Goal: Task Accomplishment & Management: Complete application form

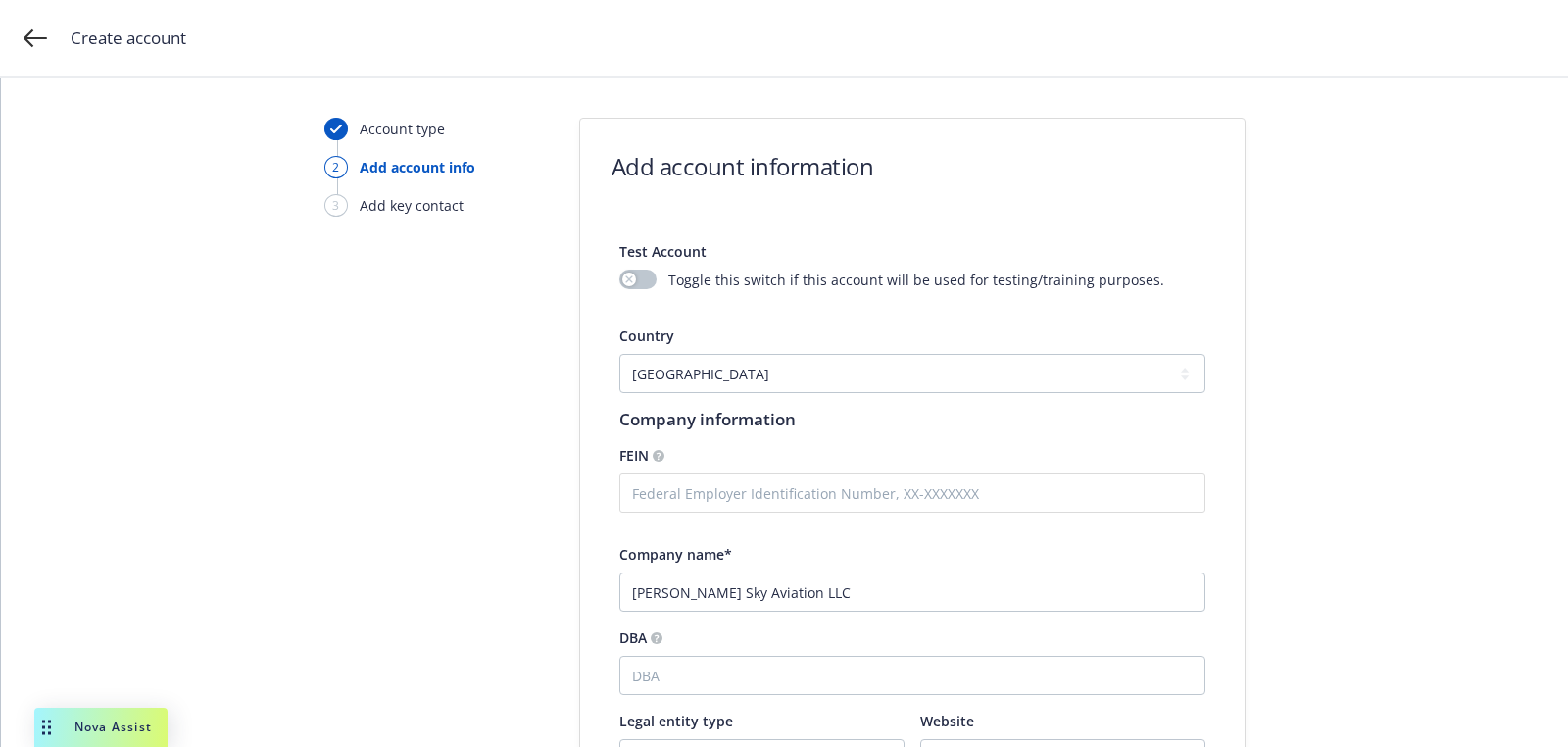
select select "US"
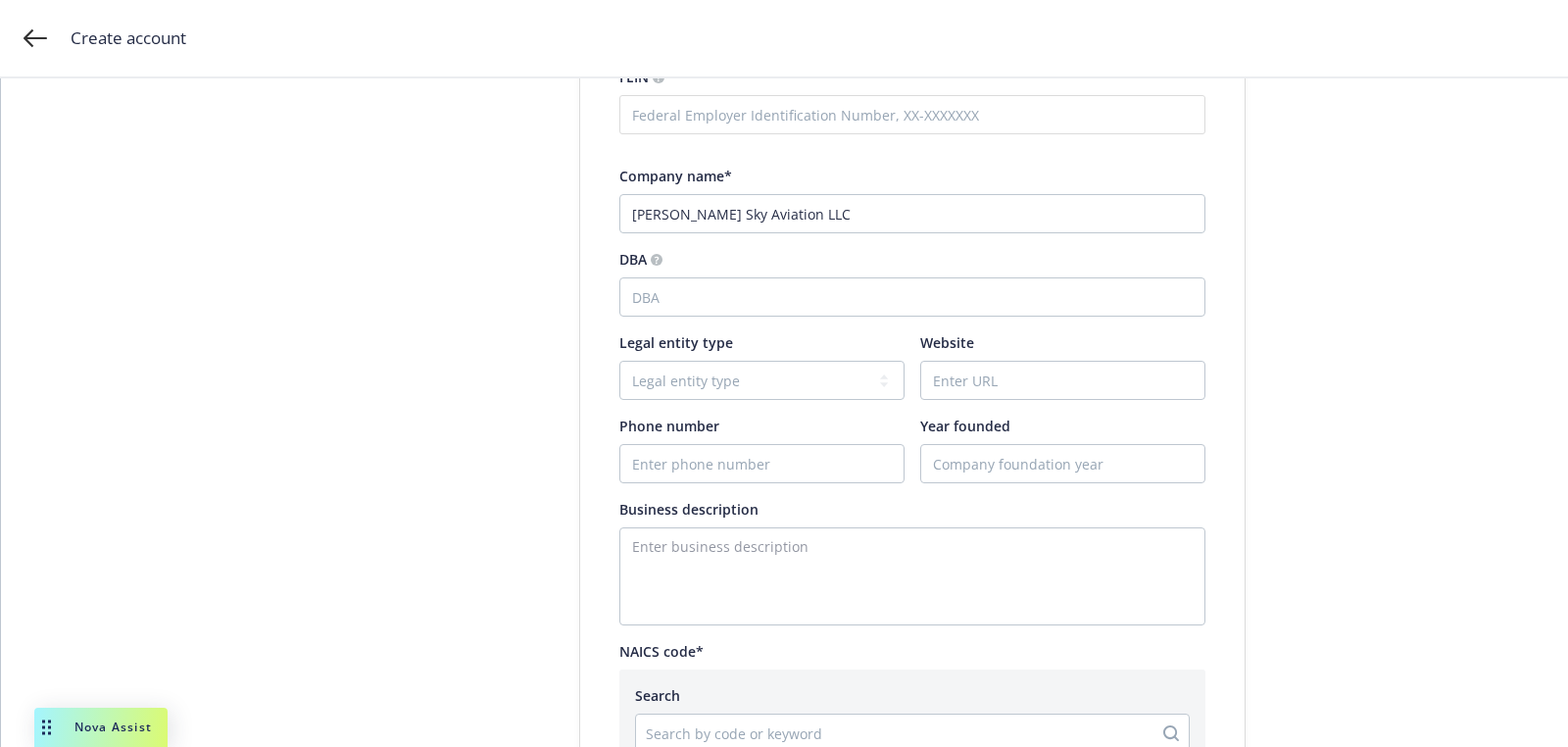
type input "Klier Sky Aviation LLC"
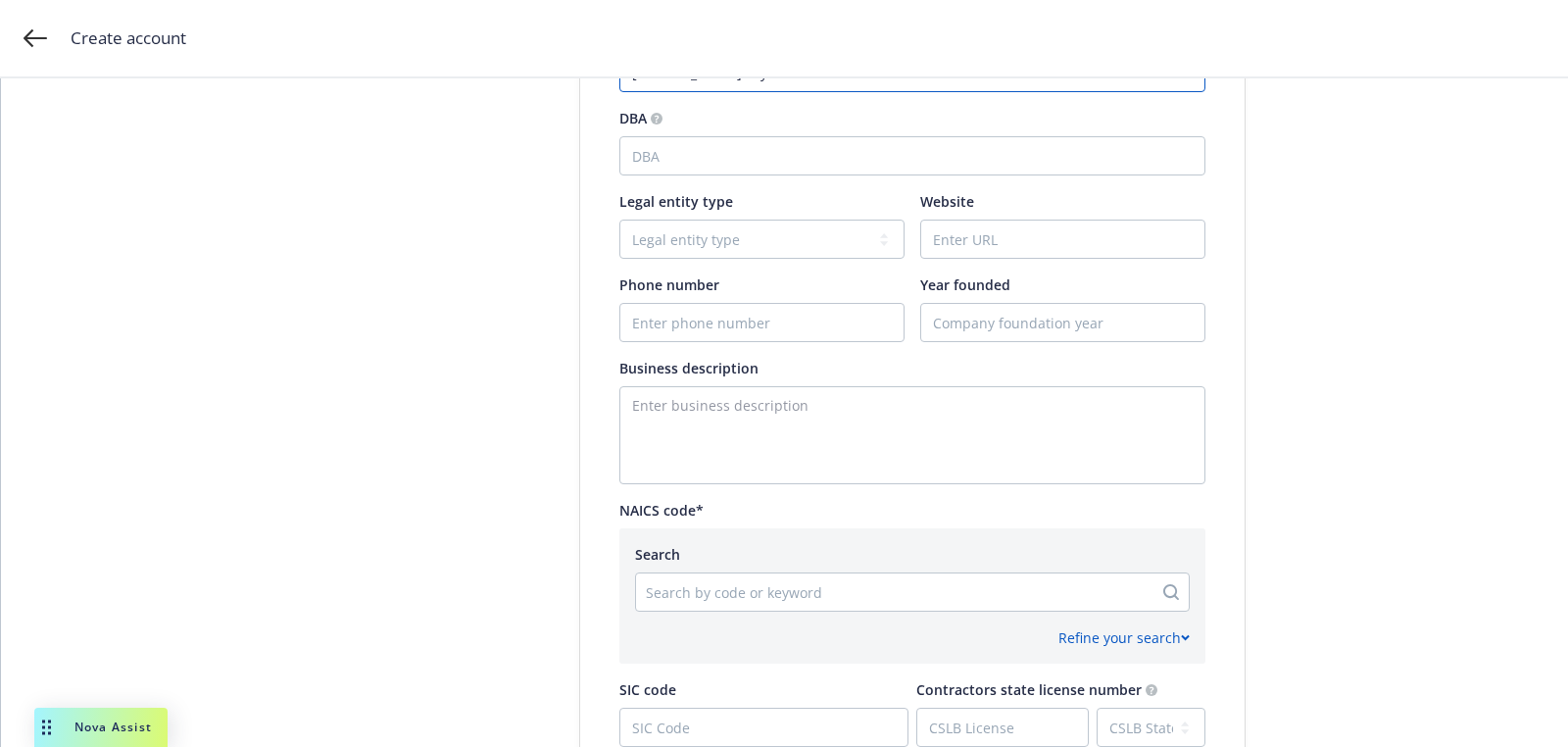
scroll to position [815, 0]
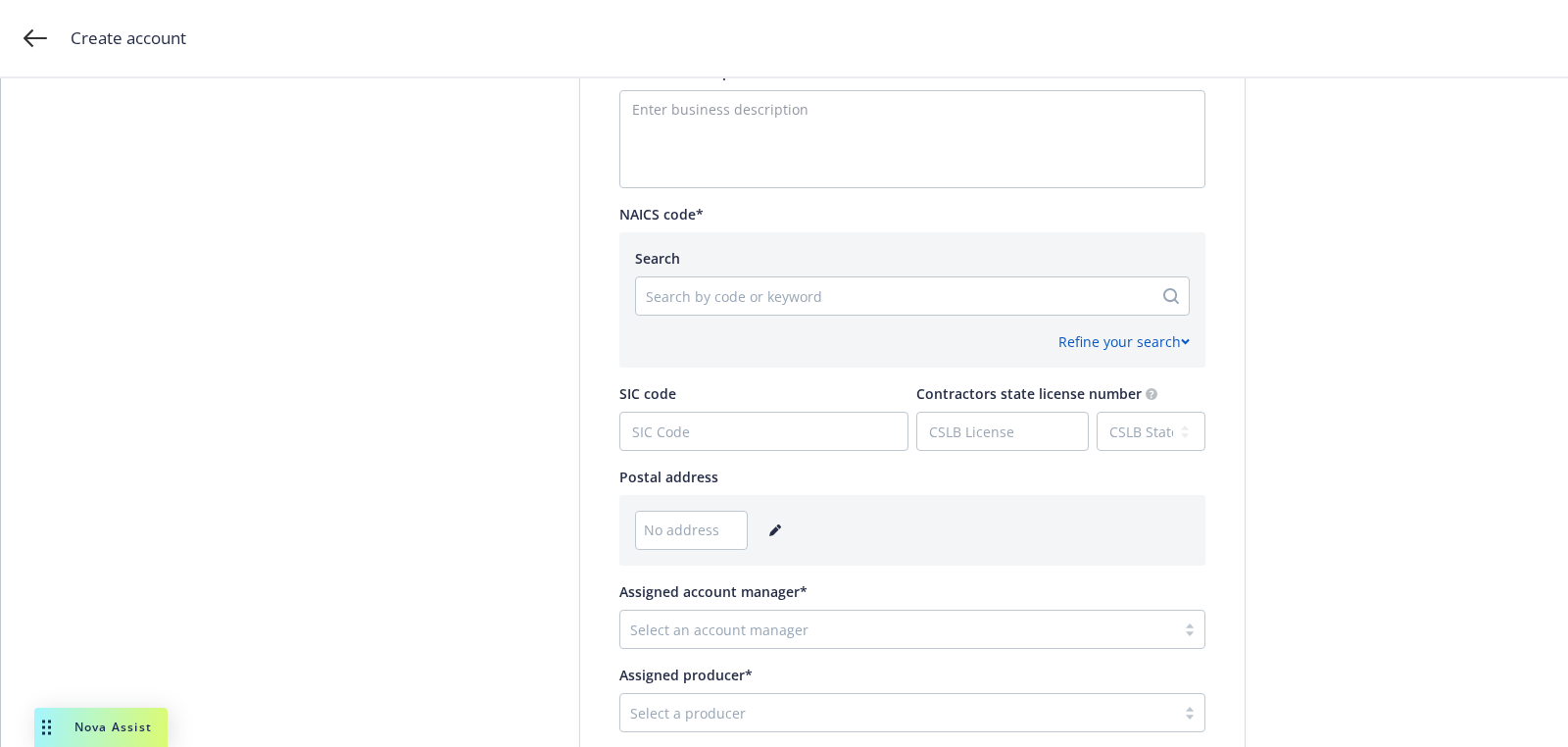
click at [695, 316] on div "Refine your search" at bounding box center [913, 333] width 555 height 37
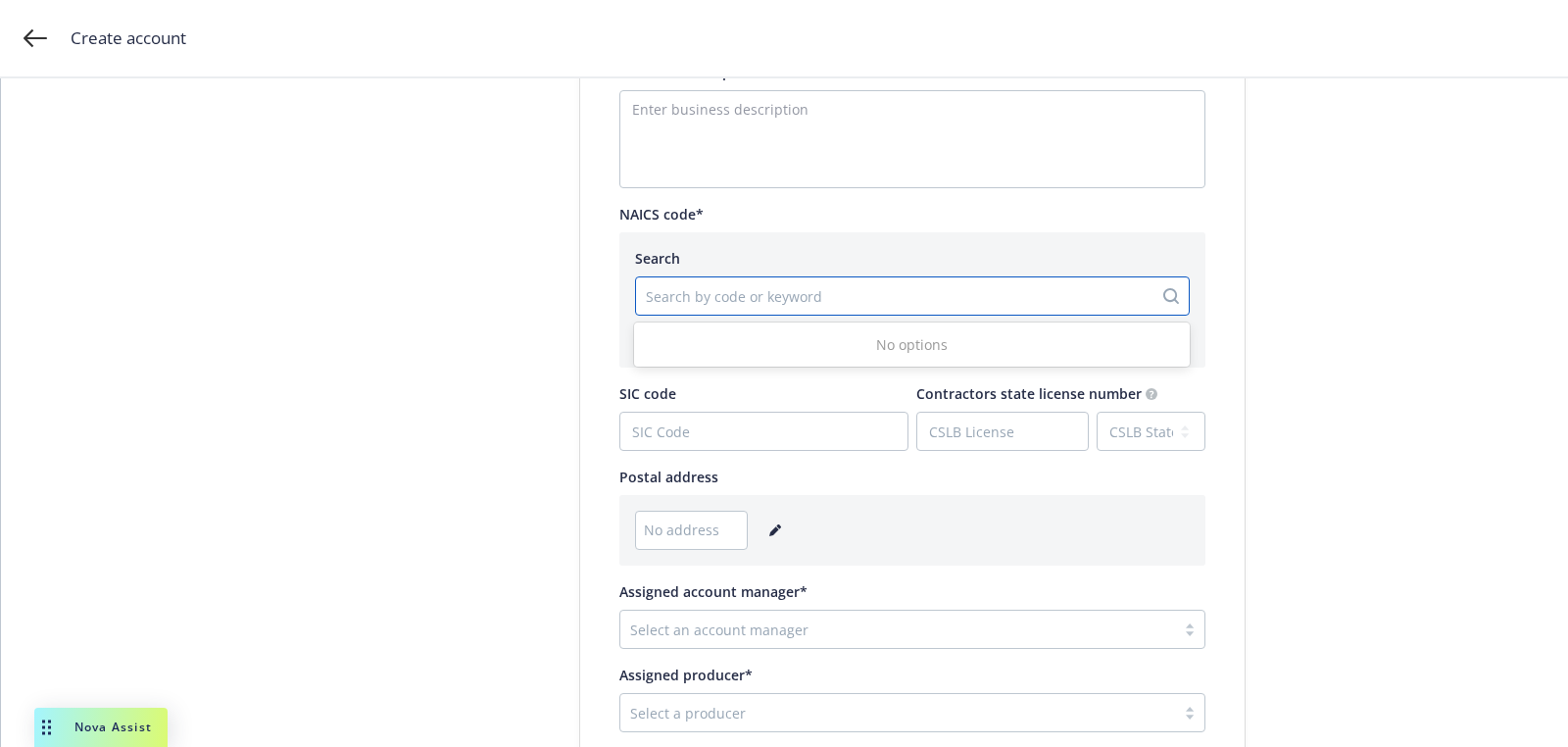
click at [695, 277] on div "Search by code or keyword" at bounding box center [913, 296] width 555 height 40
paste input "561520"
type input "561520"
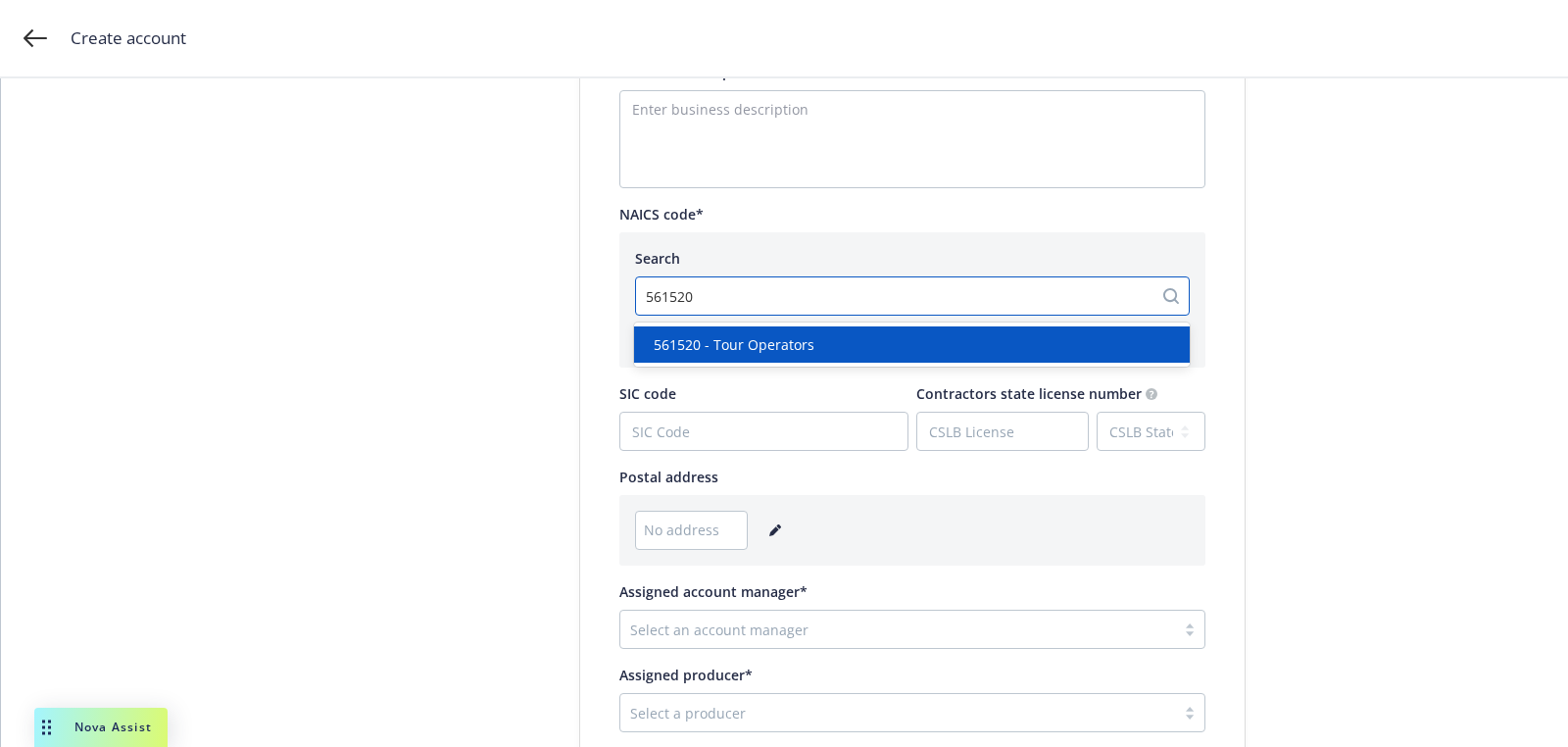
click at [709, 334] on span "561520 - Tour Operators" at bounding box center [734, 344] width 161 height 21
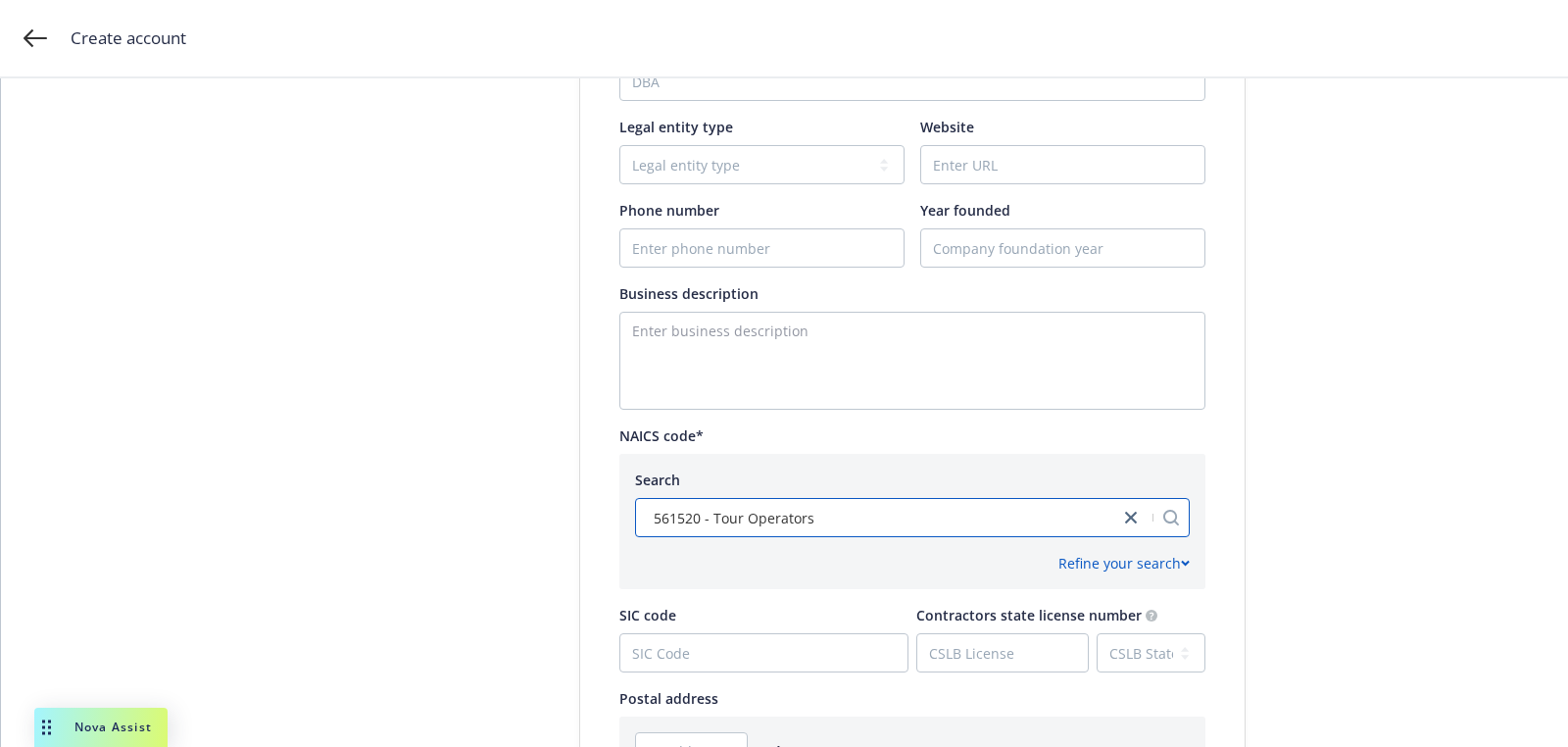
scroll to position [978, 0]
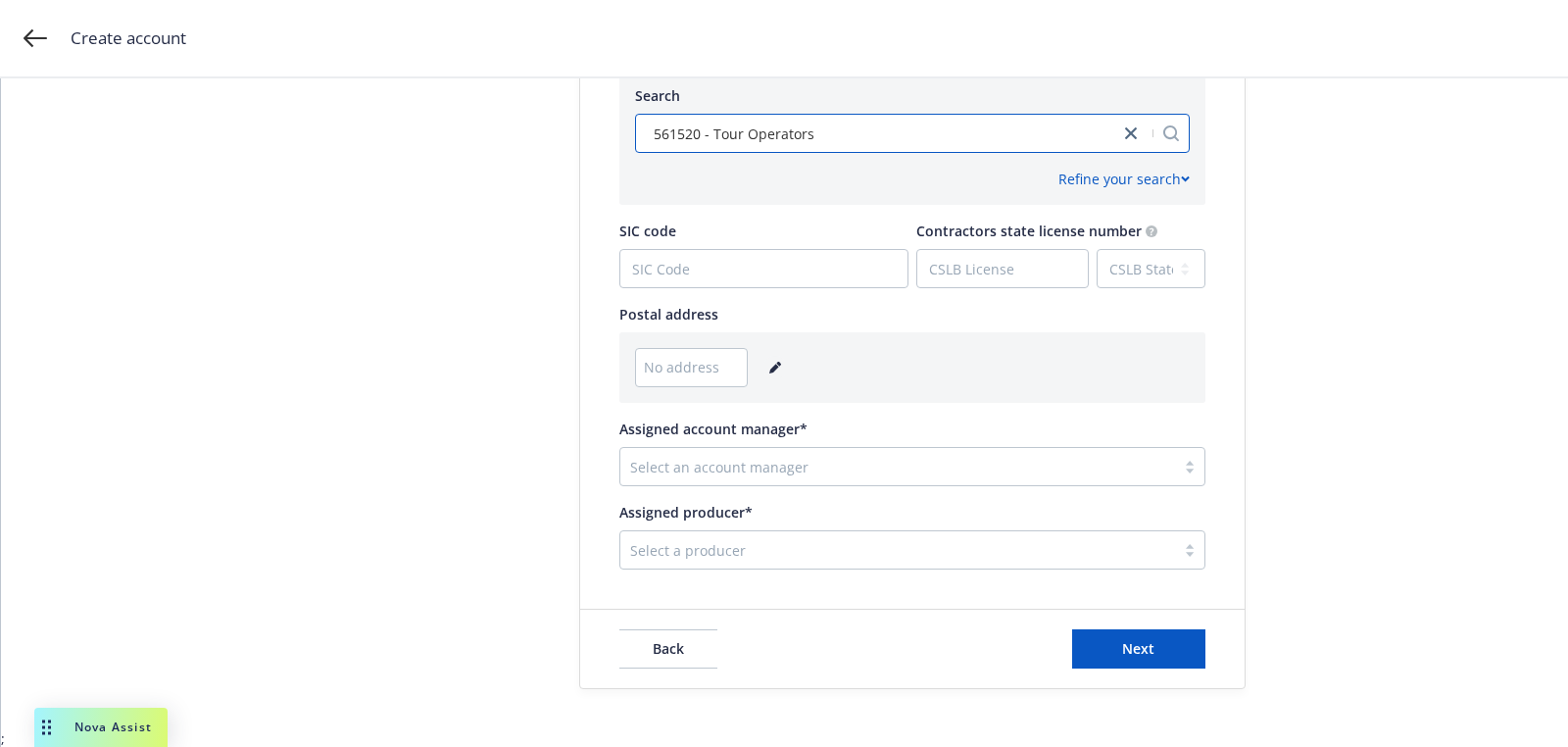
click at [770, 362] on icon "editPencil" at bounding box center [776, 368] width 12 height 12
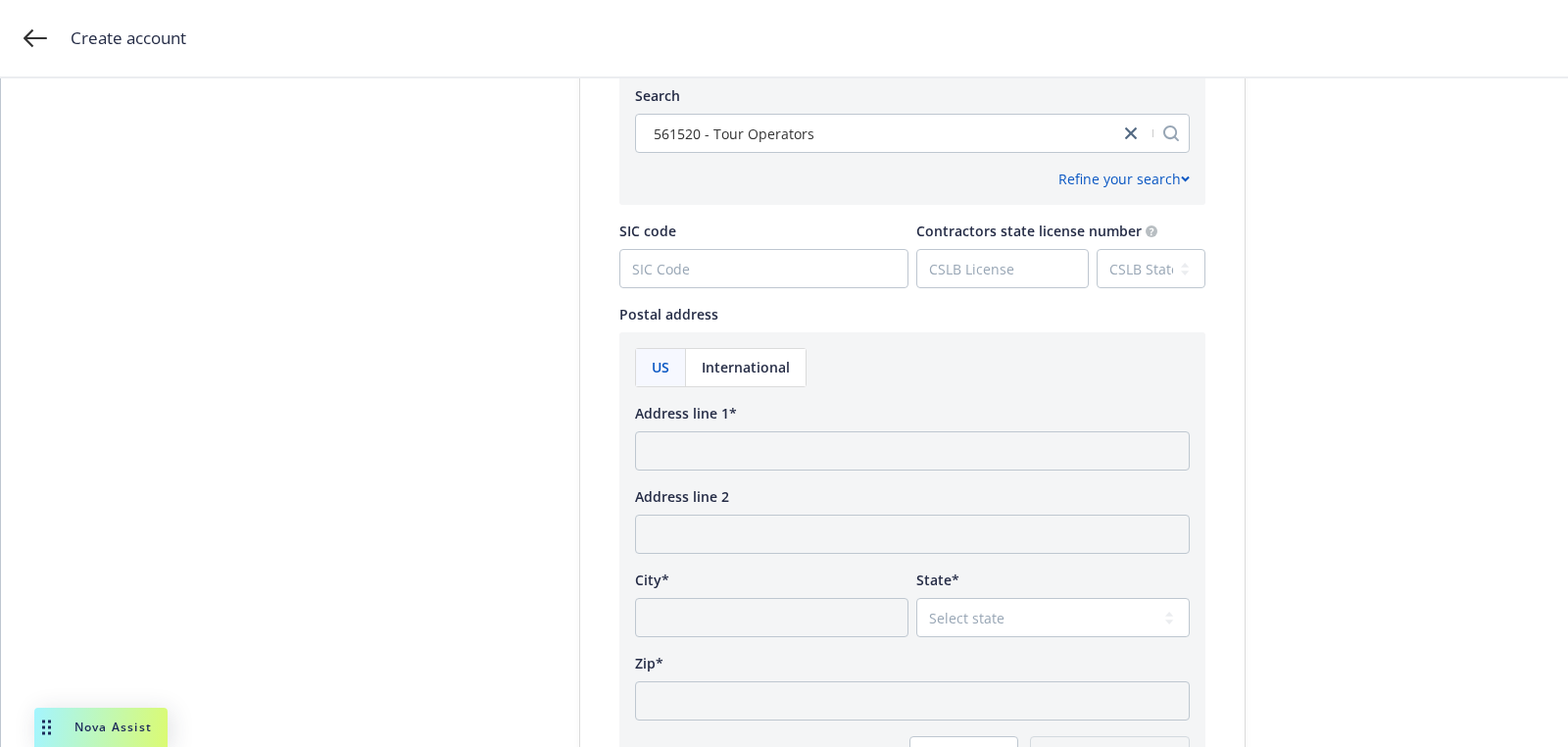
click at [742, 413] on div "Address line 1*" at bounding box center [913, 413] width 555 height 21
click at [735, 436] on input "Address line 1*" at bounding box center [913, 452] width 555 height 40
paste input "850 South Grade Road Alpine, CA 91901"
click at [903, 454] on input "850 South Grade Road Alpine, CA 91901" at bounding box center [913, 452] width 555 height 40
click at [877, 454] on input "850 South Grade Road Alpine, CA 91901" at bounding box center [913, 452] width 555 height 40
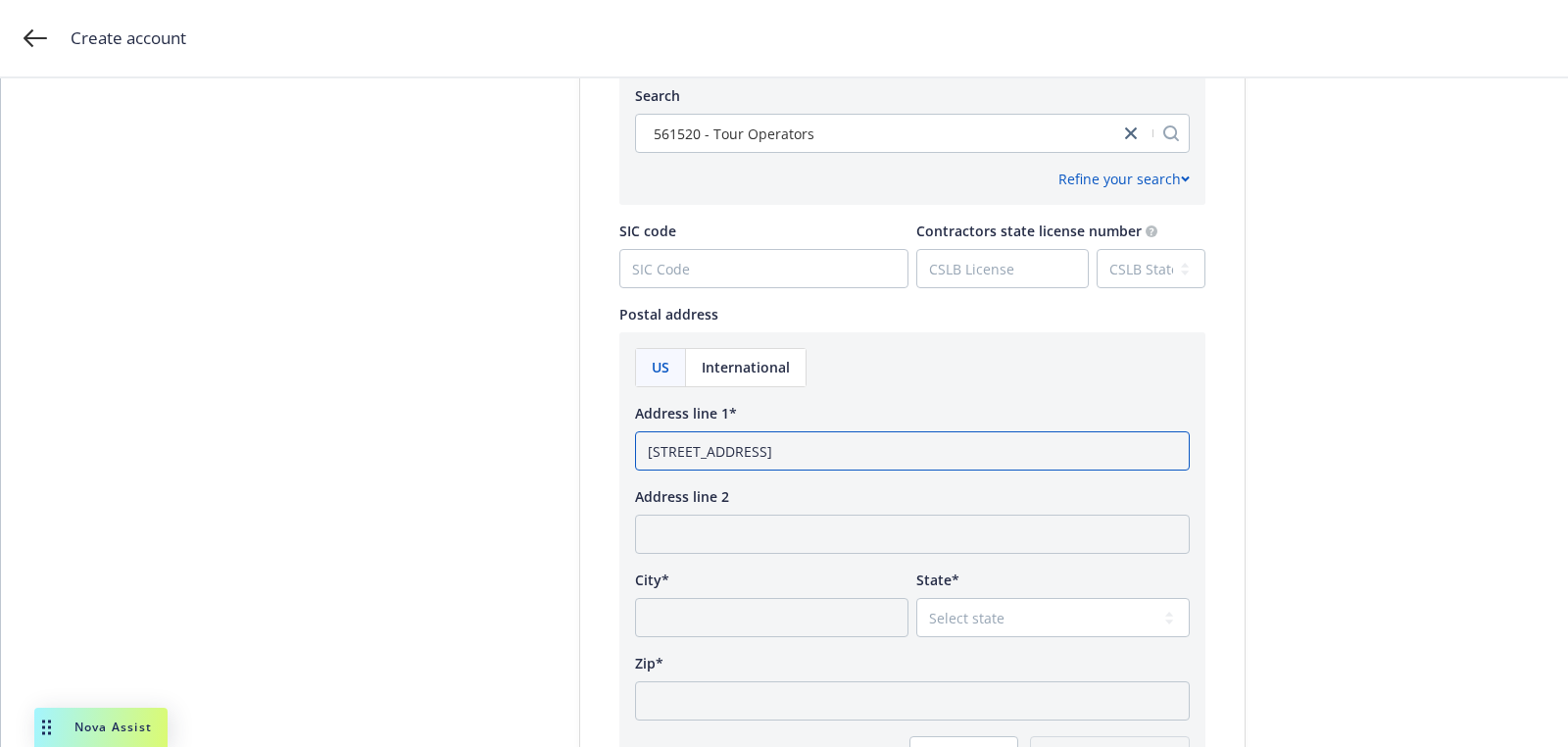
click at [877, 454] on input "850 South Grade Road Alpine, CA 91901" at bounding box center [913, 452] width 555 height 40
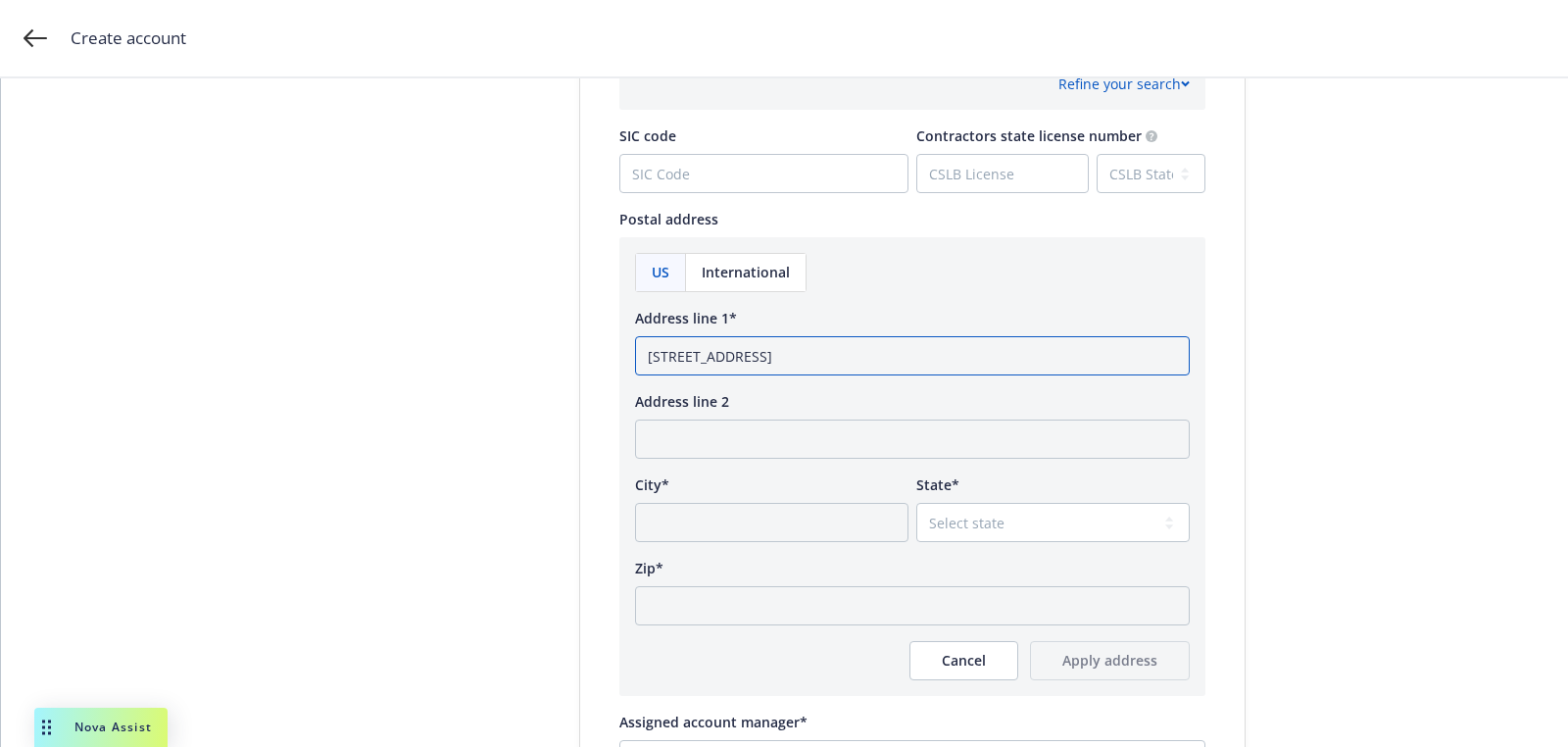
scroll to position [1185, 0]
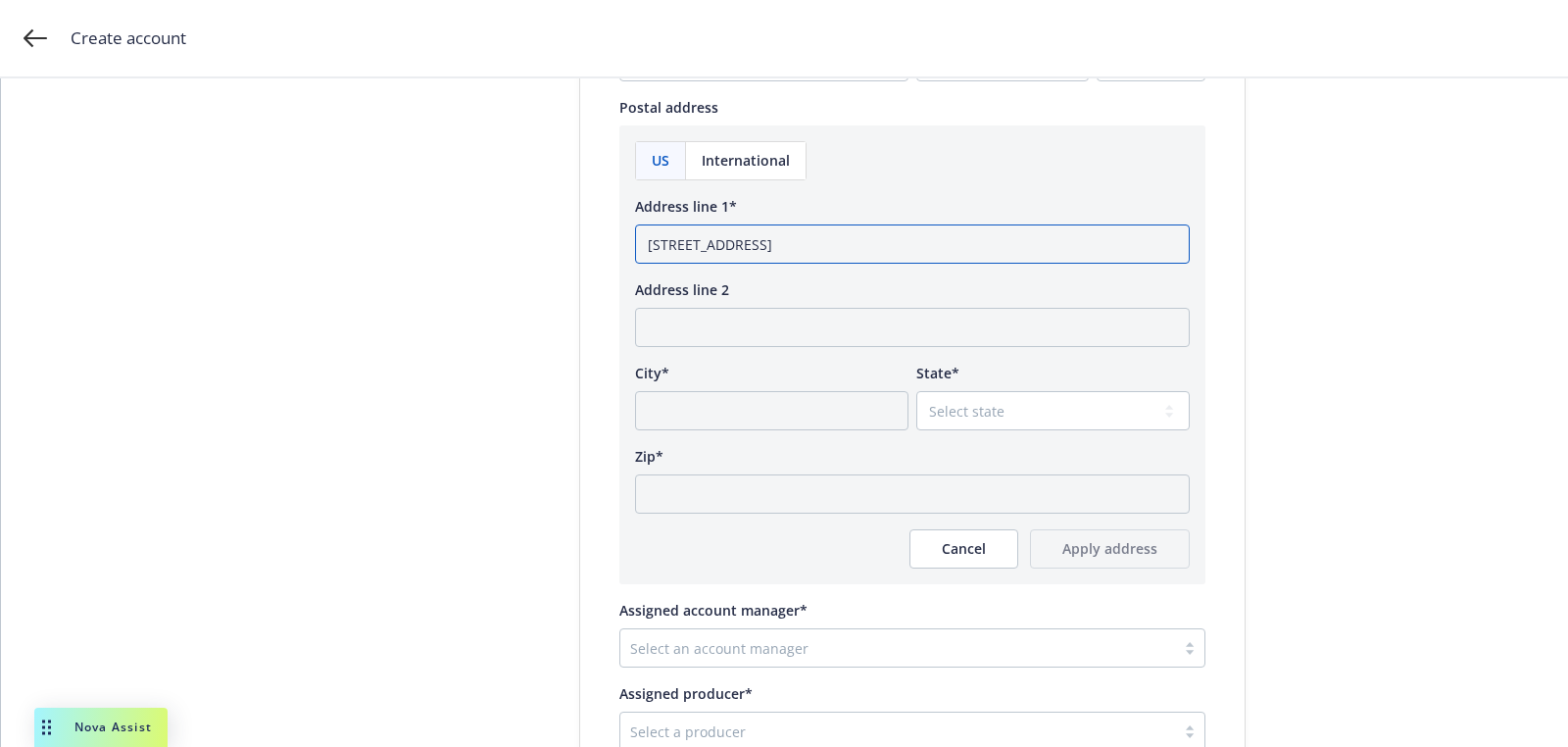
type input "850 South Grade Road Alpine, CA"
click at [825, 467] on div "Zip*" at bounding box center [913, 479] width 555 height 67
click at [828, 478] on input "Zip*" at bounding box center [913, 494] width 555 height 40
paste input "91901"
type input "91901"
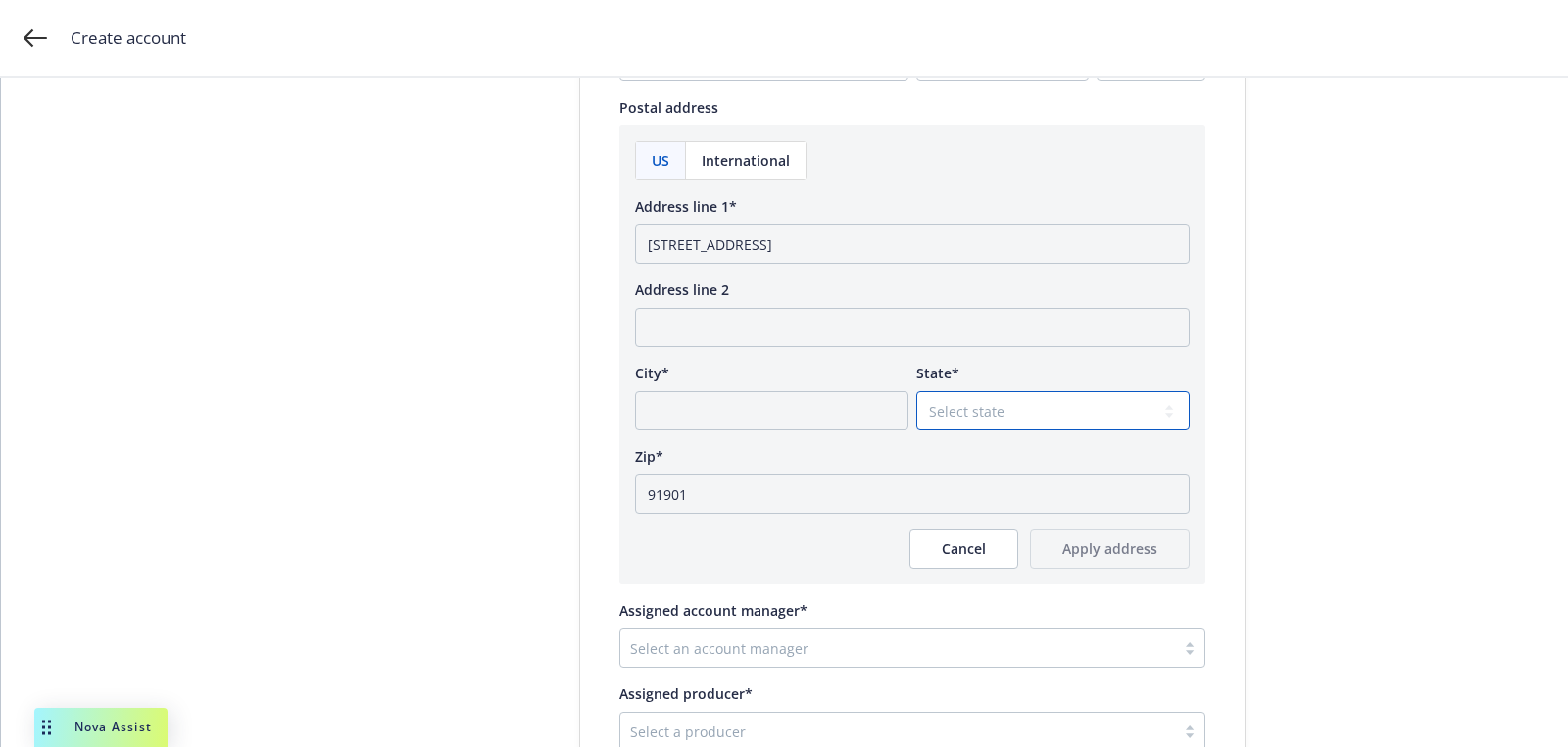
click at [980, 427] on select "Select state Alabama Alaska American Samoa Arizona Arkansas Baker Island Califo…" at bounding box center [1053, 411] width 274 height 40
select select "CA"
click at [917, 391] on select "Select state Alabama Alaska American Samoa Arizona Arkansas Baker Island Califo…" at bounding box center [1053, 411] width 274 height 40
click at [807, 237] on input "850 South Grade Road Alpine, CA" at bounding box center [913, 244] width 555 height 40
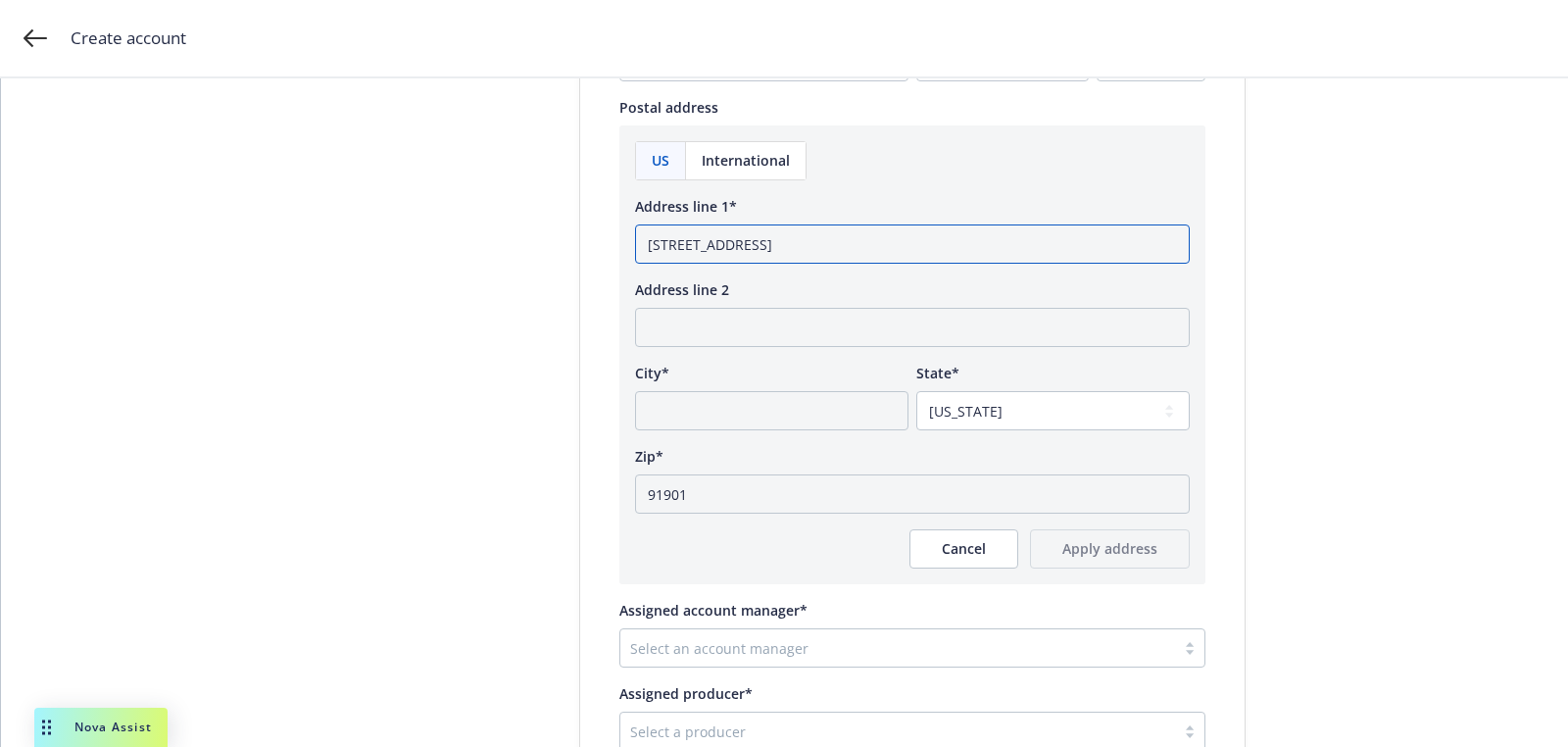
type input "850 South Grade Road, CA"
click at [792, 384] on div "City*" at bounding box center [772, 396] width 274 height 67
click at [792, 406] on input "City*" at bounding box center [772, 411] width 274 height 40
paste input "Alpine"
type input "Alpine"
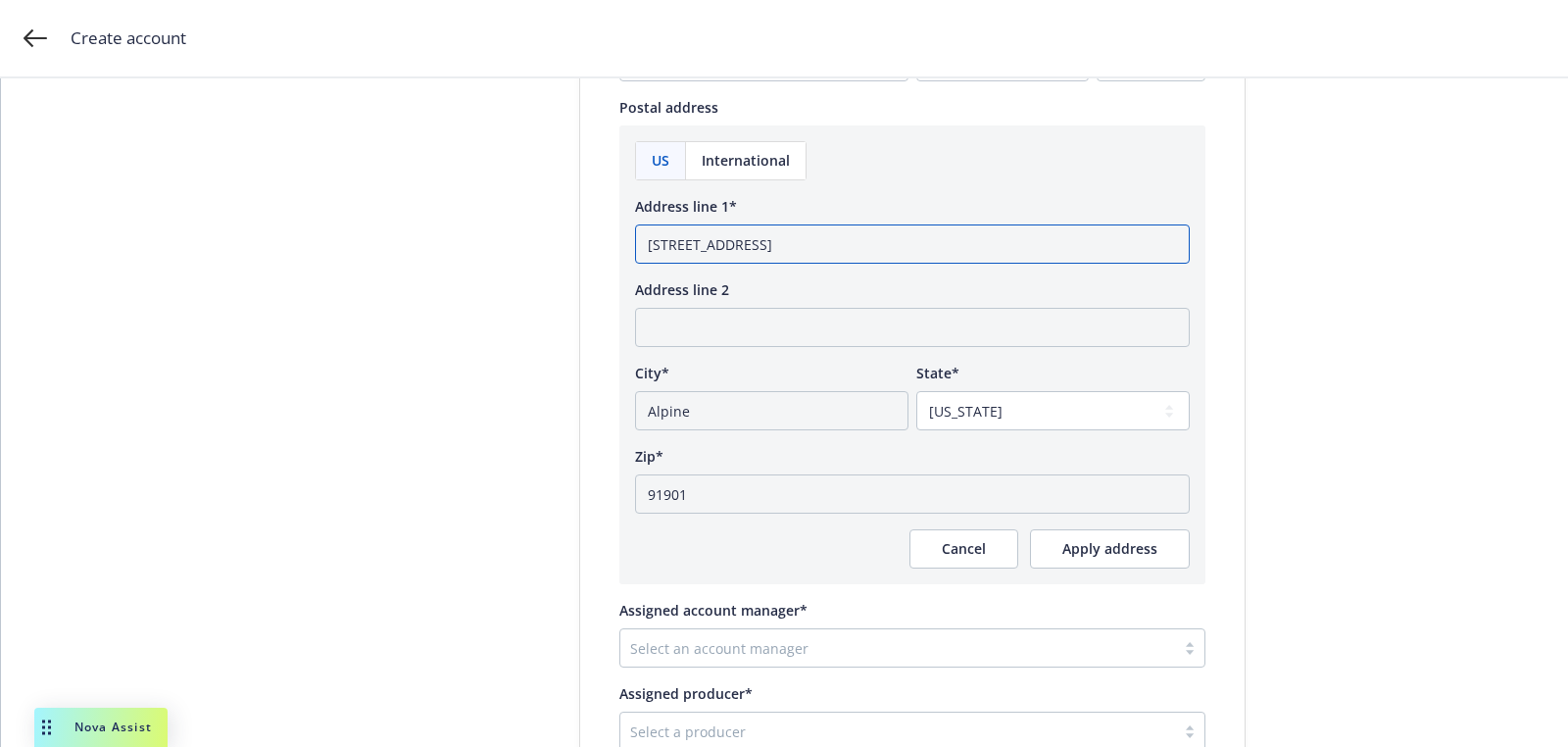
drag, startPoint x: 795, startPoint y: 247, endPoint x: 1178, endPoint y: 265, distance: 383.4
click at [1178, 265] on div "US International Address line 1* 850 South Grade Road, CA Address line 2 City* …" at bounding box center [913, 355] width 555 height 428
type input "850 South Grade Road"
click at [1136, 540] on span "Apply address" at bounding box center [1110, 548] width 95 height 19
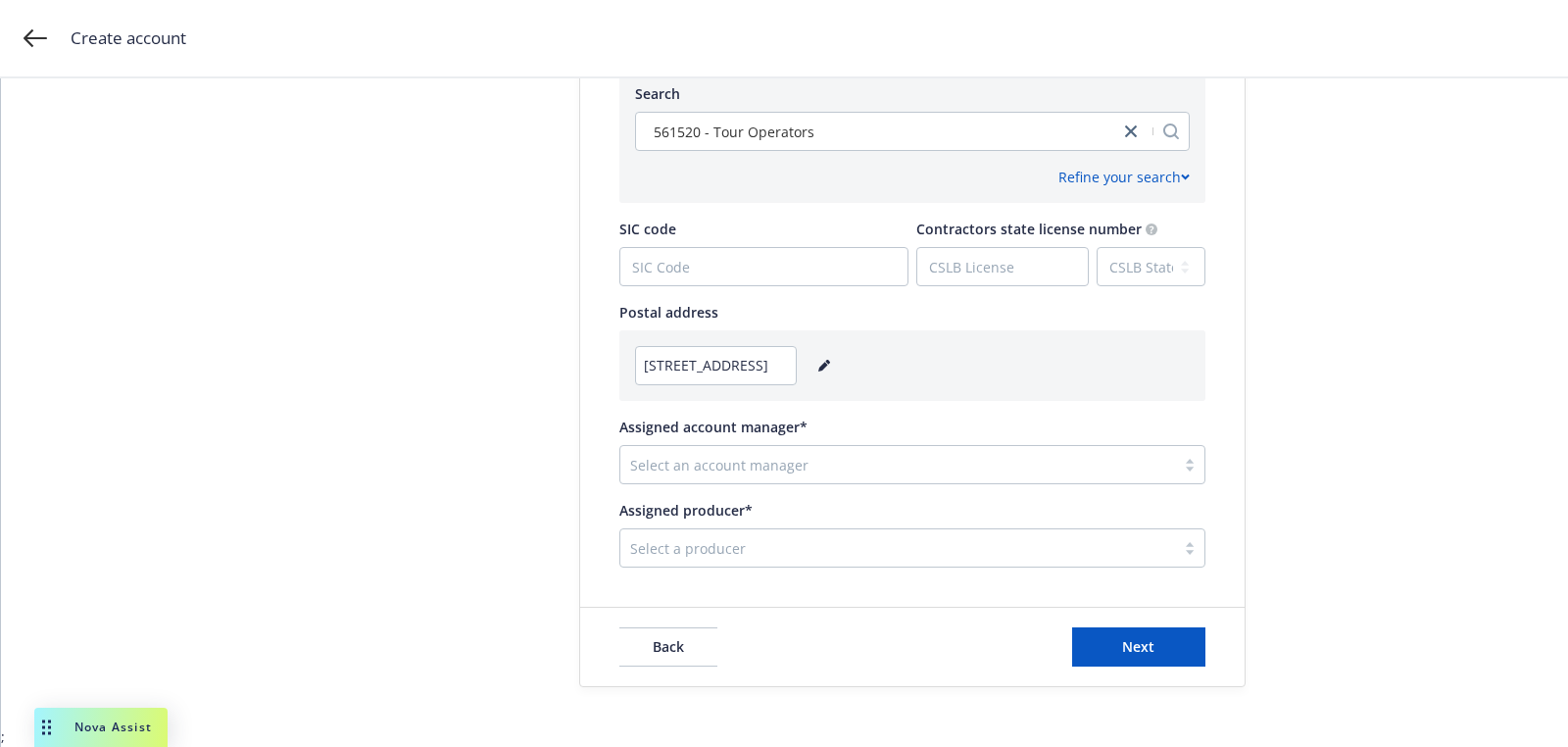
scroll to position [978, 0]
drag, startPoint x: 784, startPoint y: 463, endPoint x: 789, endPoint y: 452, distance: 12.1
click at [784, 463] on div at bounding box center [898, 466] width 536 height 24
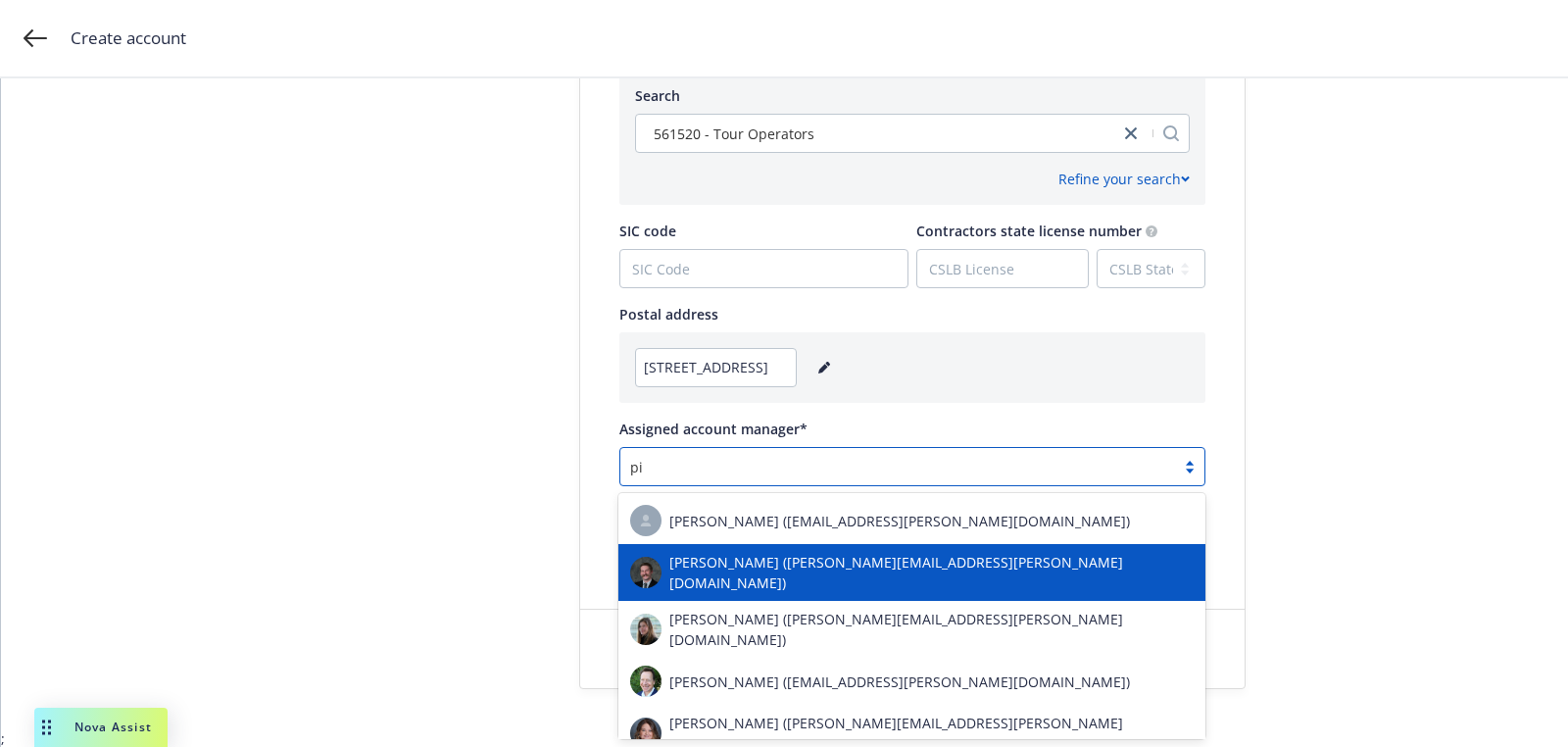
type input "p"
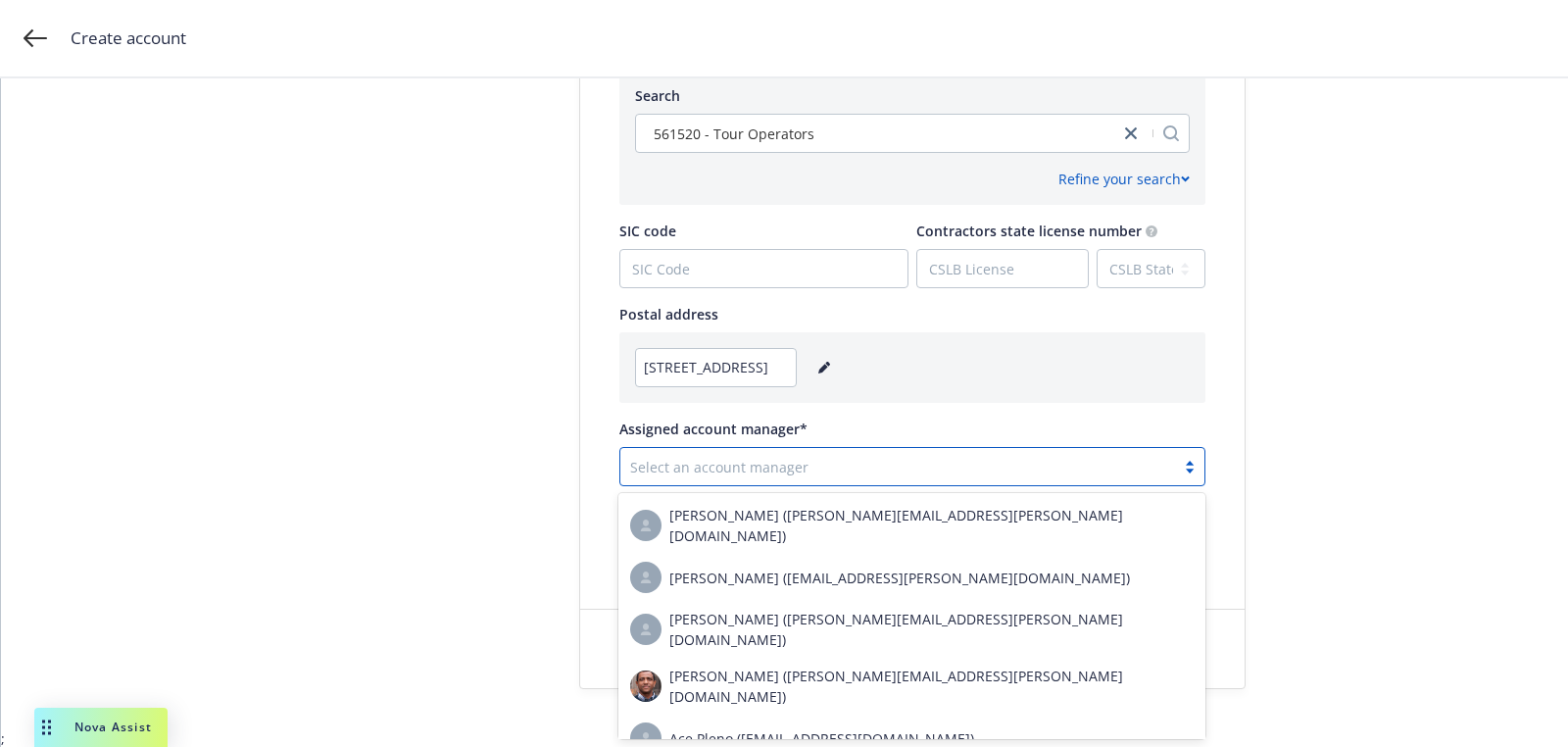
type input "o"
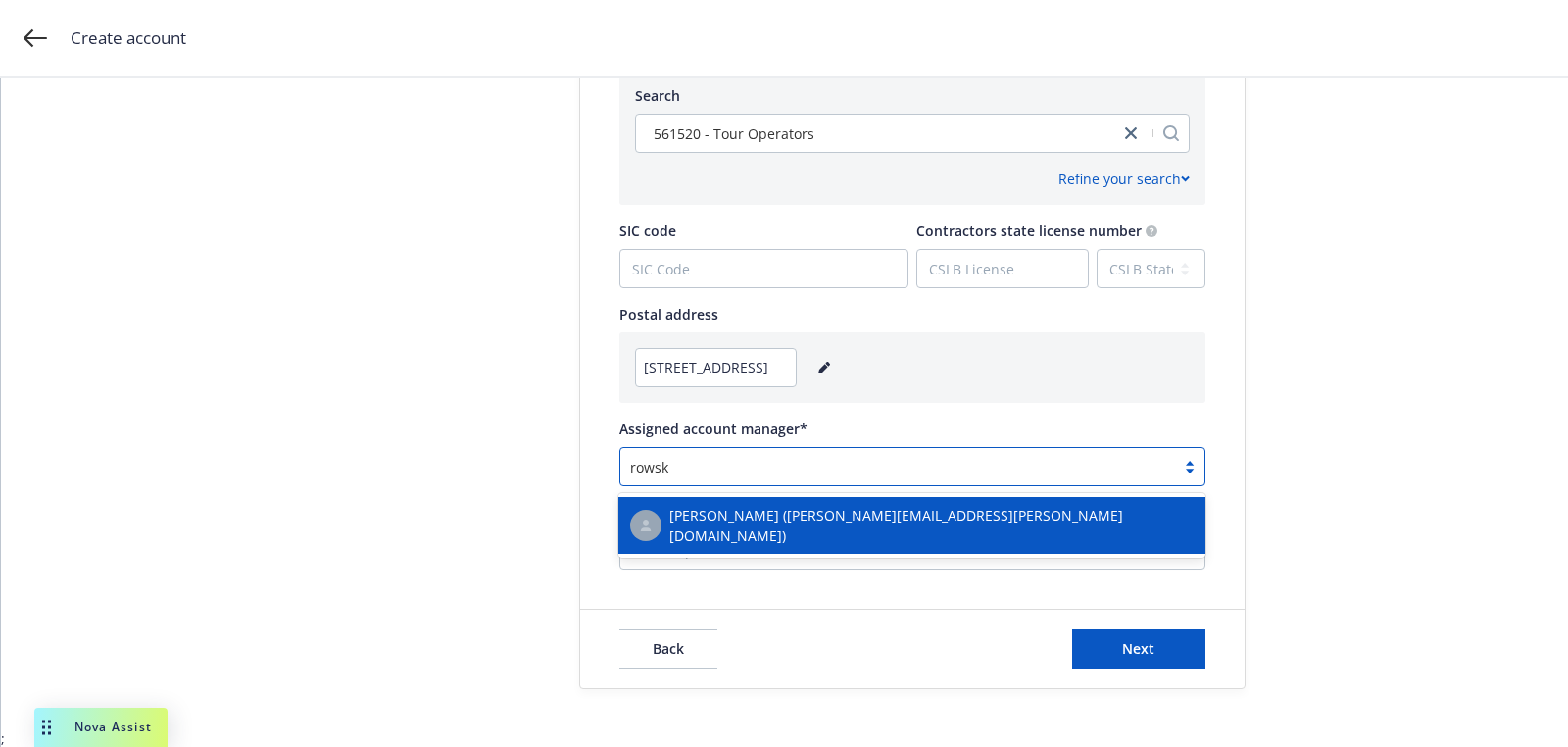
type input "rowski"
click at [748, 511] on span "Linsey Piotrowski (linsey.piotrowski@newfront.com)" at bounding box center [932, 526] width 525 height 42
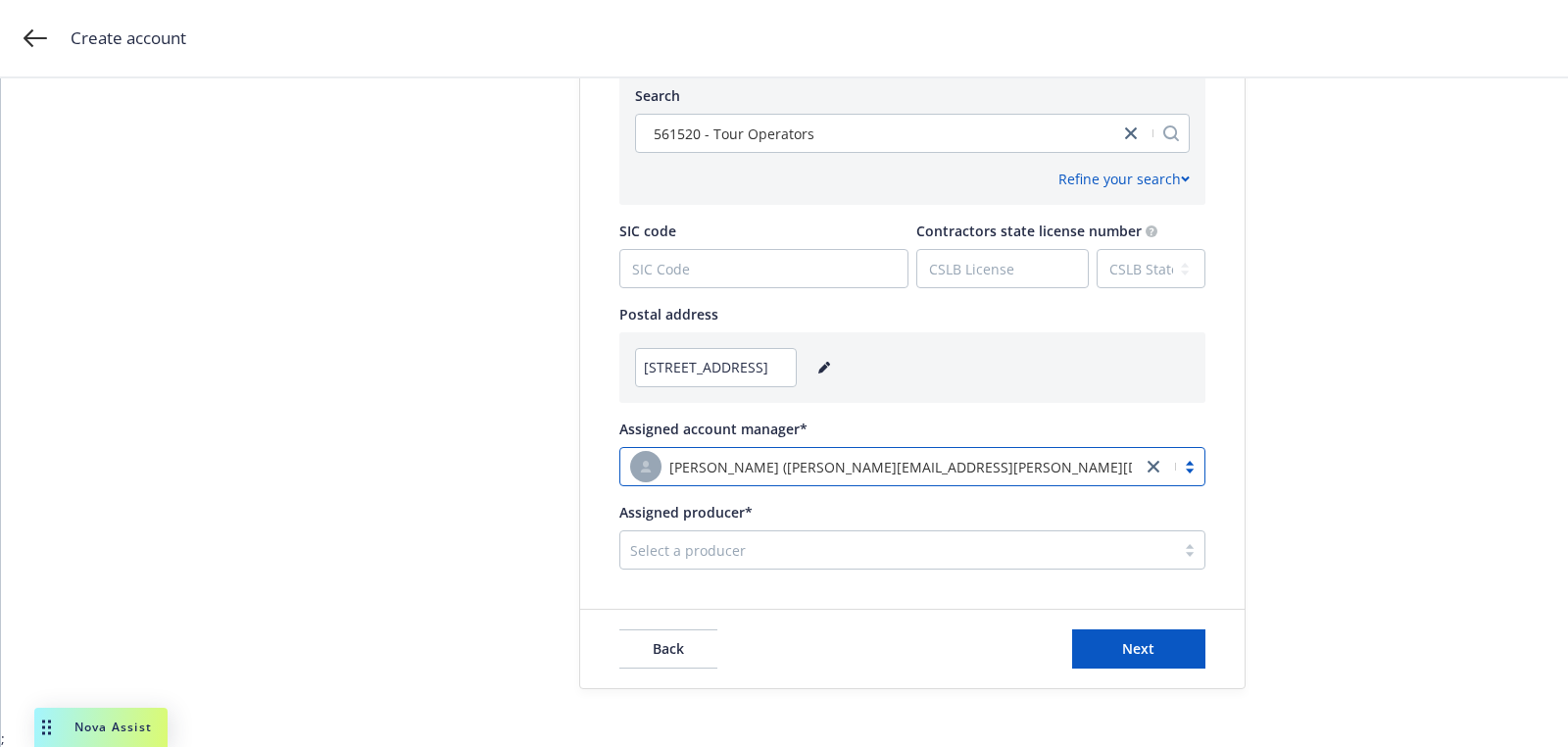
click at [880, 546] on div at bounding box center [898, 550] width 536 height 24
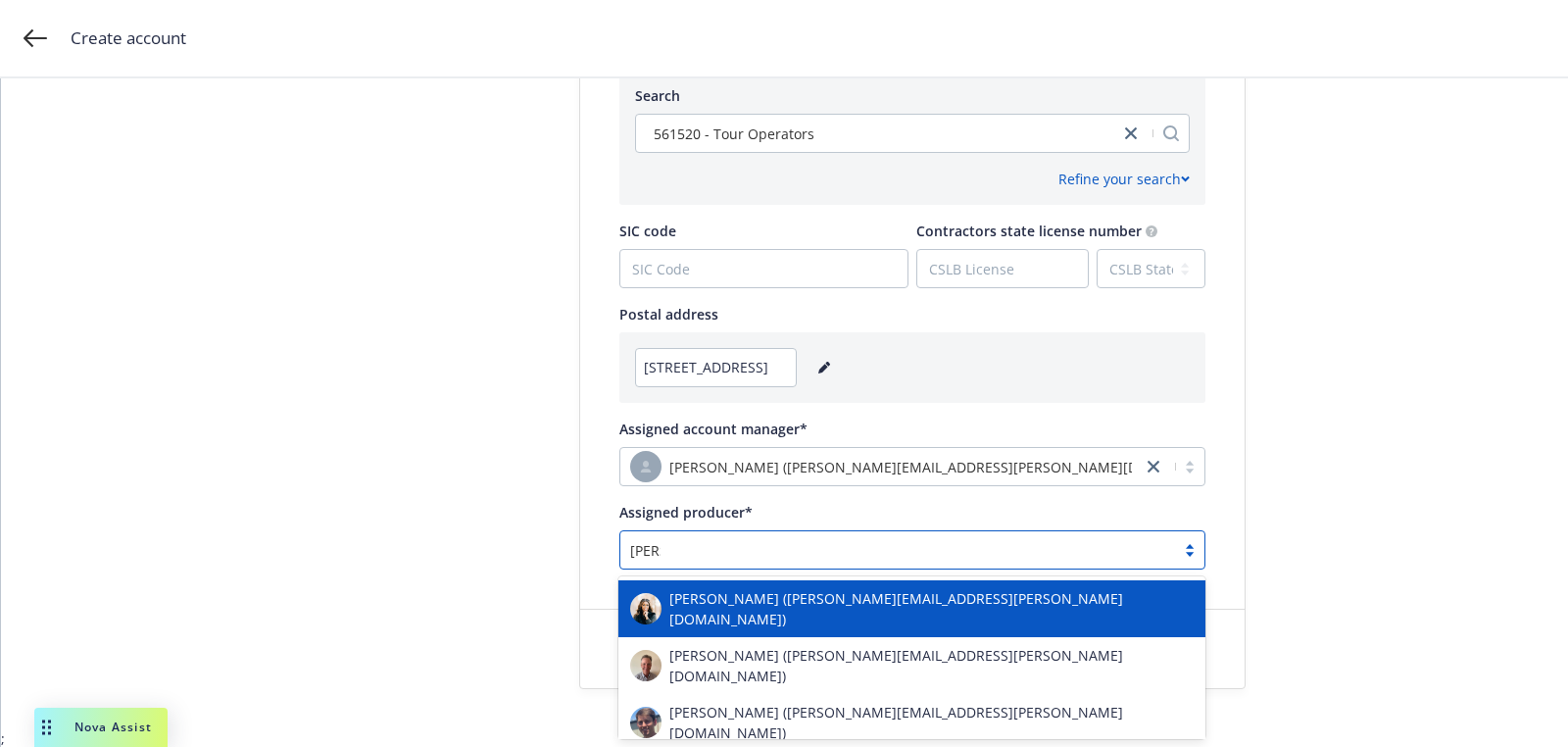
type input "scott"
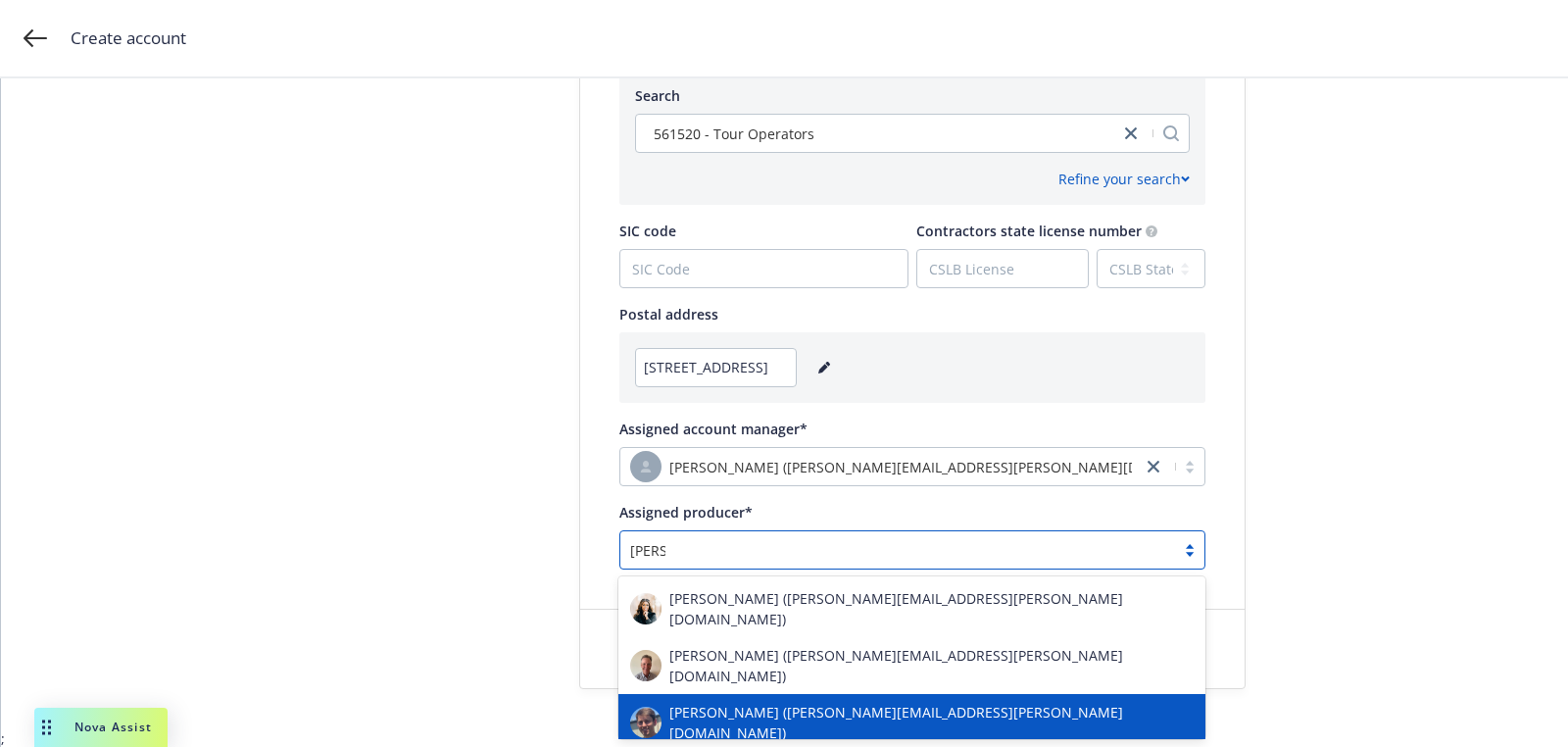
click at [792, 694] on div "Scott Gault (scott.gault@newfront.com)" at bounding box center [912, 722] width 587 height 57
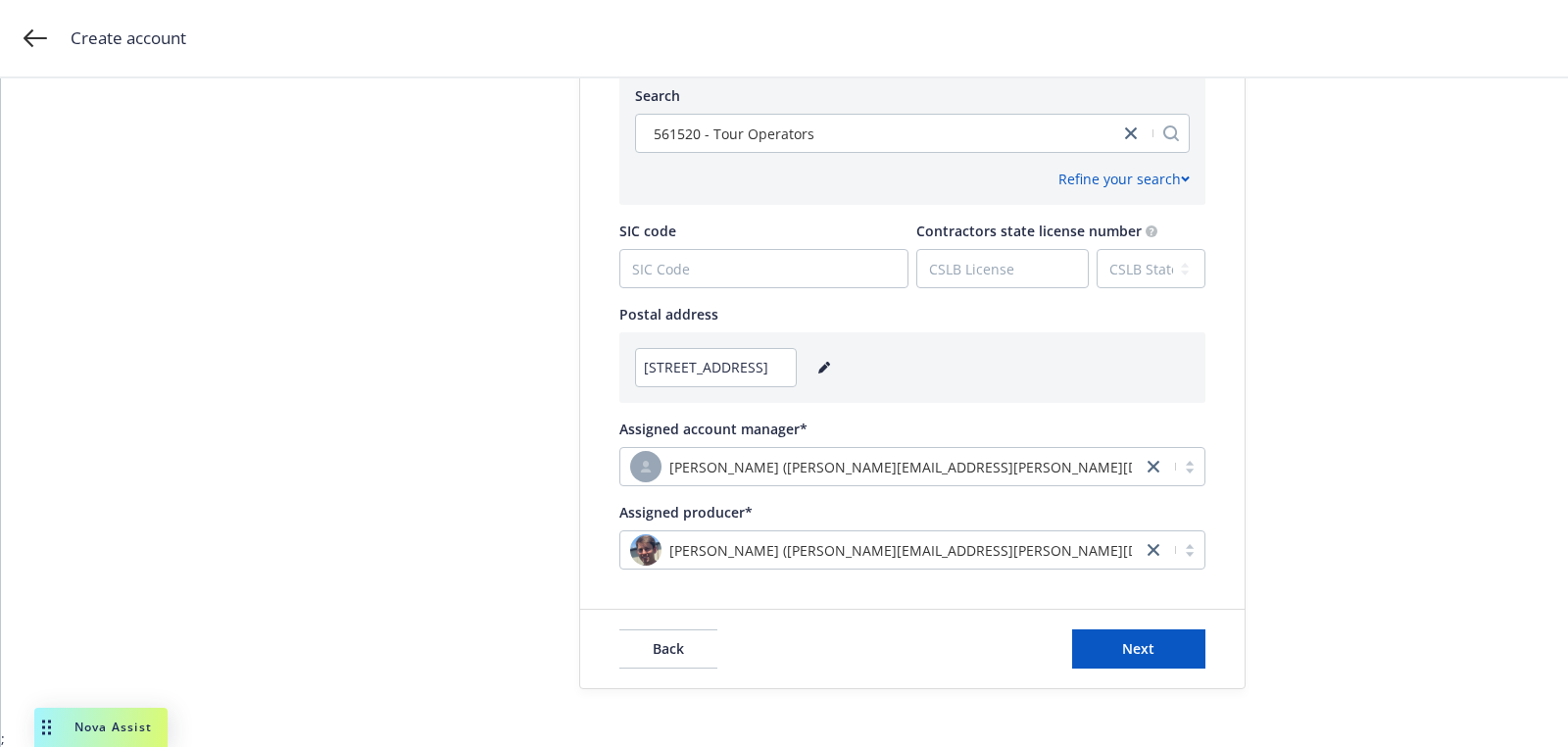
click at [1135, 668] on div "Back Next" at bounding box center [912, 648] width 665 height 78
click at [1138, 614] on div "Back Next" at bounding box center [912, 648] width 665 height 78
click at [1109, 636] on button "Next" at bounding box center [1138, 649] width 133 height 40
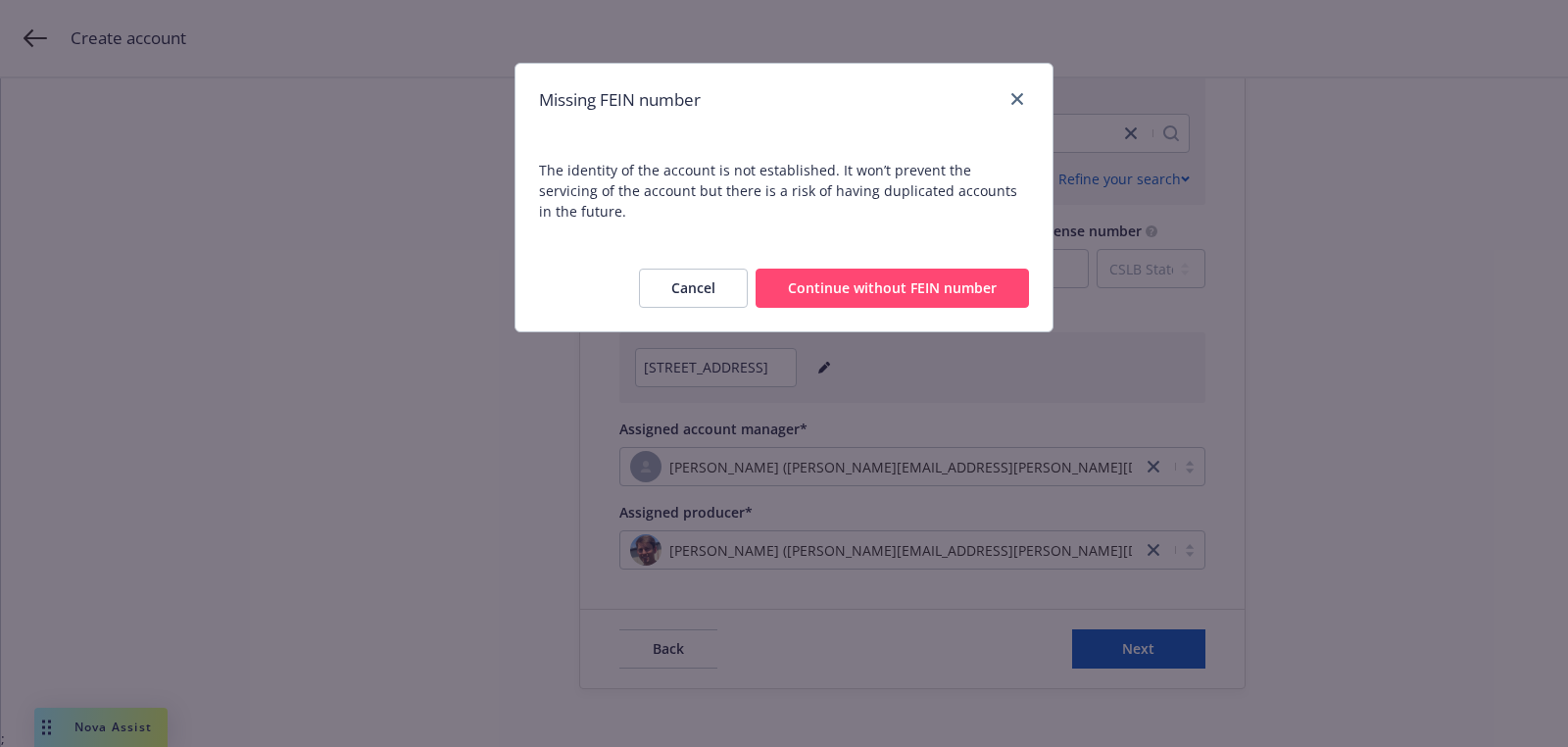
click at [832, 272] on button "Continue without FEIN number" at bounding box center [892, 289] width 274 height 40
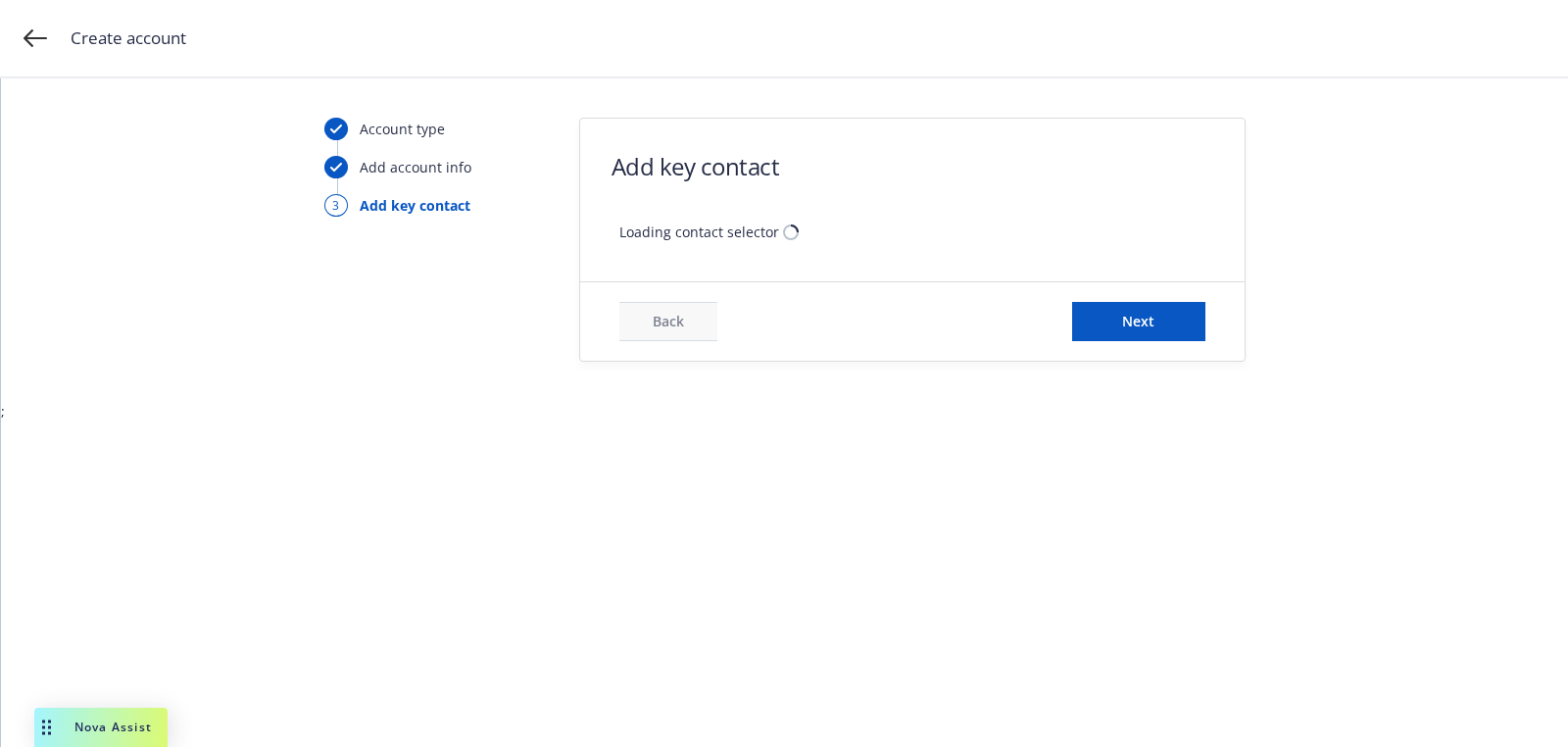
scroll to position [0, 0]
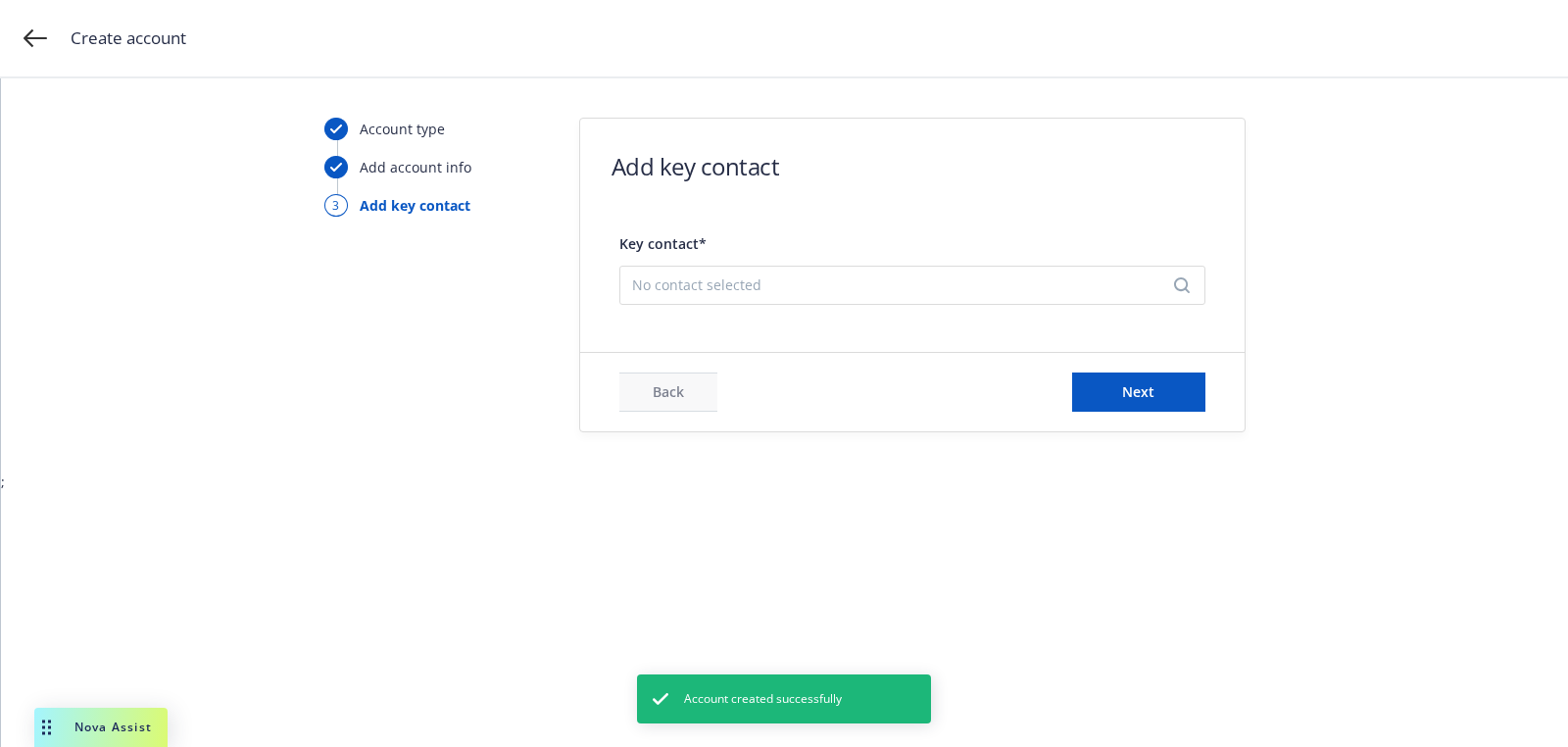
click at [830, 279] on span "No contact selected" at bounding box center [905, 285] width 545 height 21
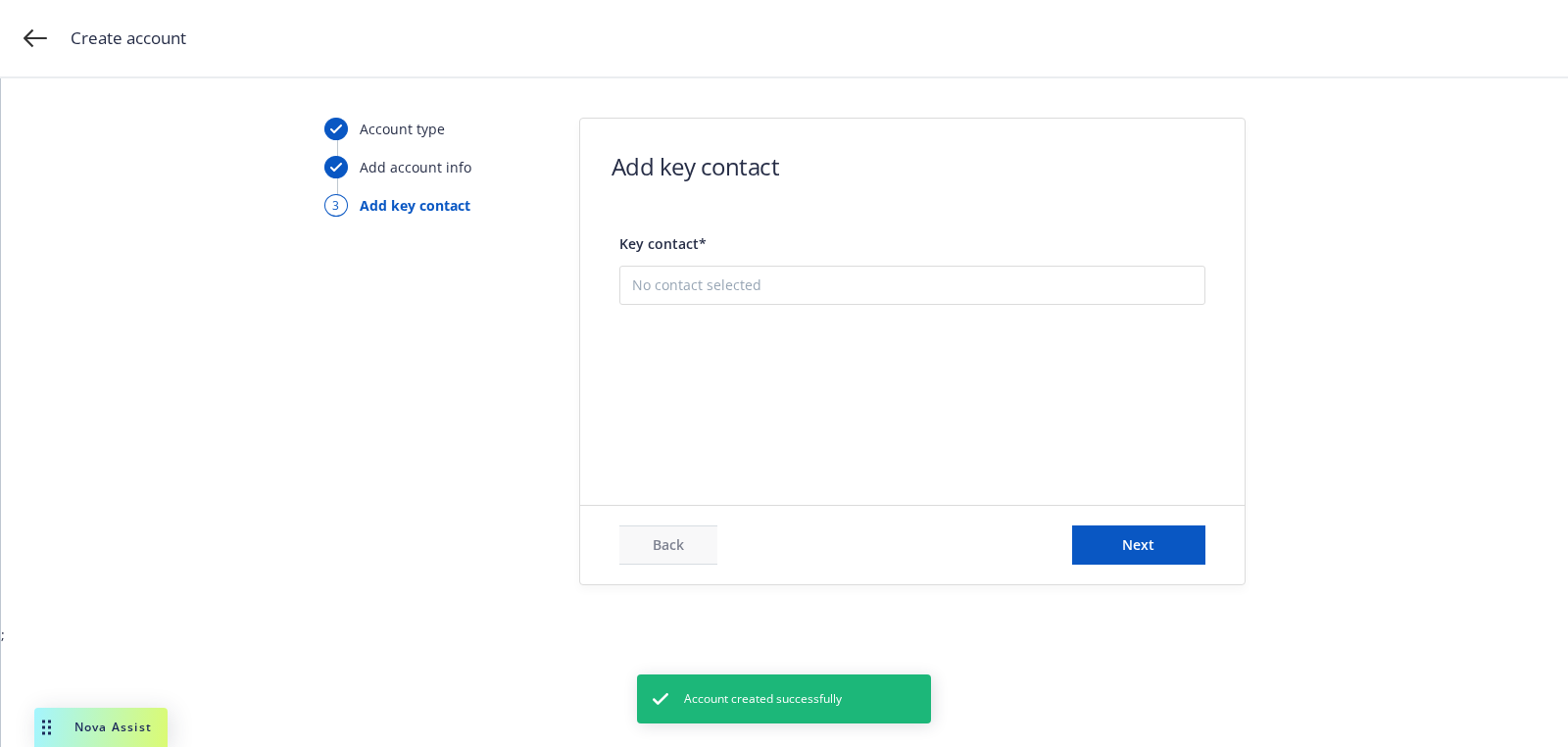
click at [815, 390] on button "Add new contact" at bounding box center [912, 384] width 560 height 40
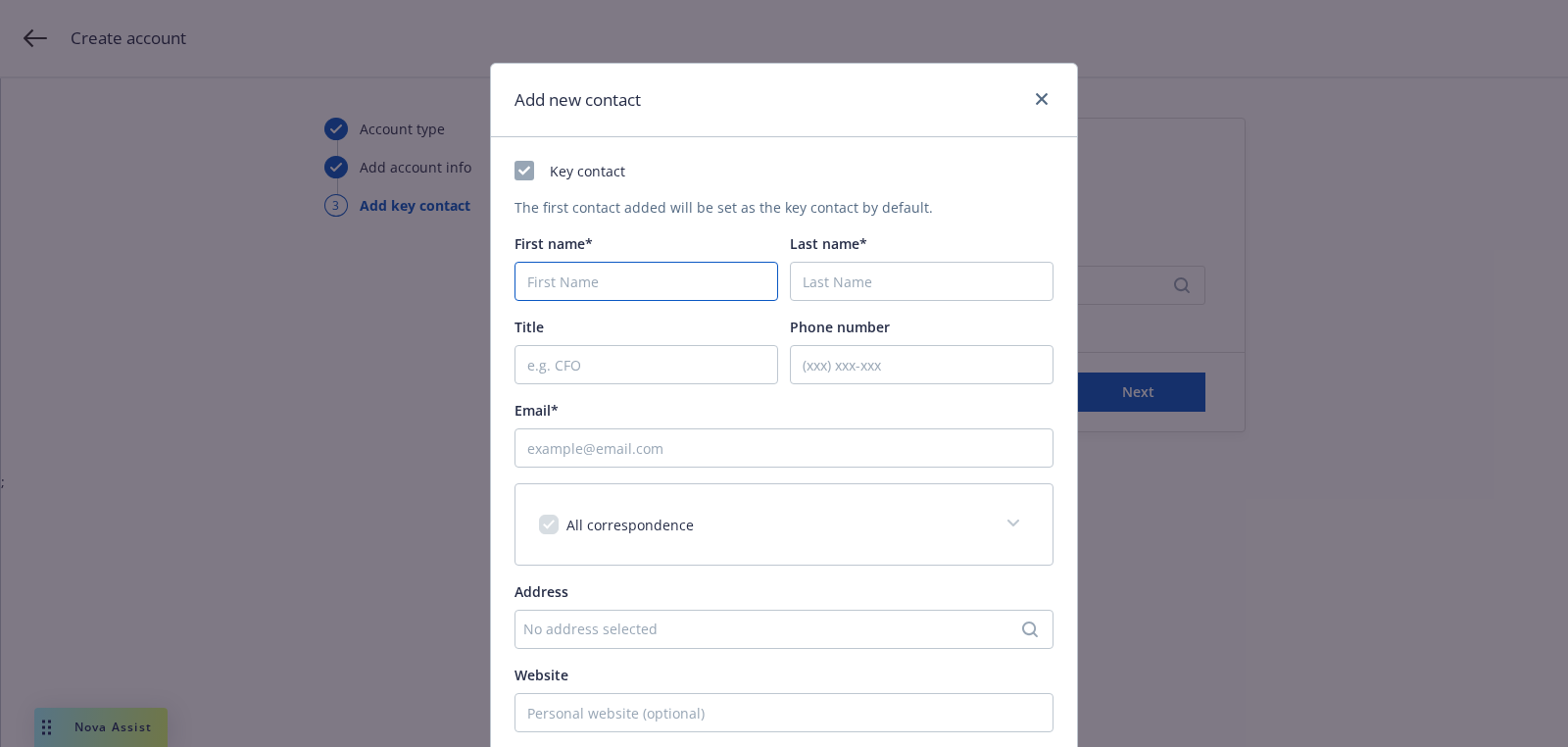
click at [582, 265] on input "First name*" at bounding box center [646, 282] width 264 height 40
paste input "Matt"
type input "Matt"
paste input "Klier"
type input "Klier"
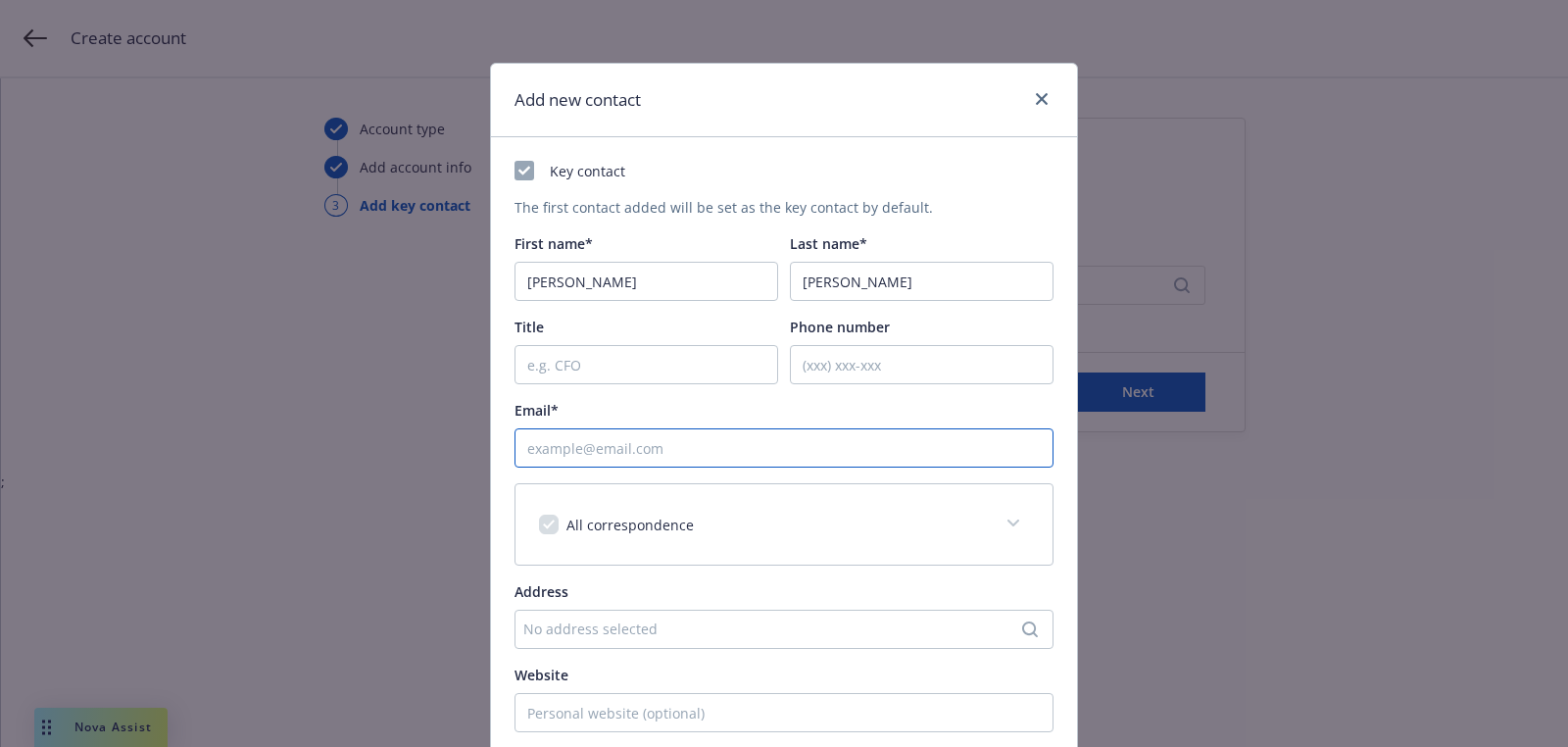
click at [684, 447] on input "Email*" at bounding box center [784, 449] width 539 height 40
paste input "mattney1@gmail.com"
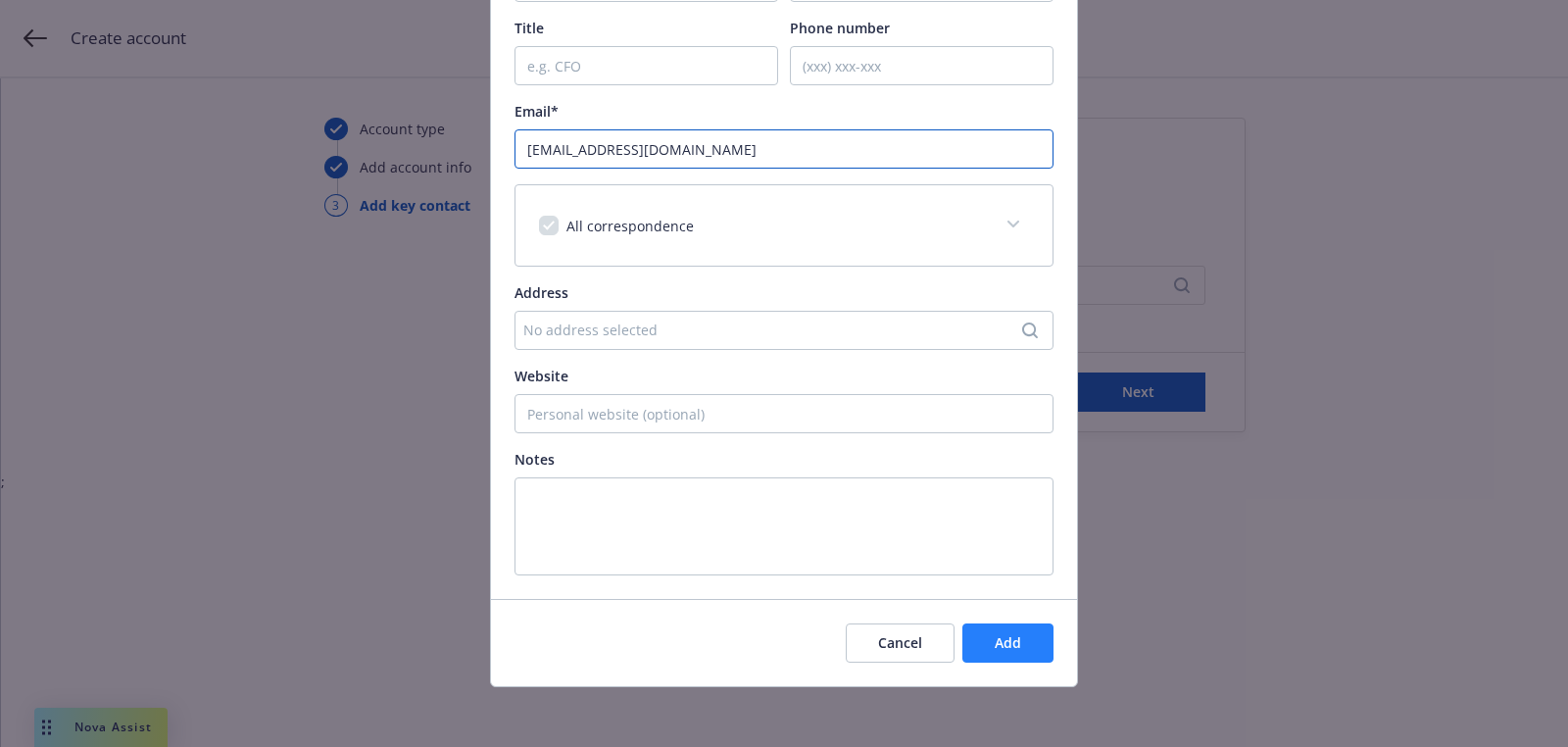
type input "mattney1@gmail.com"
click at [1002, 655] on button "Add" at bounding box center [1008, 643] width 91 height 40
click at [1137, 403] on div "Add new contact Key contact The first contact added will be set as the key cont…" at bounding box center [784, 374] width 1568 height 747
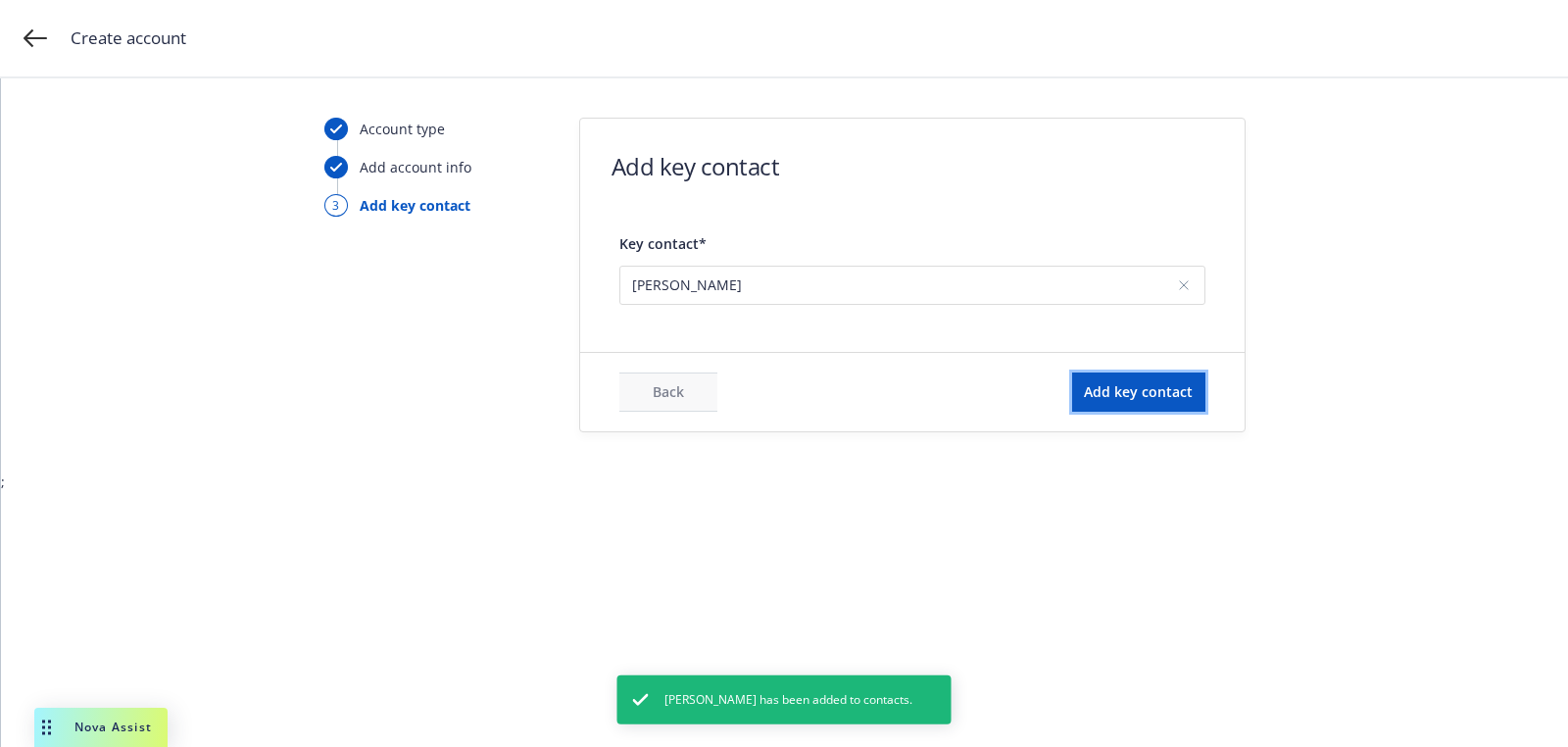
click at [1137, 403] on button "Add key contact" at bounding box center [1138, 392] width 133 height 40
click at [969, 373] on div "Back Add key contact" at bounding box center [912, 392] width 586 height 40
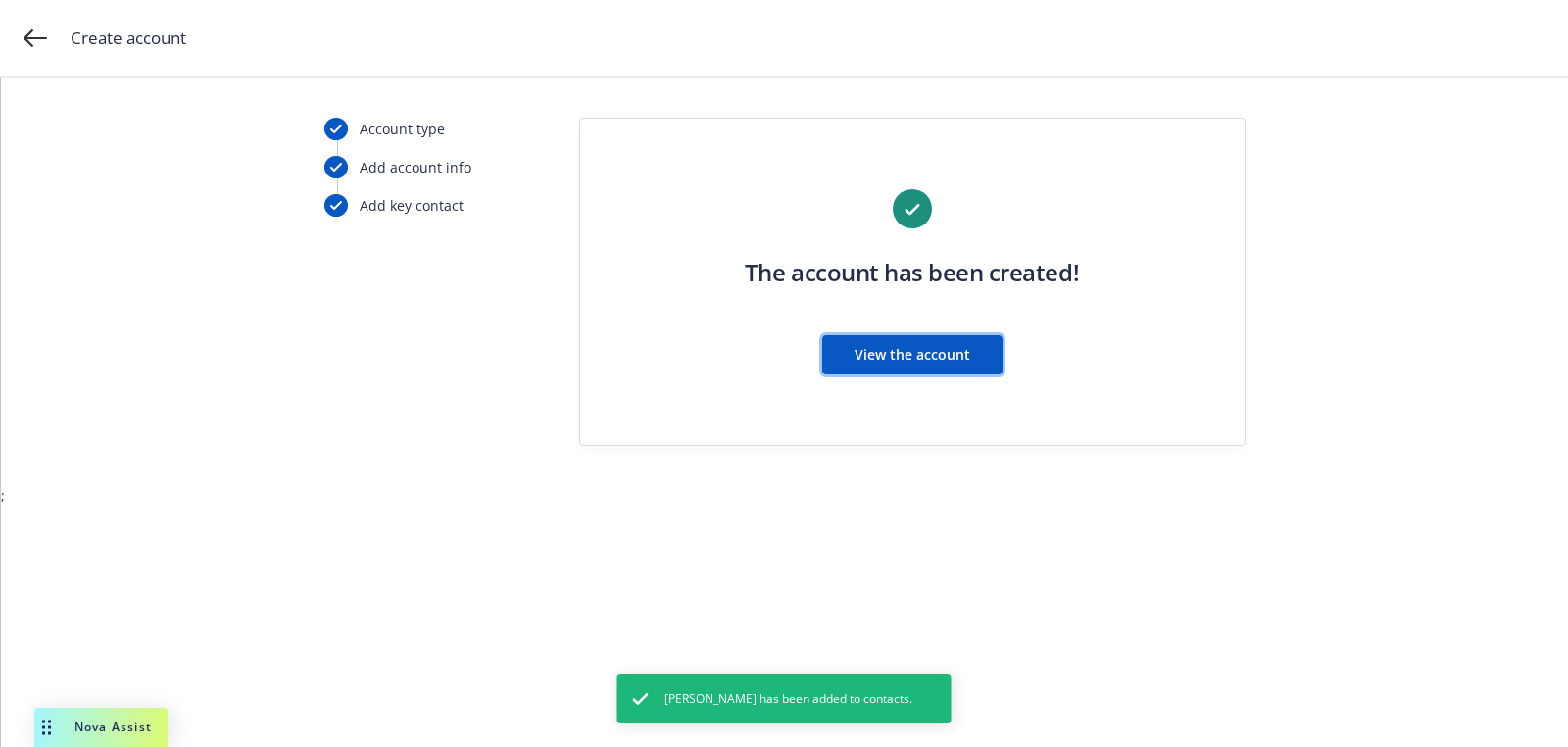
click at [969, 372] on button "View the account" at bounding box center [912, 355] width 181 height 40
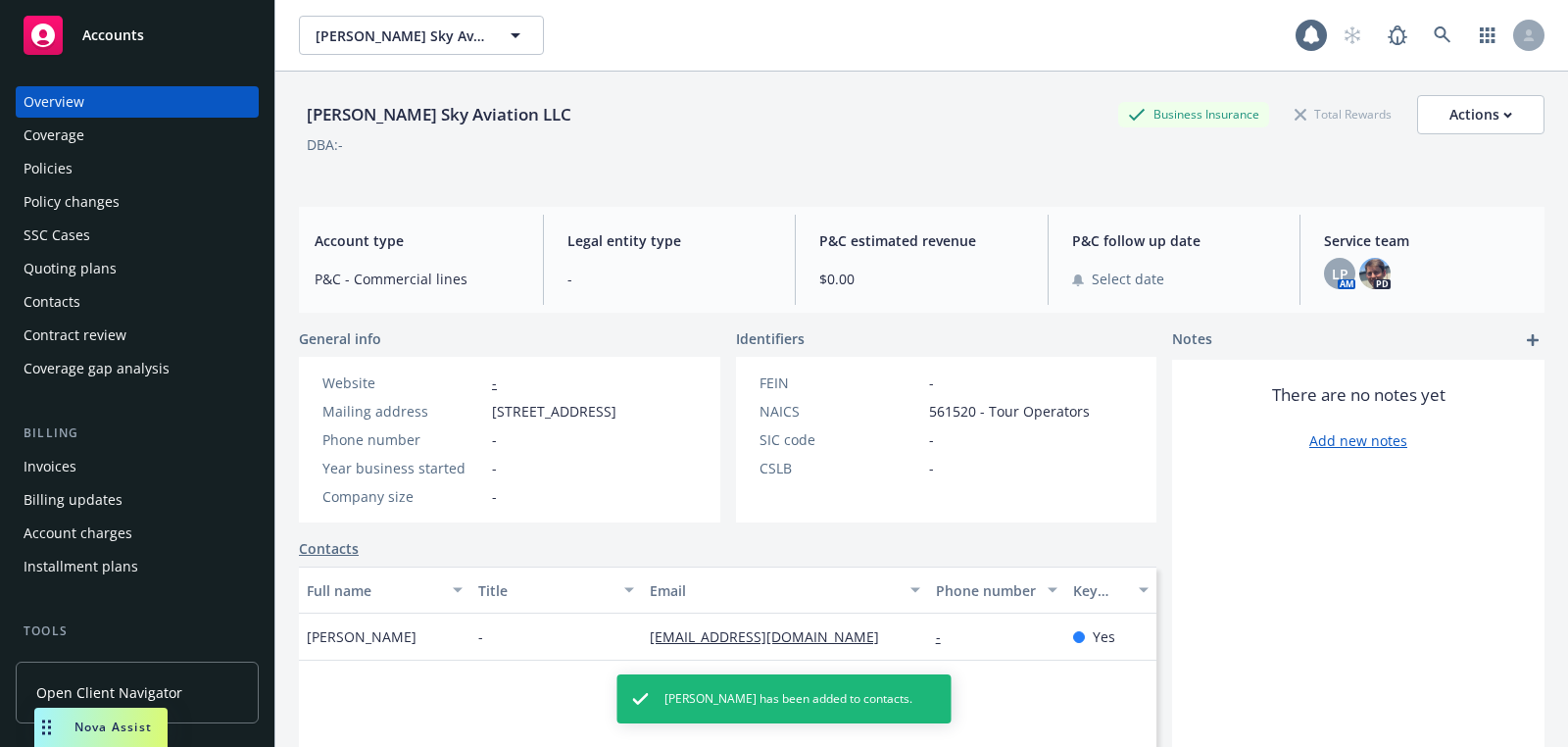
click at [130, 263] on div "Quoting plans" at bounding box center [137, 269] width 227 height 32
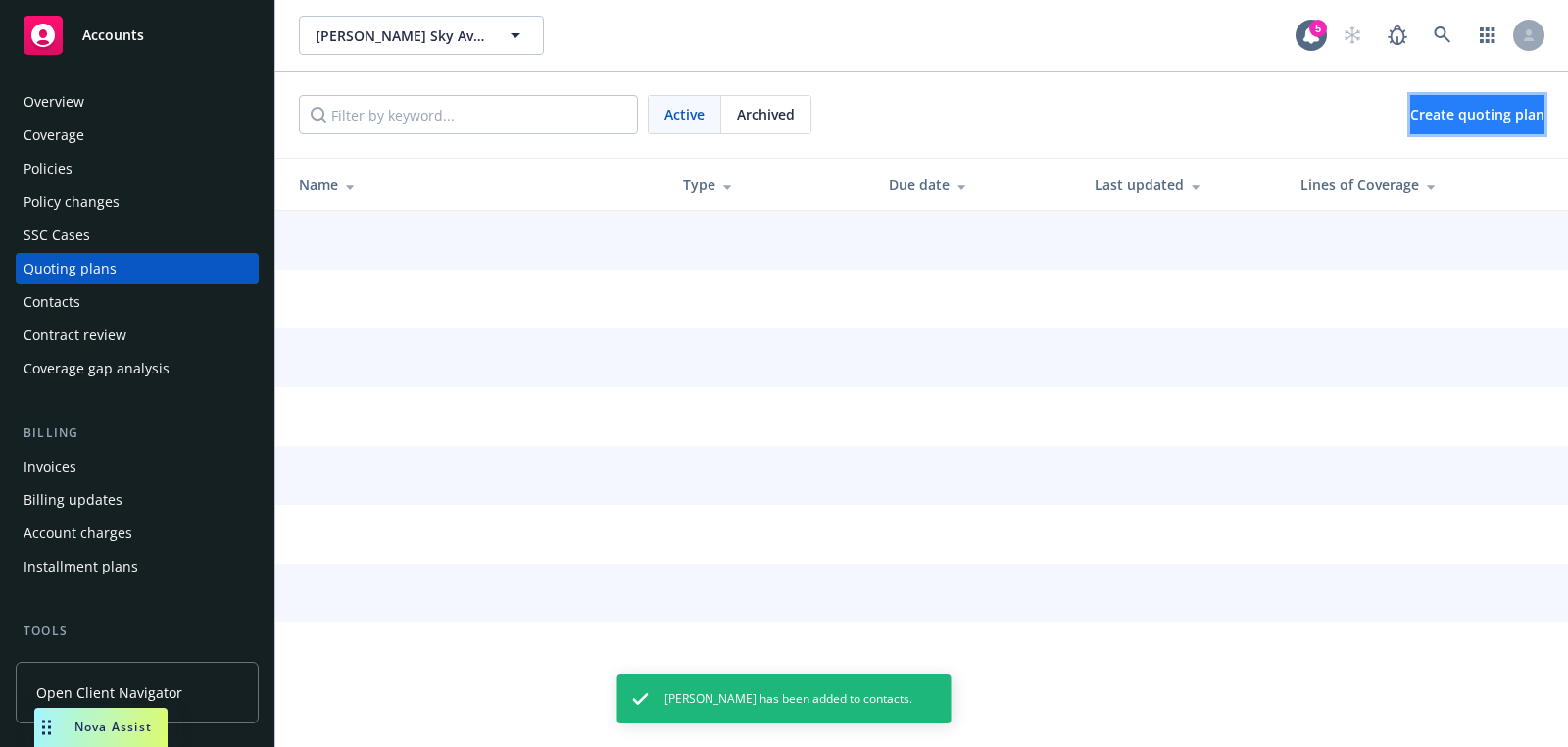
click at [1411, 111] on link "Create quoting plan" at bounding box center [1478, 115] width 134 height 40
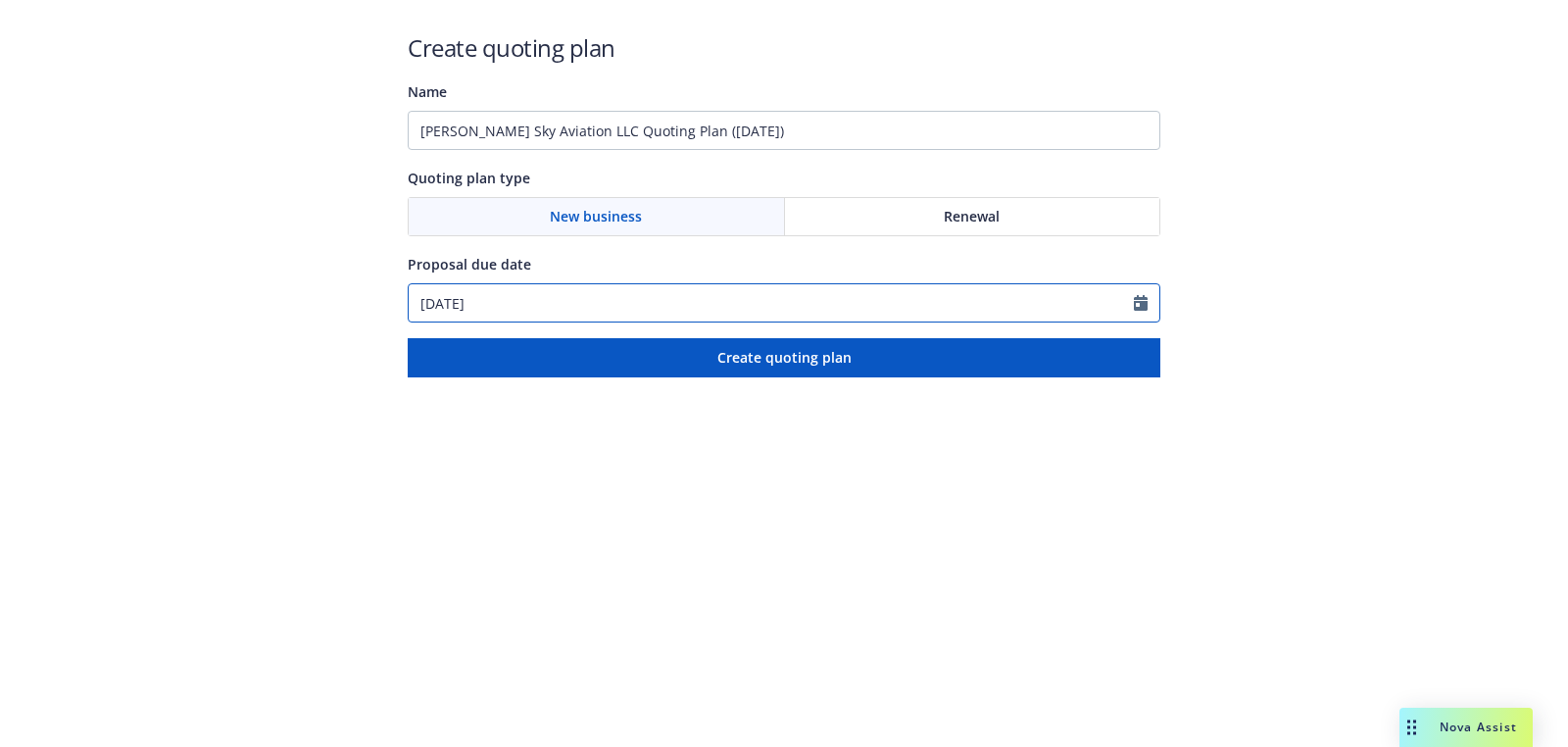
click at [759, 293] on input "[DATE]" at bounding box center [772, 303] width 725 height 38
select select "9"
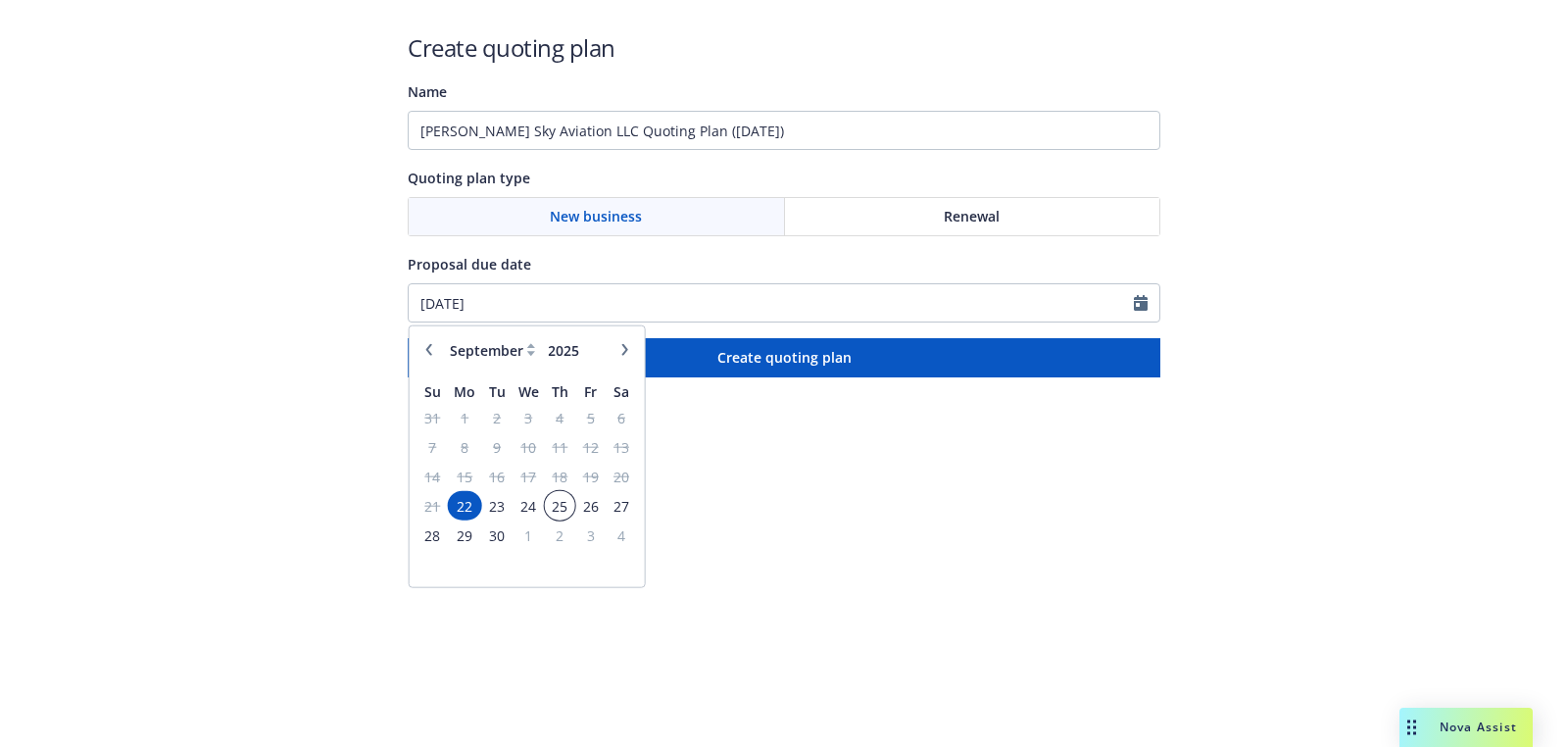
click at [562, 497] on span "25" at bounding box center [560, 505] width 27 height 25
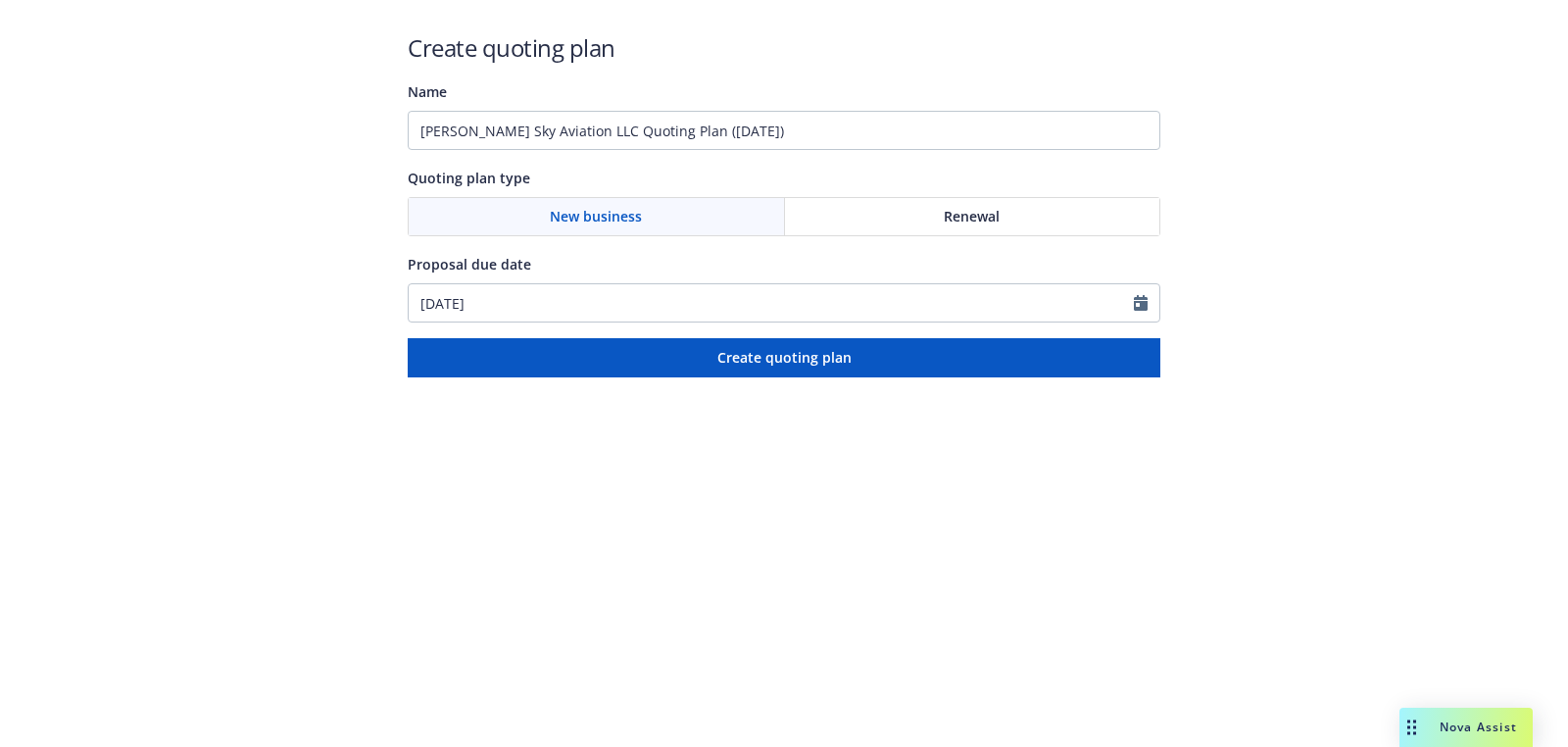
type input "[DATE]"
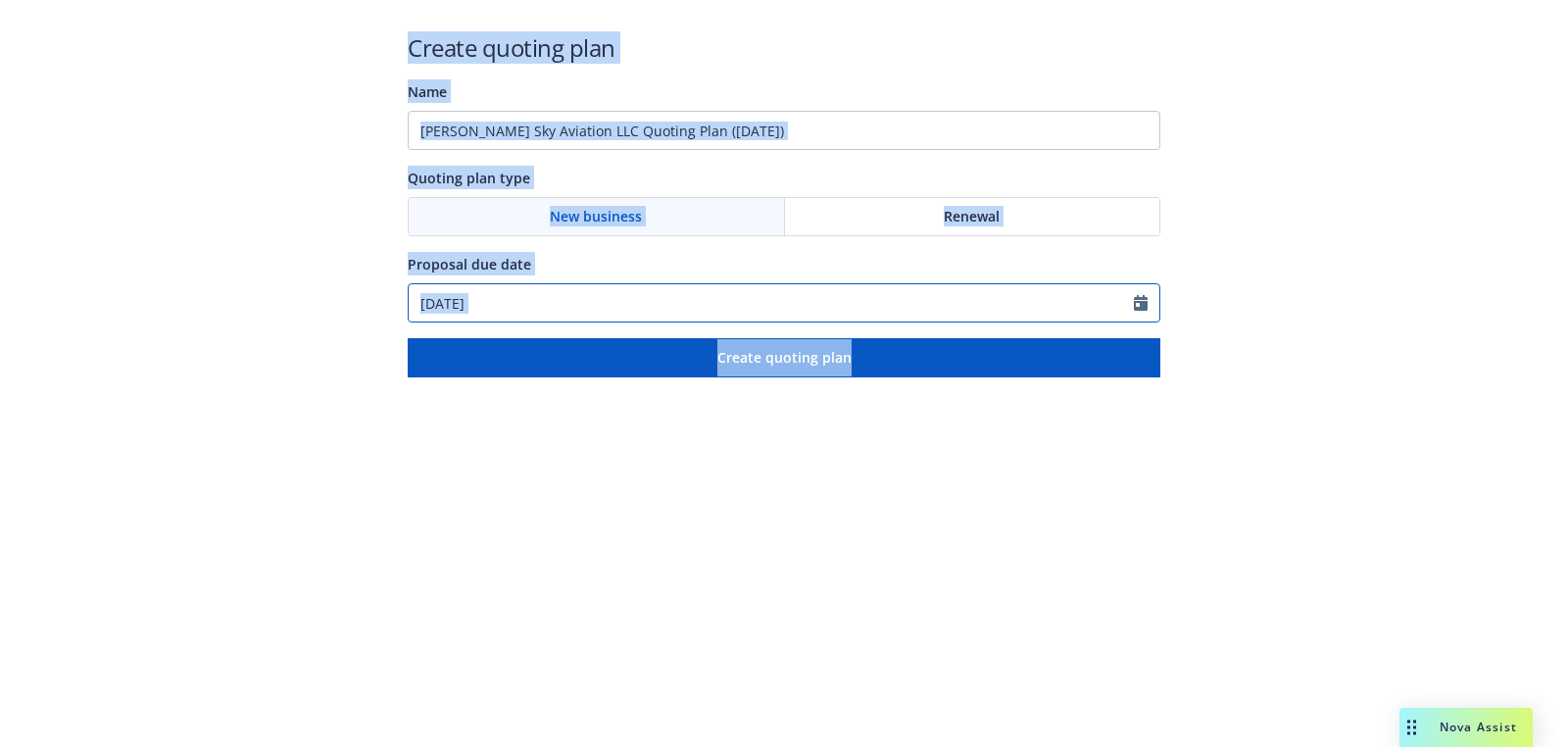
click at [564, 303] on input "09/25/2025" at bounding box center [772, 303] width 725 height 38
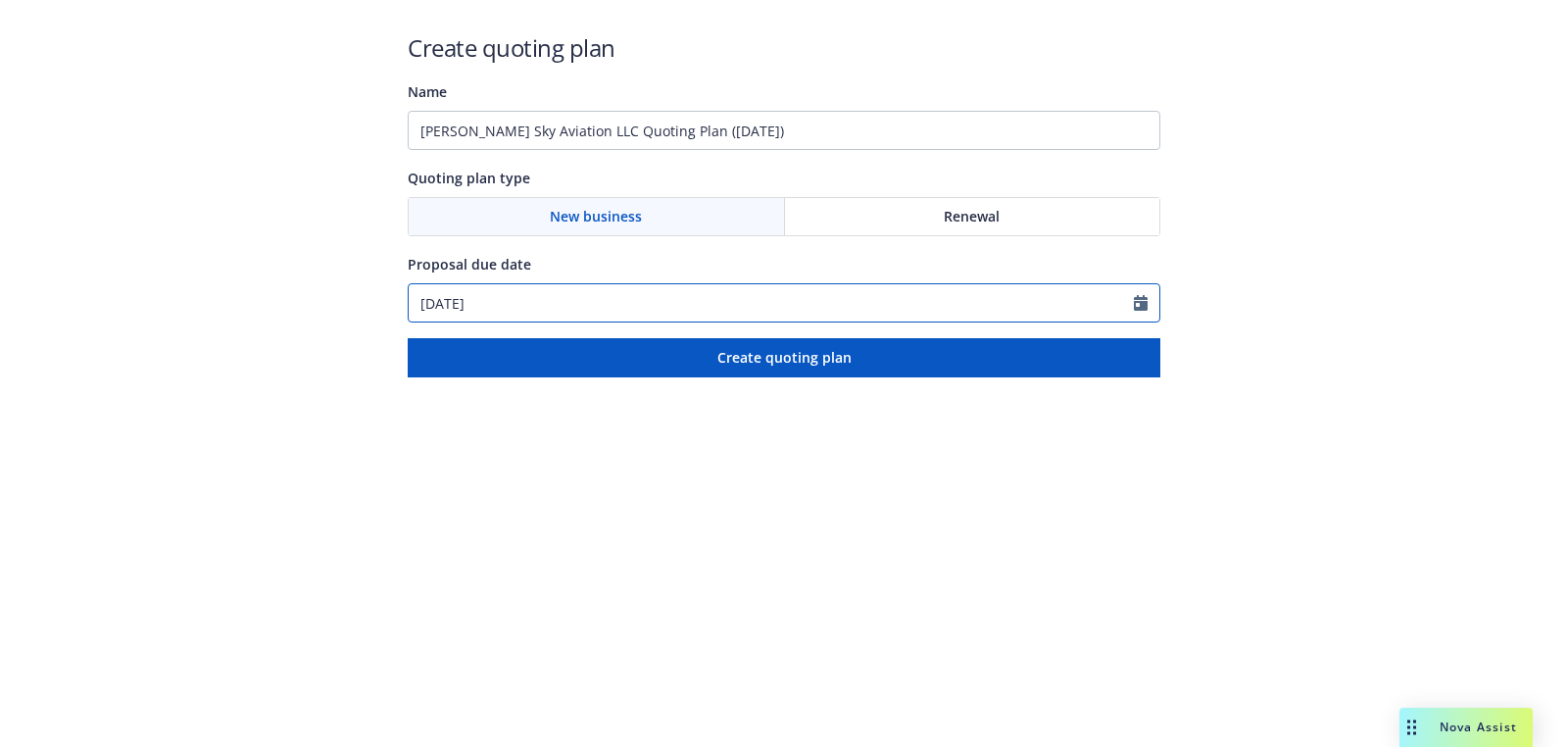
select select "9"
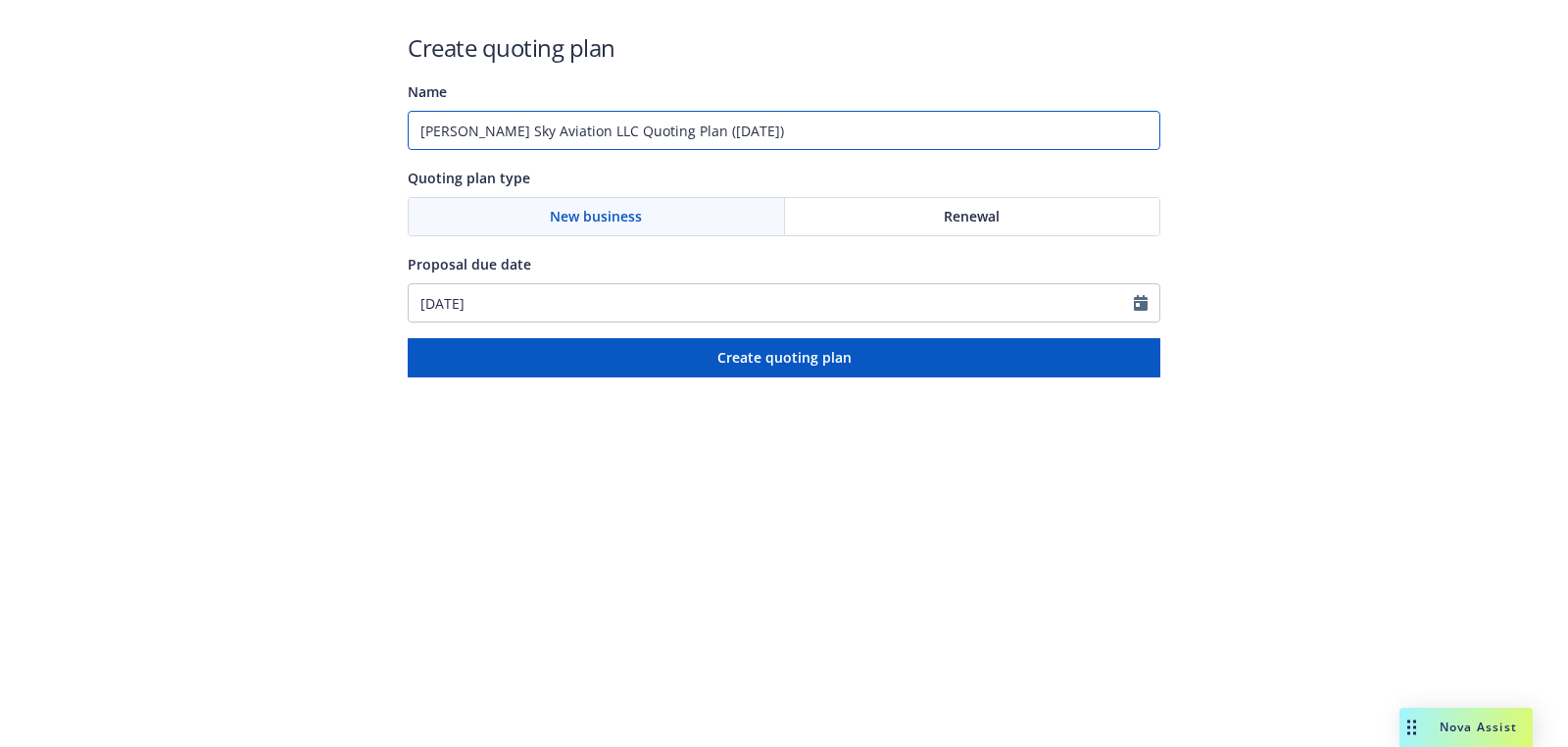
click at [568, 135] on input "Klier Sky Aviation LLC Quoting Plan (2025-09-22)" at bounding box center [784, 130] width 753 height 40
paste input "09/25/2025"
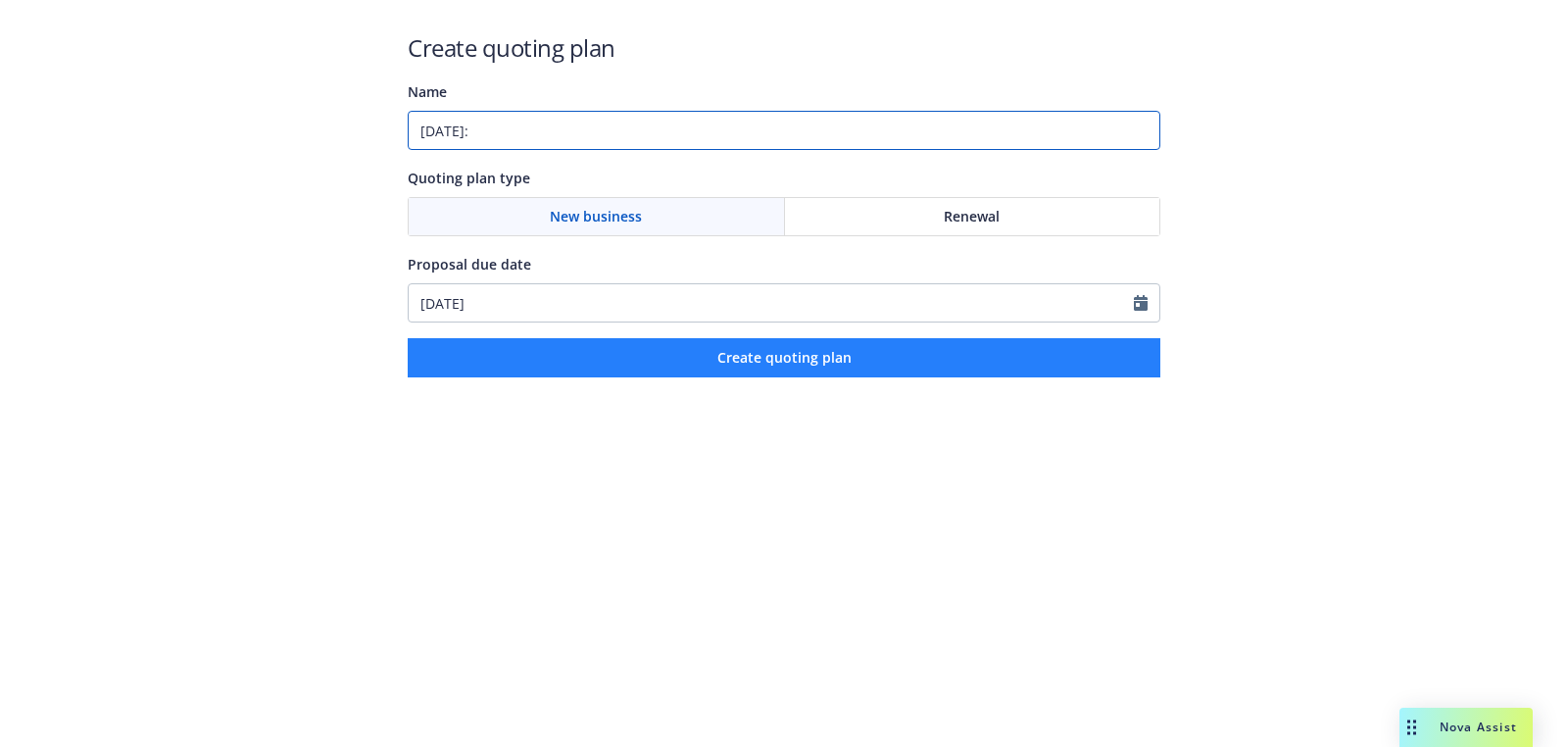
paste input "Aircraft / Aviation"
type input "09/25/2025: Aircraft / Aviation"
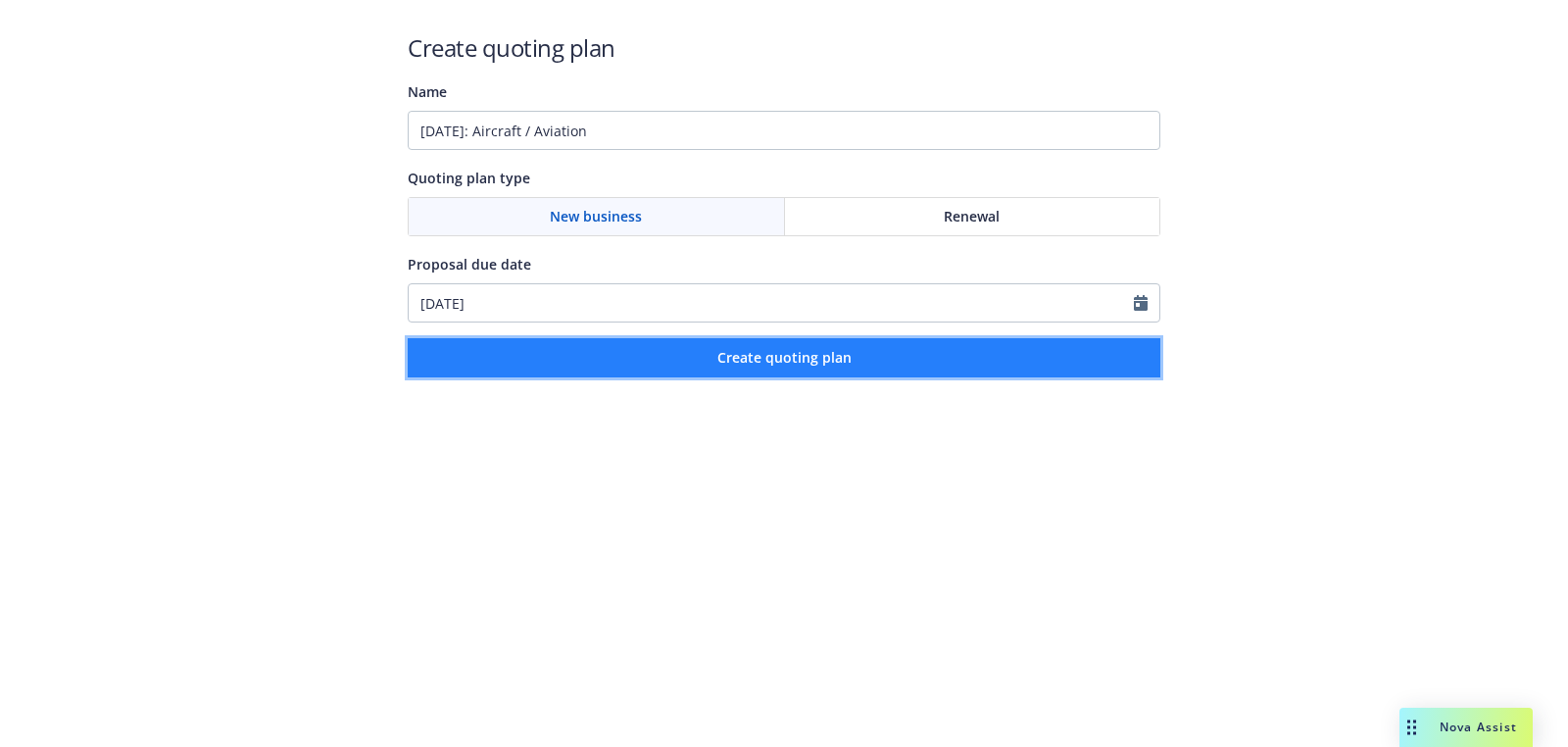
click at [653, 370] on button "Create quoting plan" at bounding box center [784, 358] width 753 height 40
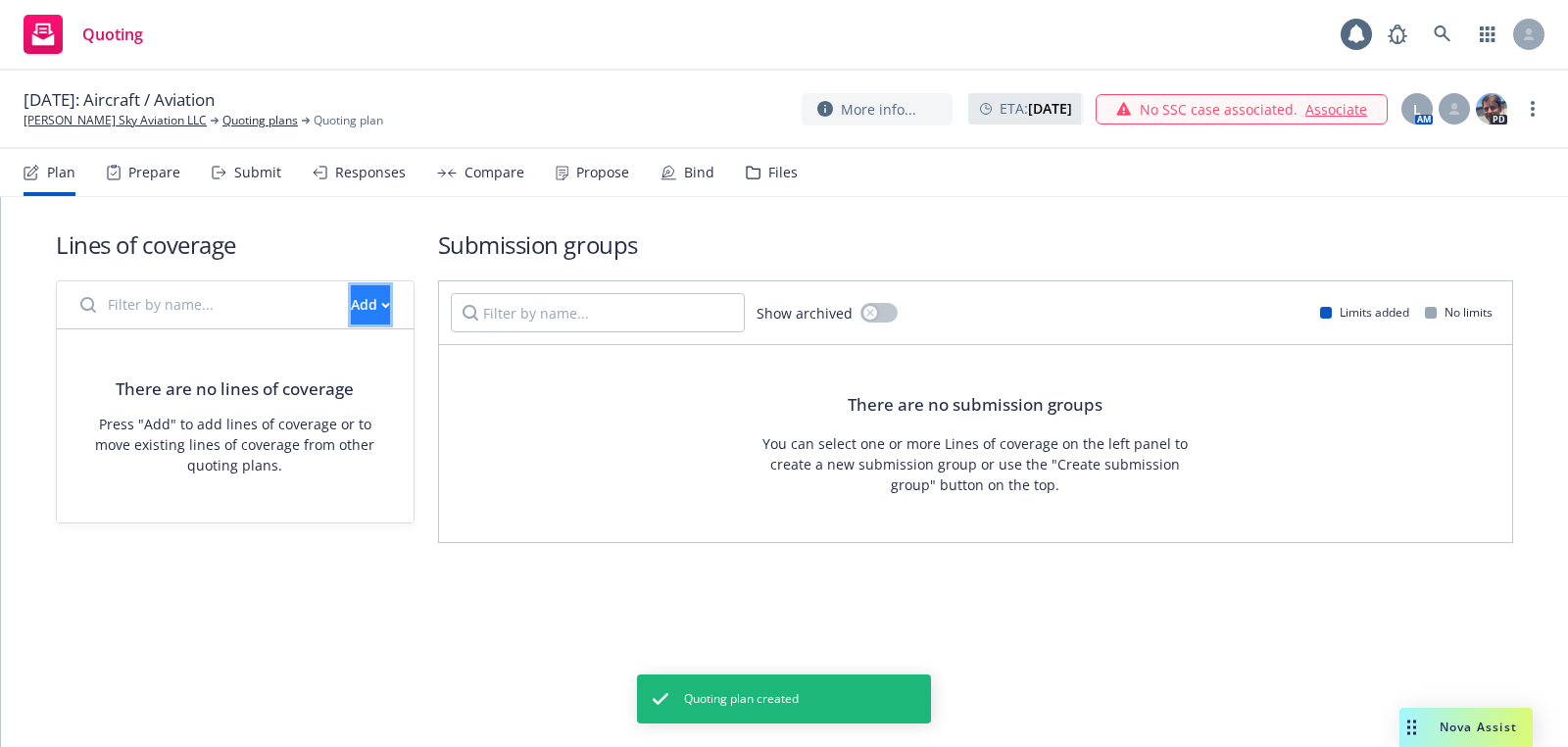
click at [380, 310] on button "Add" at bounding box center [371, 305] width 40 height 40
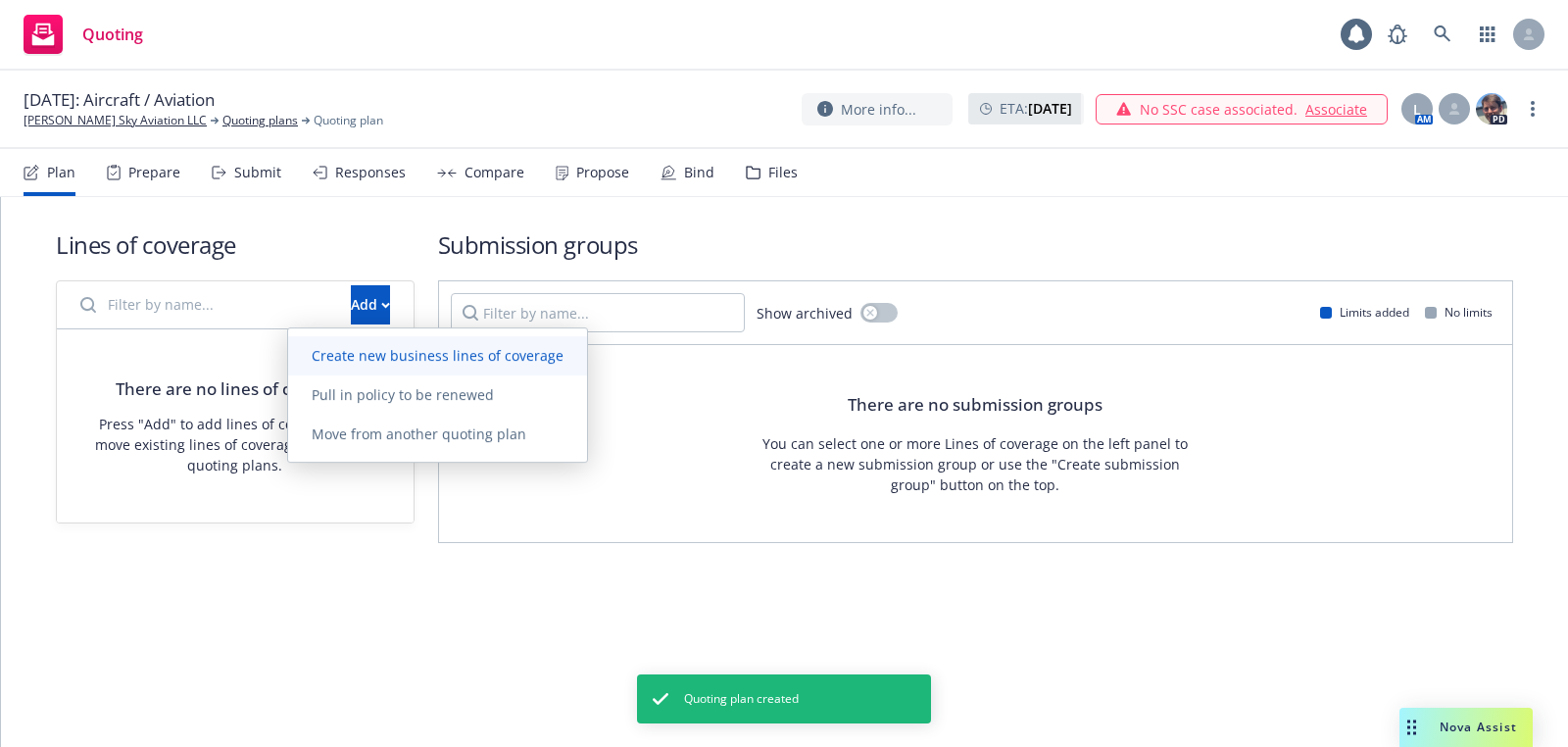
click at [455, 360] on span "Create new business lines of coverage" at bounding box center [438, 355] width 299 height 19
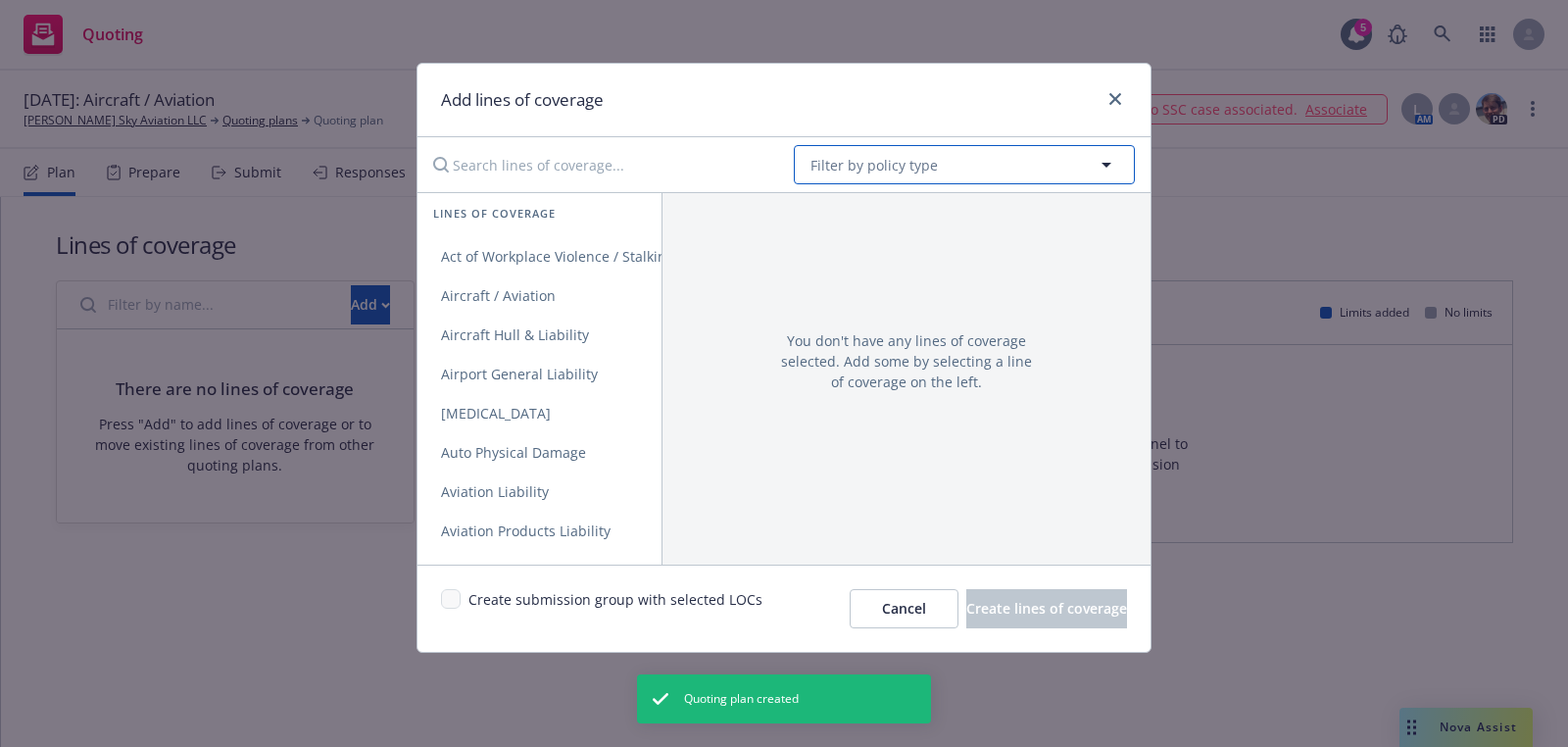
click at [1008, 169] on button "Filter by policy type" at bounding box center [964, 165] width 341 height 40
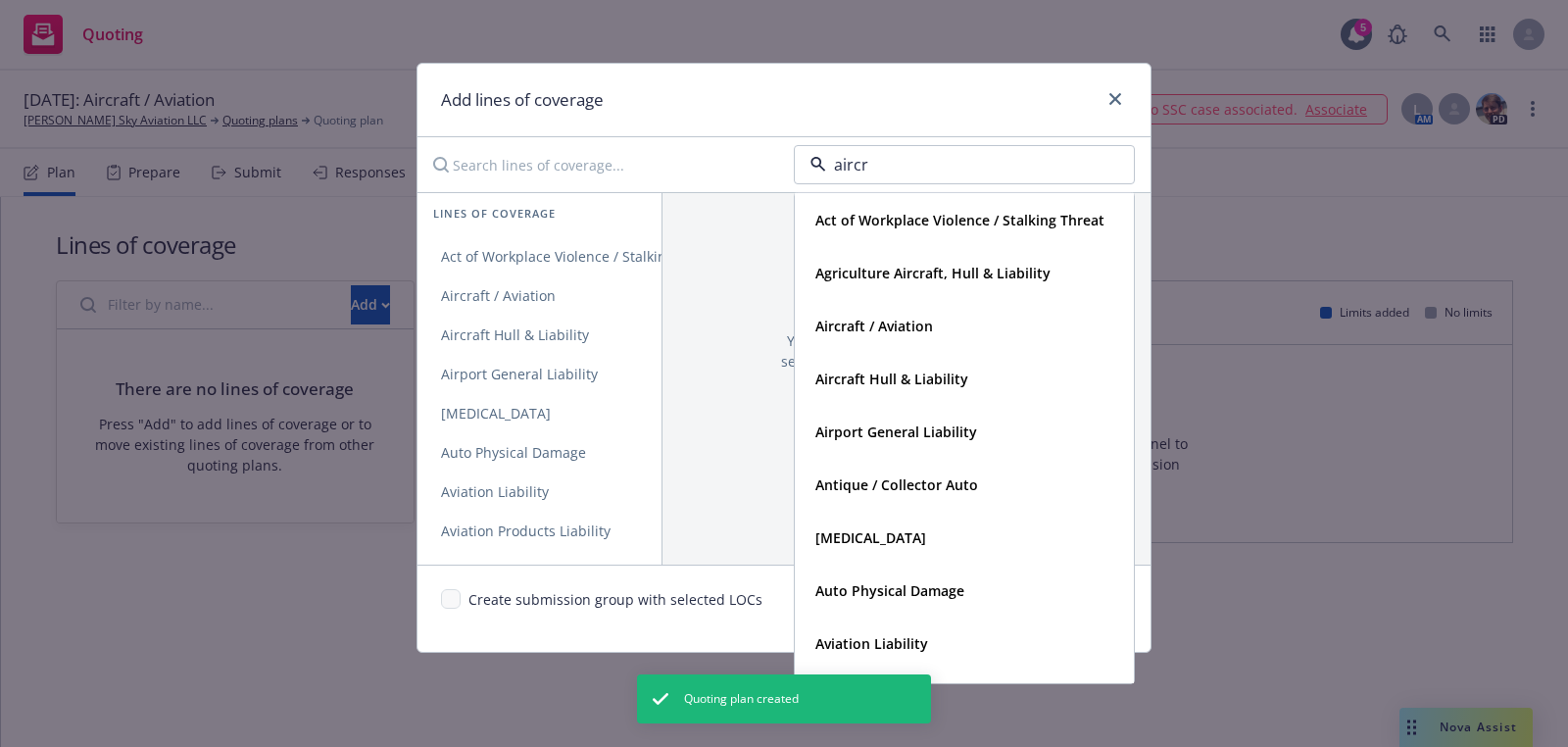
type input "aircra"
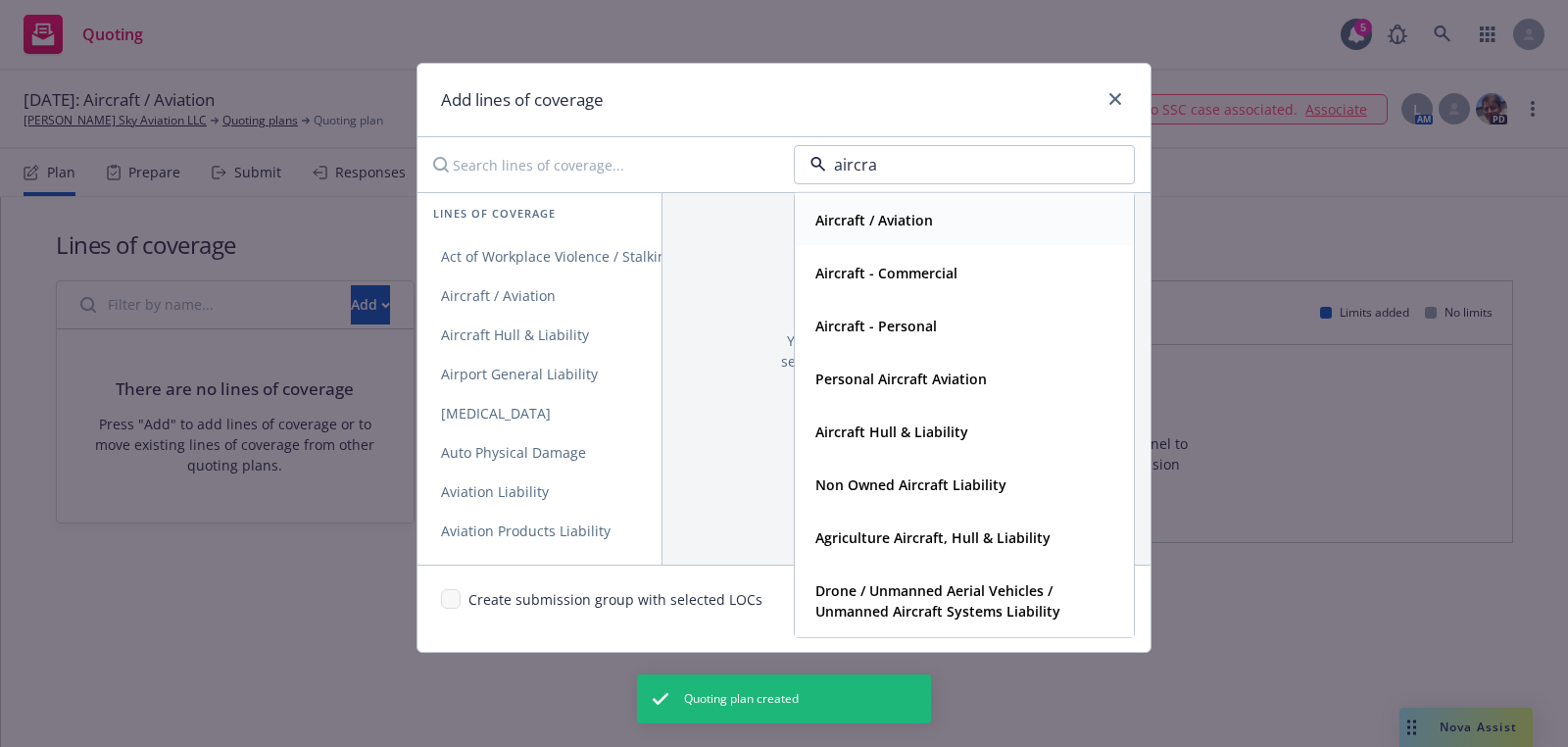
click at [939, 218] on div "Aircraft / Aviation" at bounding box center [964, 219] width 313 height 29
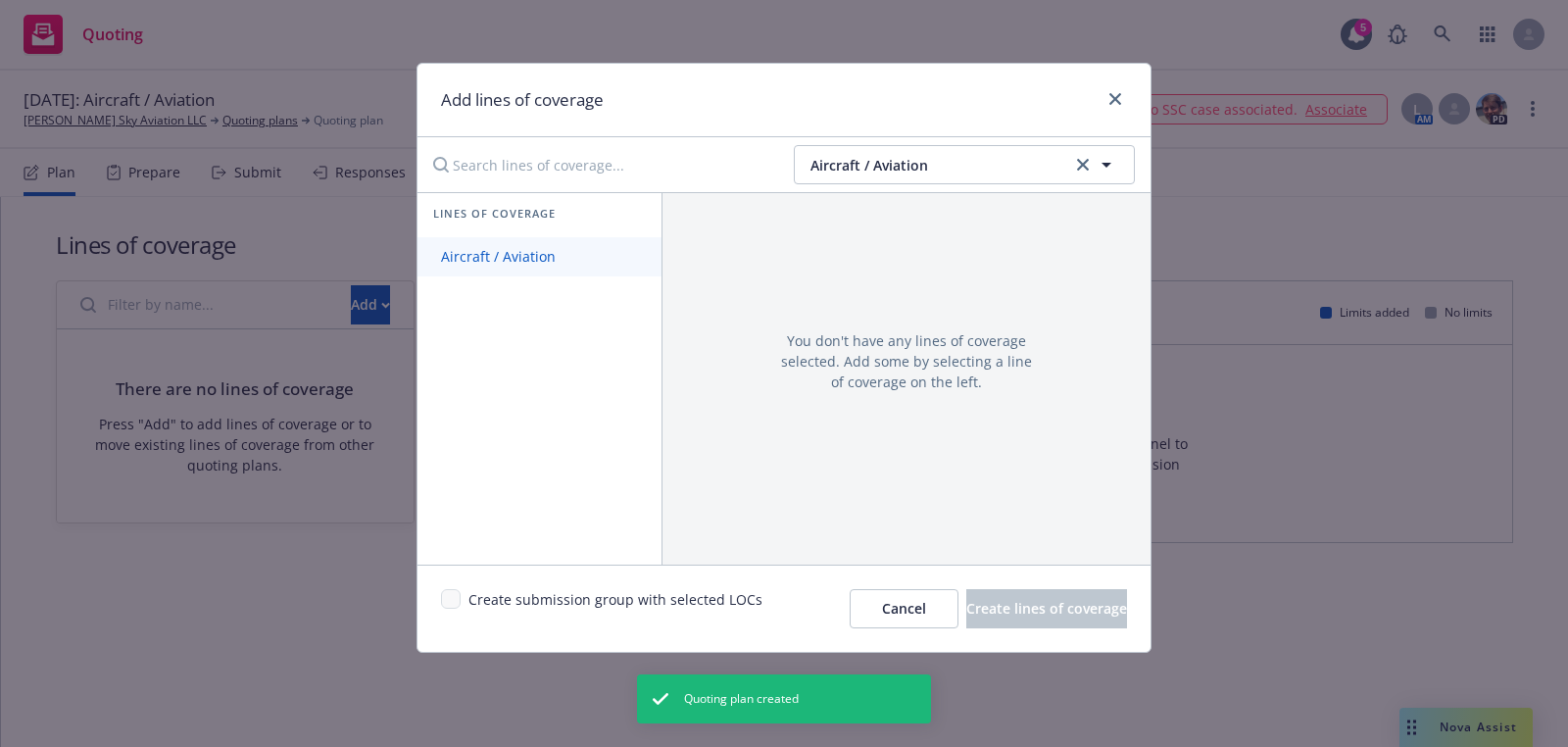
click at [543, 247] on span "Aircraft / Aviation" at bounding box center [499, 256] width 162 height 19
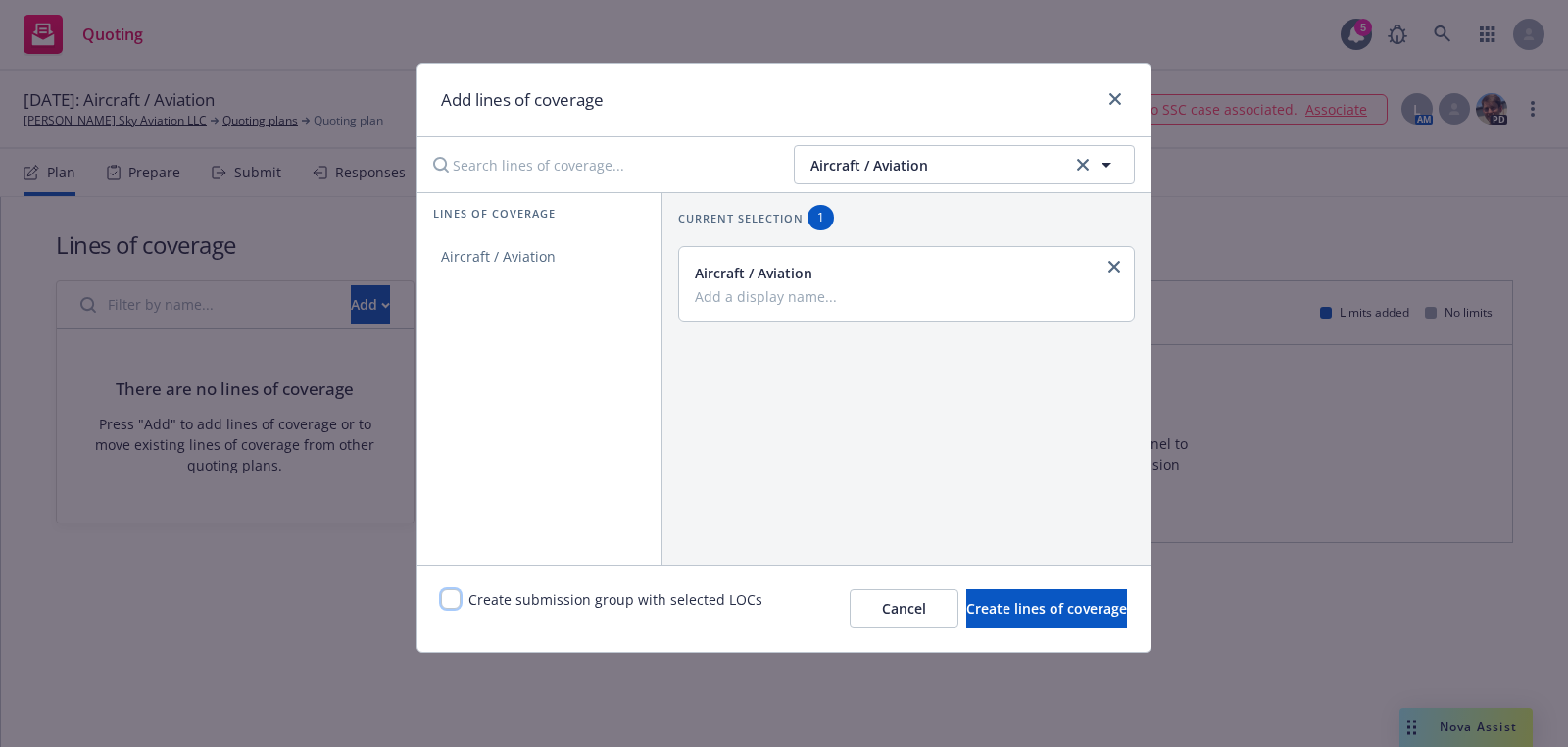
click at [442, 604] on input "checkbox" at bounding box center [451, 599] width 20 height 20
checkbox input "true"
click at [966, 608] on button "Create lines of coverage" at bounding box center [1046, 609] width 161 height 40
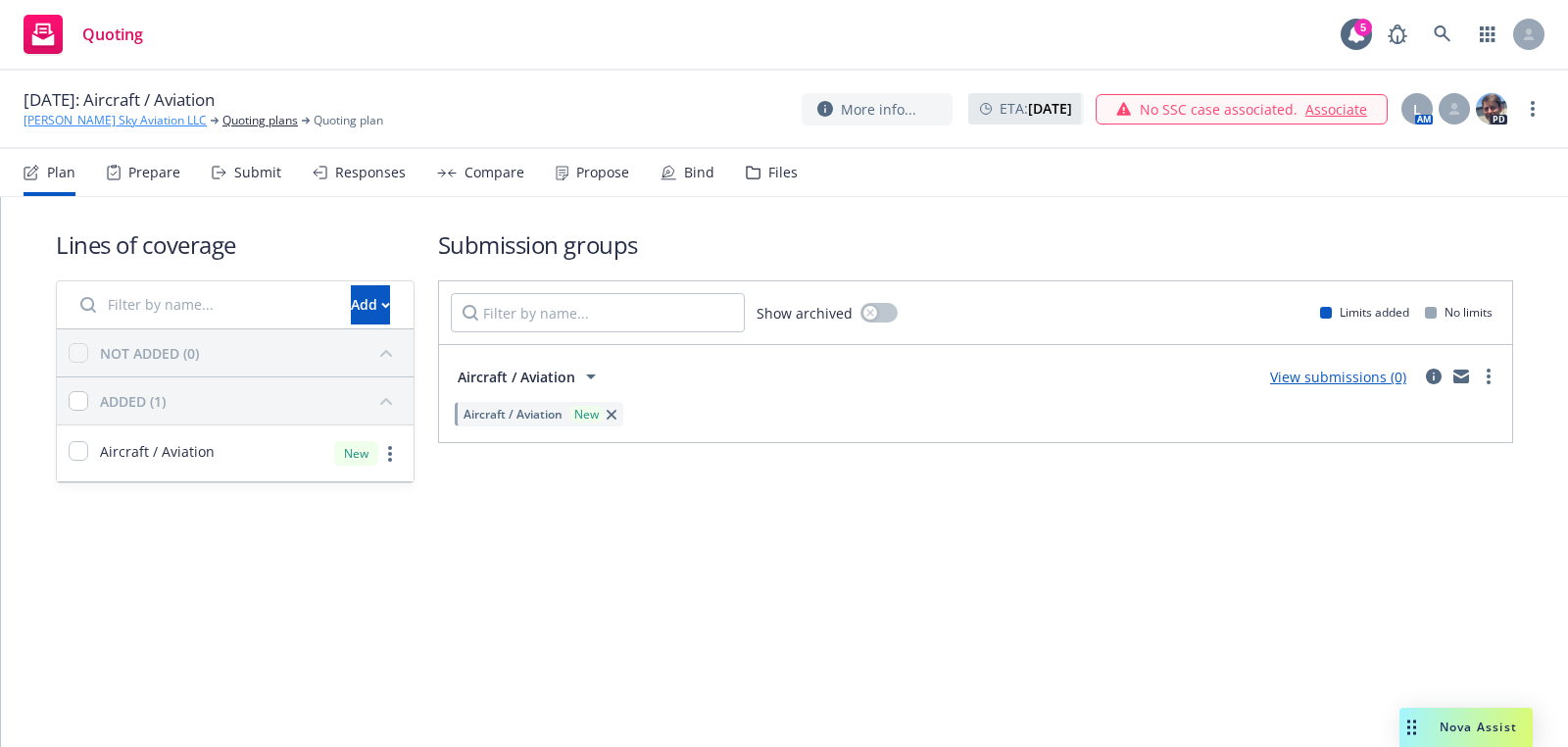
click at [87, 119] on link "Klier Sky Aviation LLC" at bounding box center [116, 121] width 184 height 18
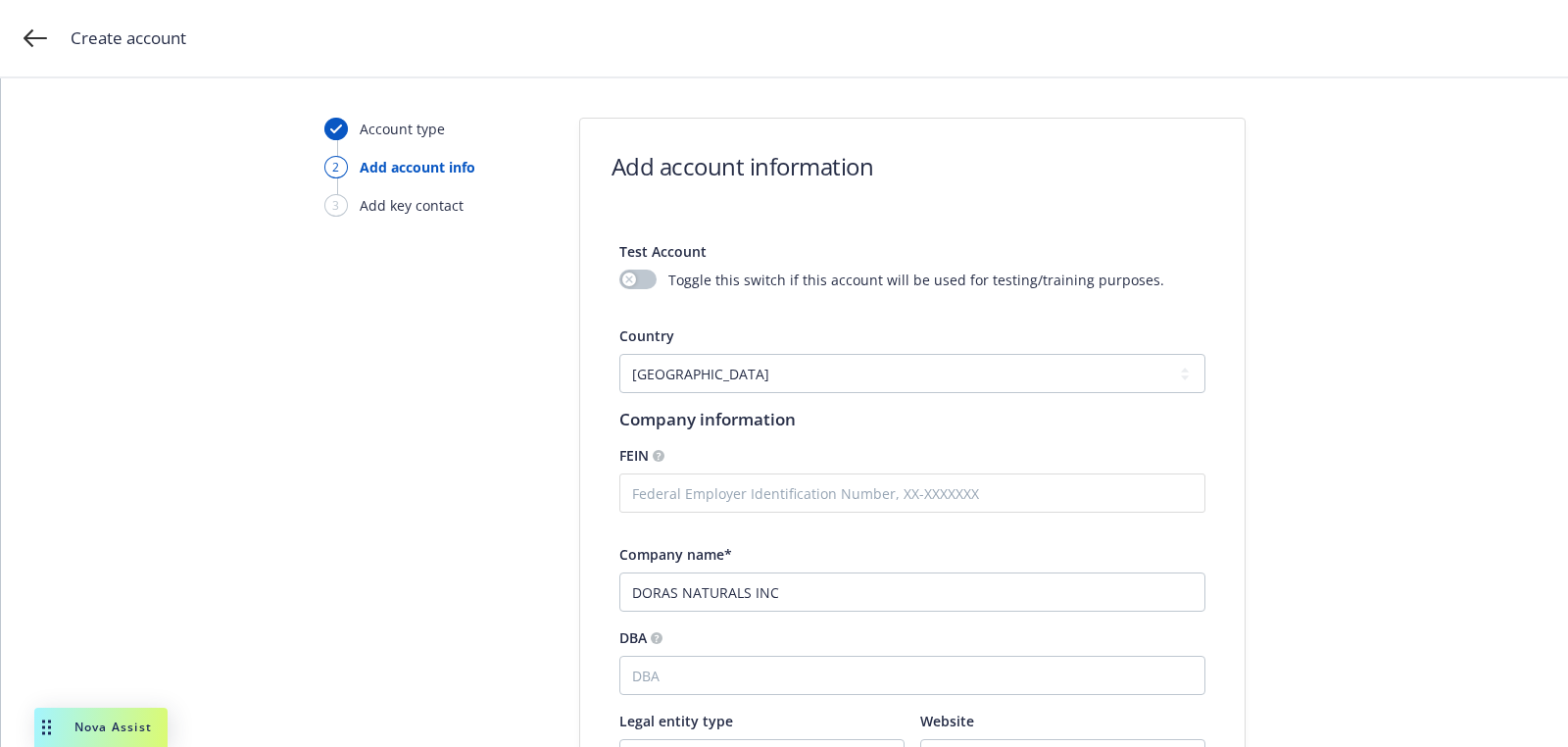
select select "US"
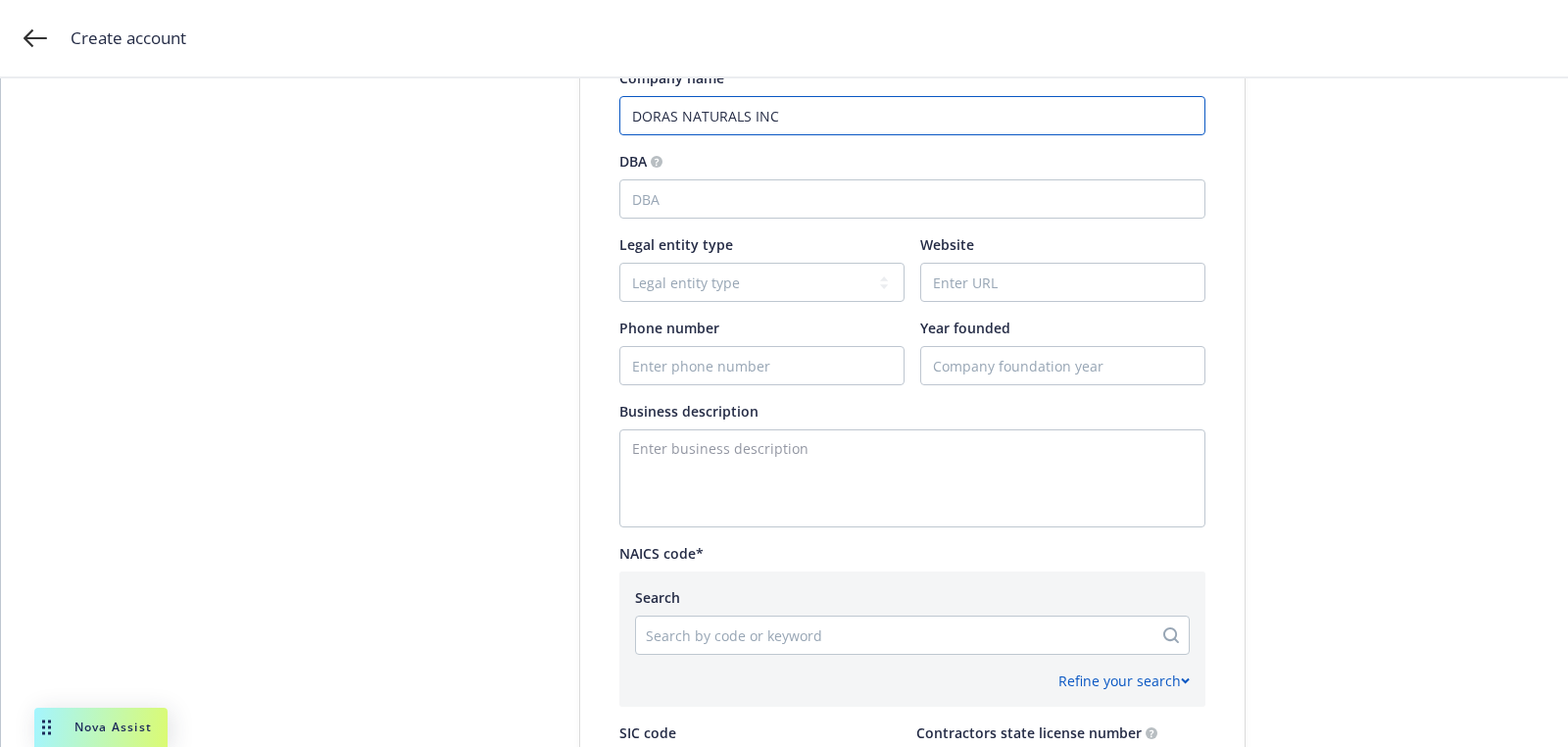
scroll to position [689, 0]
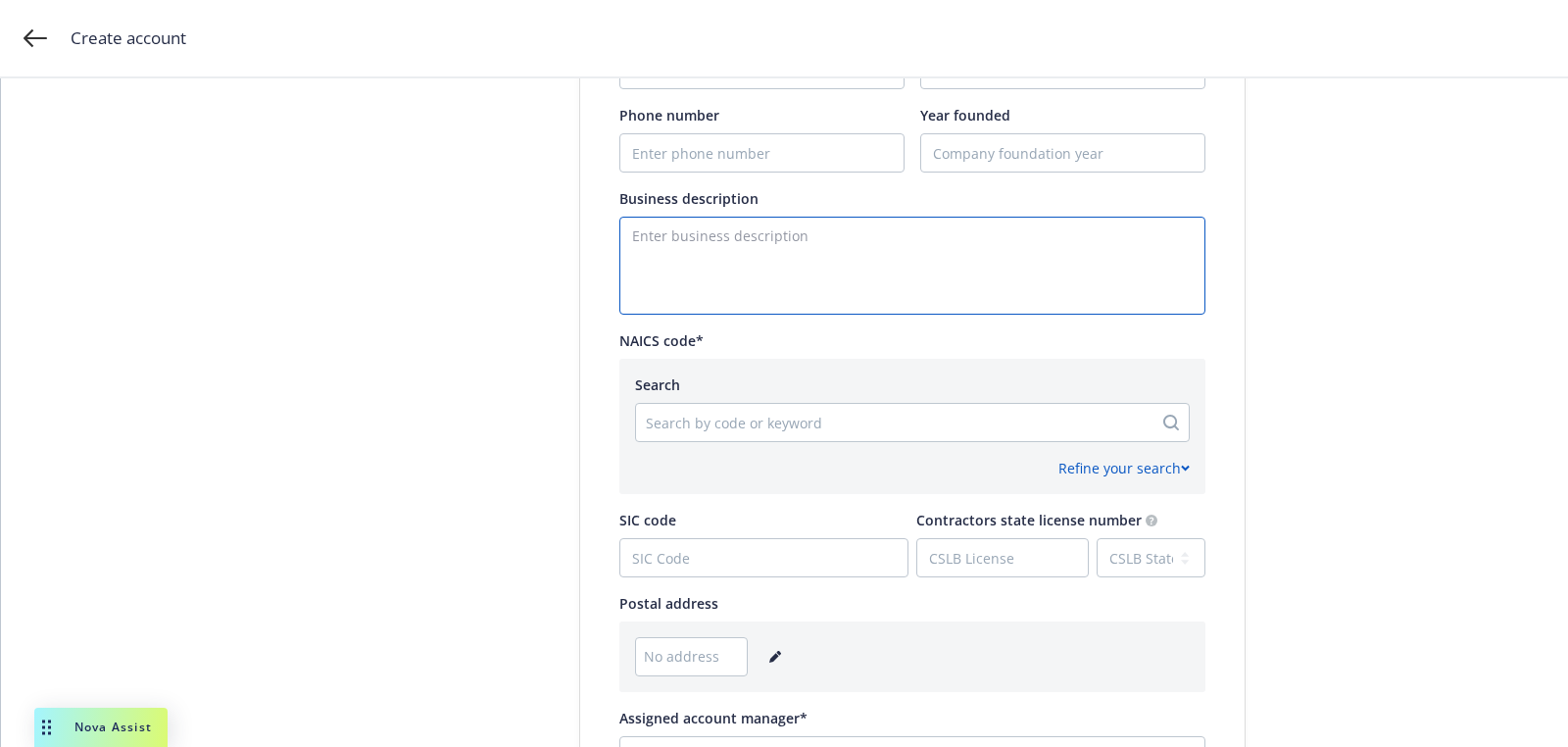
click at [650, 230] on textarea "Enter business description" at bounding box center [912, 265] width 586 height 98
paste textarea "Dora's Naturals delivers to over 4,000 store locations in the tri-state area re…"
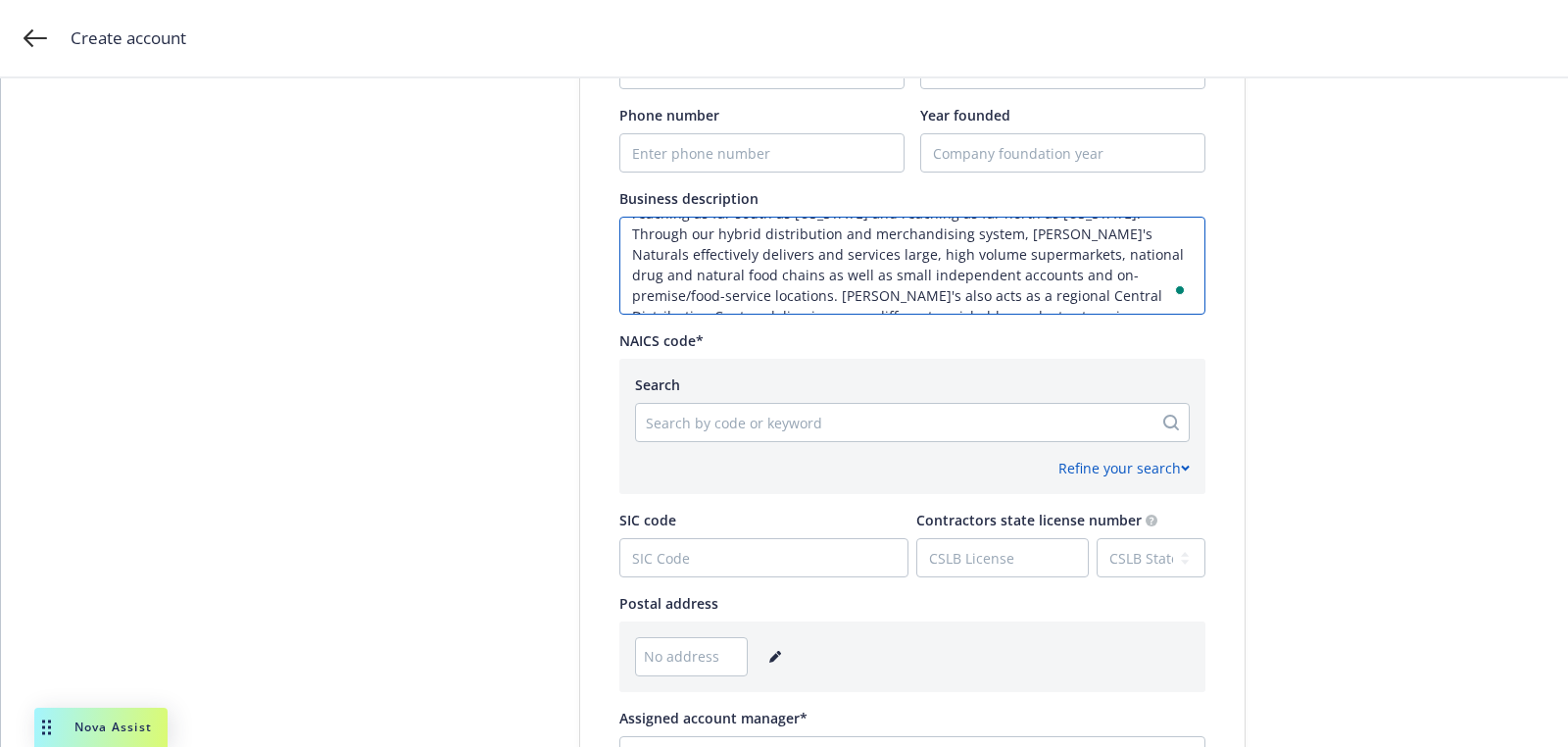
scroll to position [0, 0]
type textarea "Dora's Naturals delivers to over 4,000 store locations in the tri-state area re…"
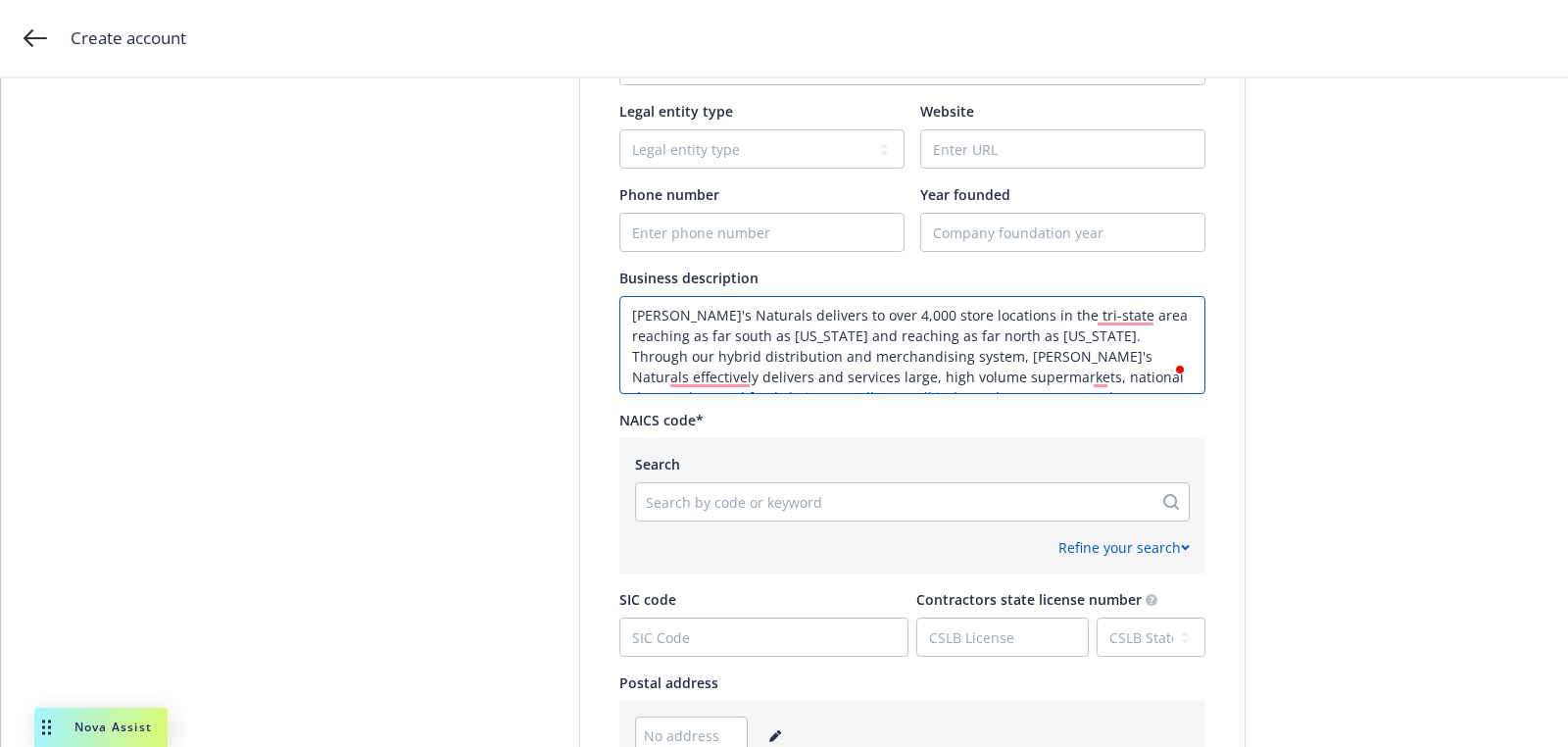
scroll to position [485, 0]
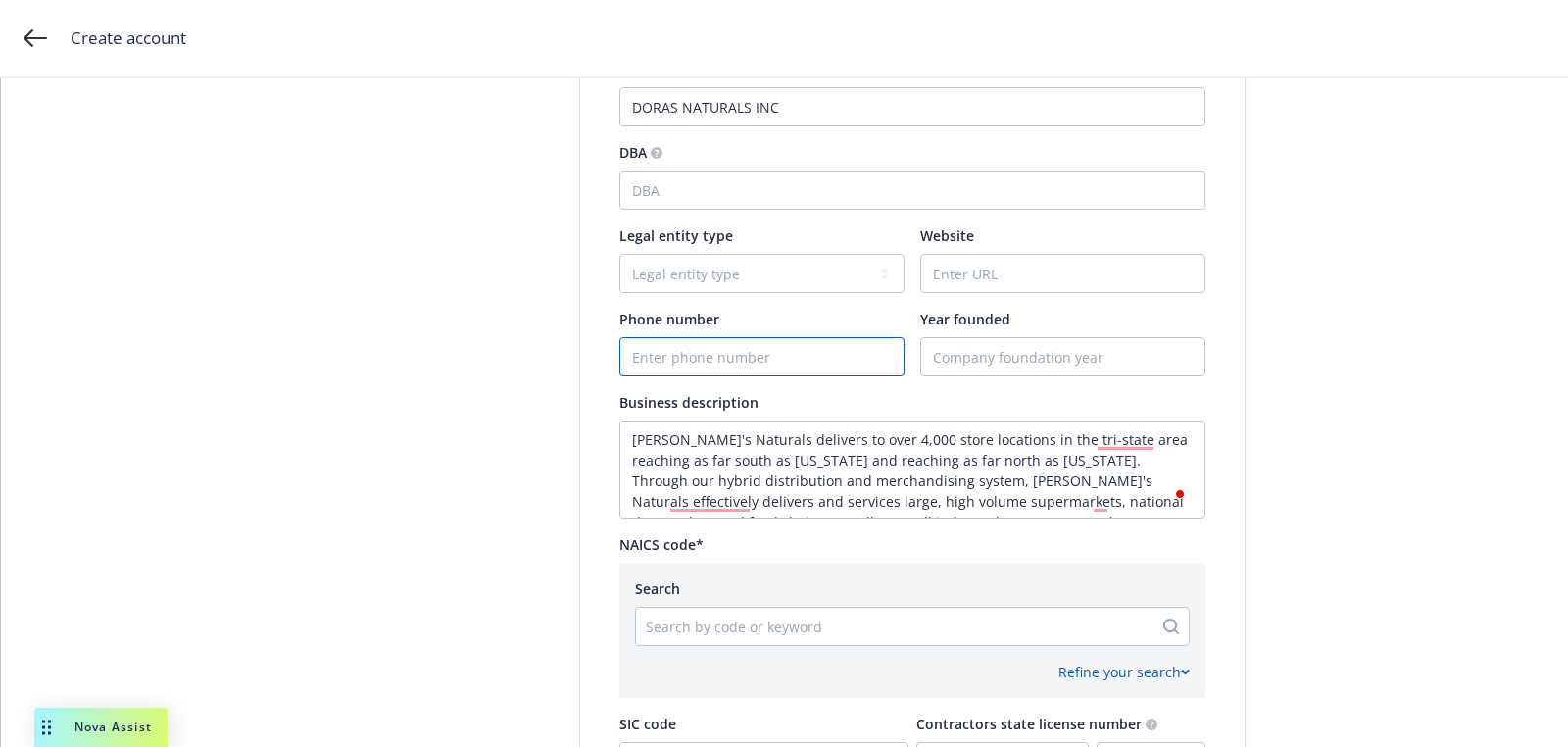
click at [741, 364] on input "Phone number" at bounding box center [762, 357] width 284 height 38
paste input "12012290500"
type input "12012290500"
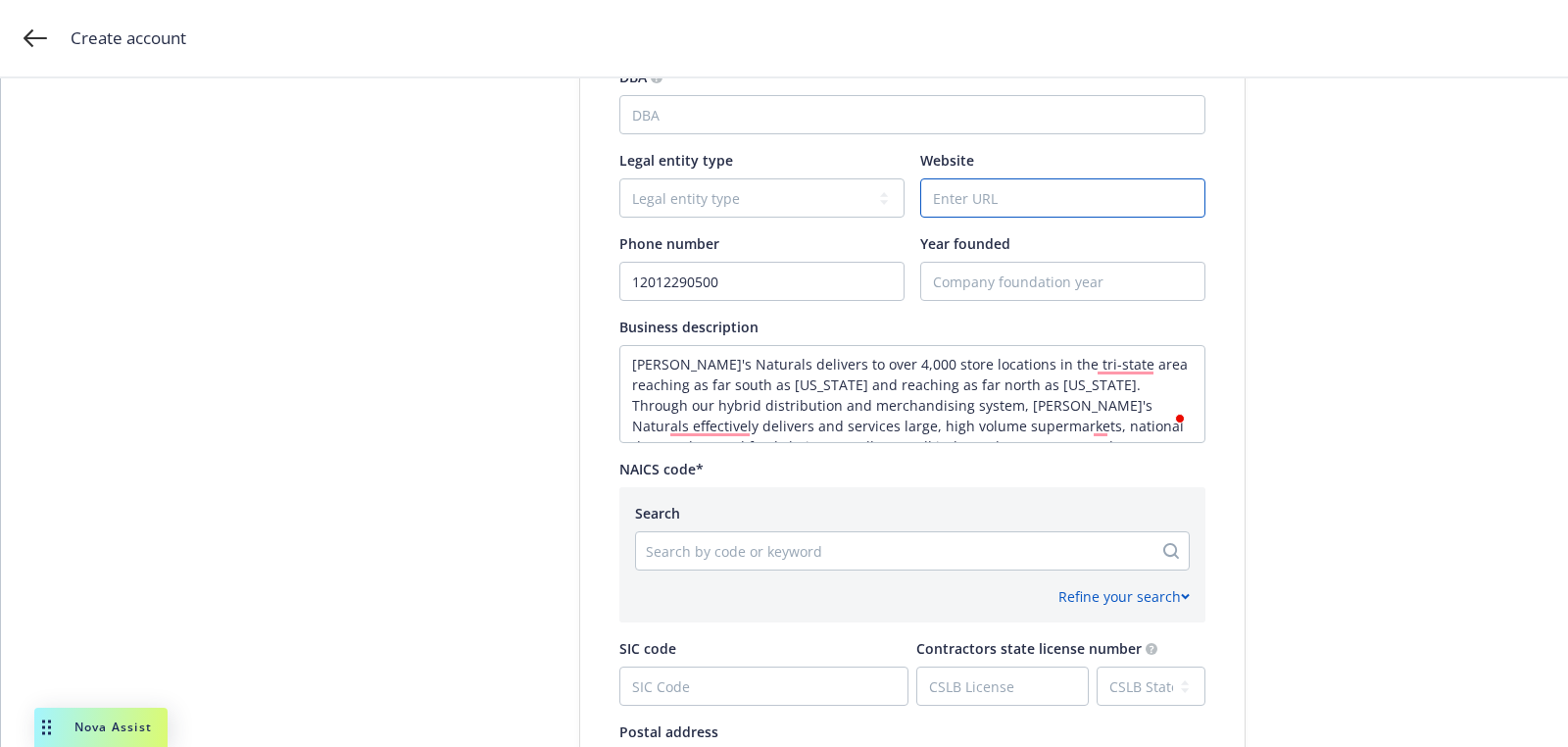
click at [938, 202] on input "Website" at bounding box center [1063, 199] width 284 height 38
paste input "http://dorasnaturals.com"
type input "http://dorasnaturals.com"
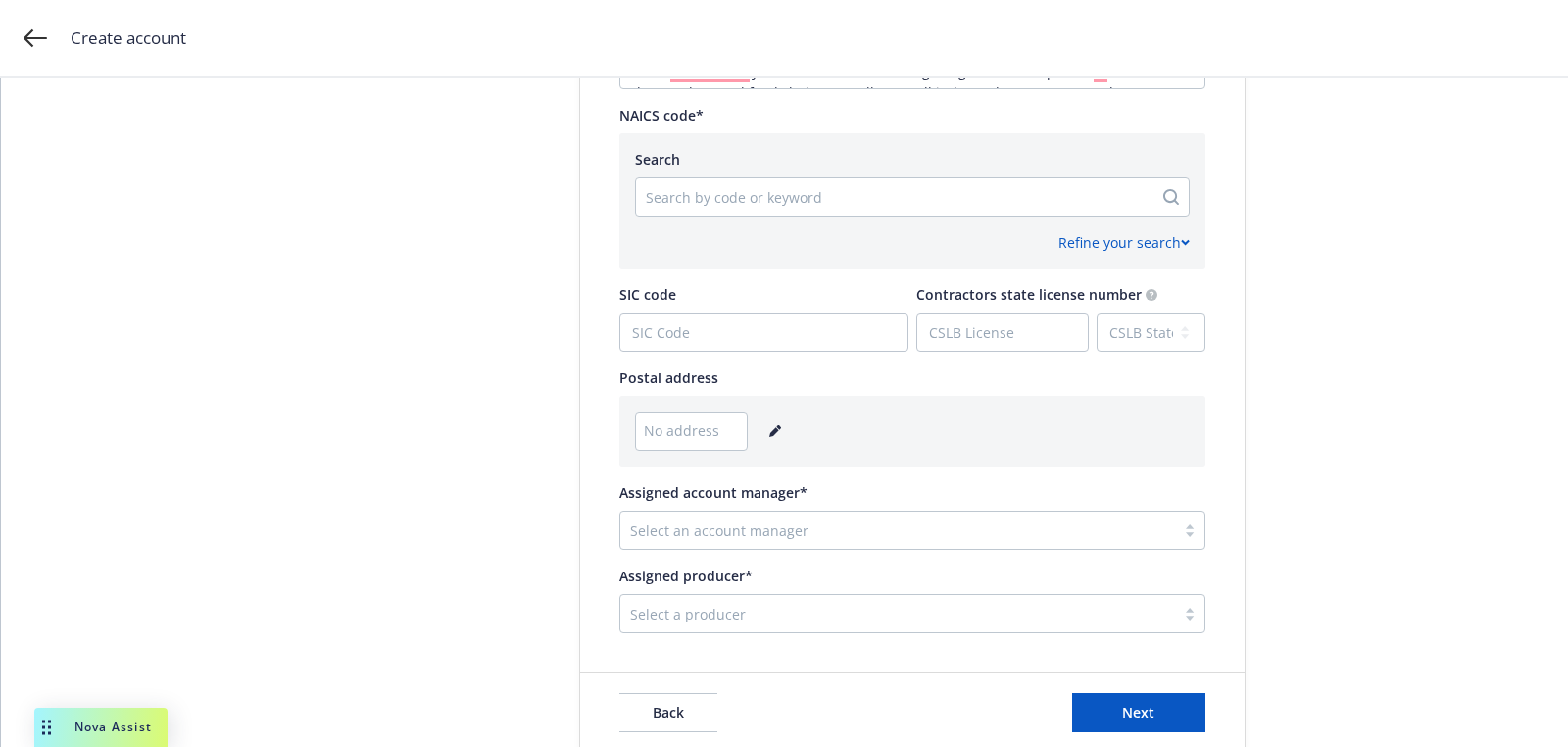
click at [779, 434] on link "editPencil" at bounding box center [776, 432] width 24 height 24
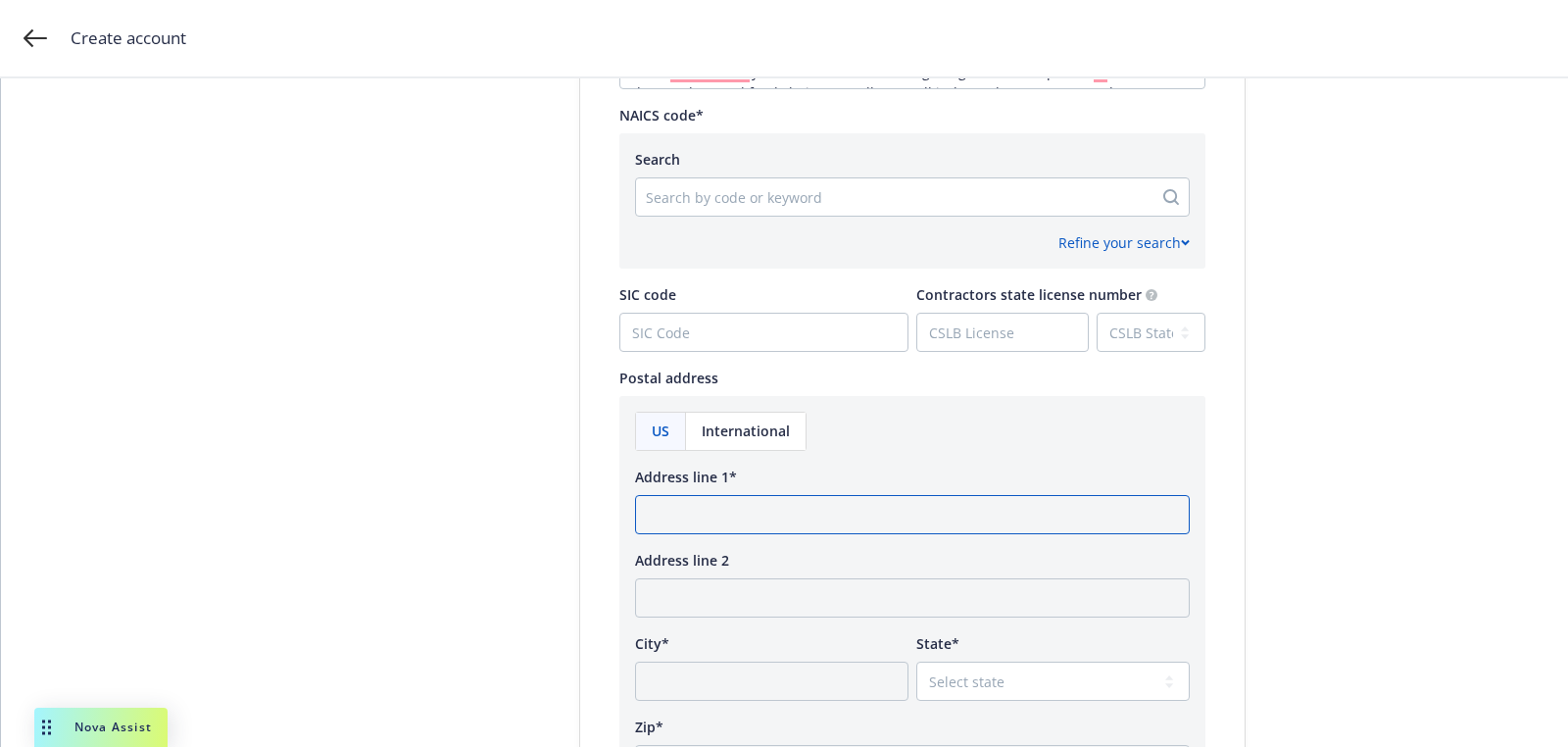
click at [701, 512] on input "Address line 1*" at bounding box center [913, 515] width 555 height 40
paste input "21 EMPIRE BLVD SOUTH HACKENSACK, New Jersey 7606"
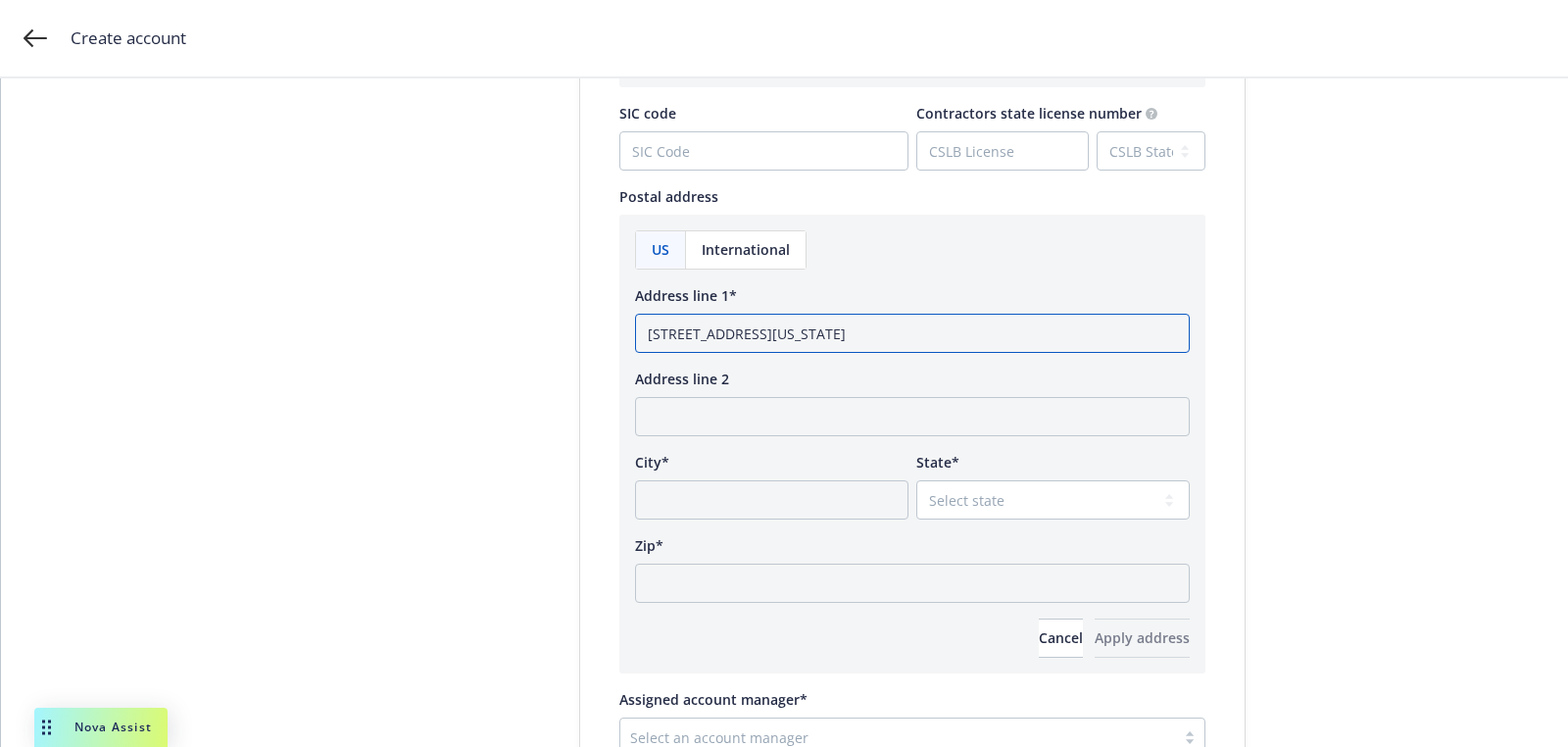
click at [986, 340] on input "21 EMPIRE BLVD SOUTH HACKENSACK, New Jersey 7606" at bounding box center [913, 333] width 555 height 40
type input "21 EMPIRE BLVD SOUTH HACKENSACK, New Jersey"
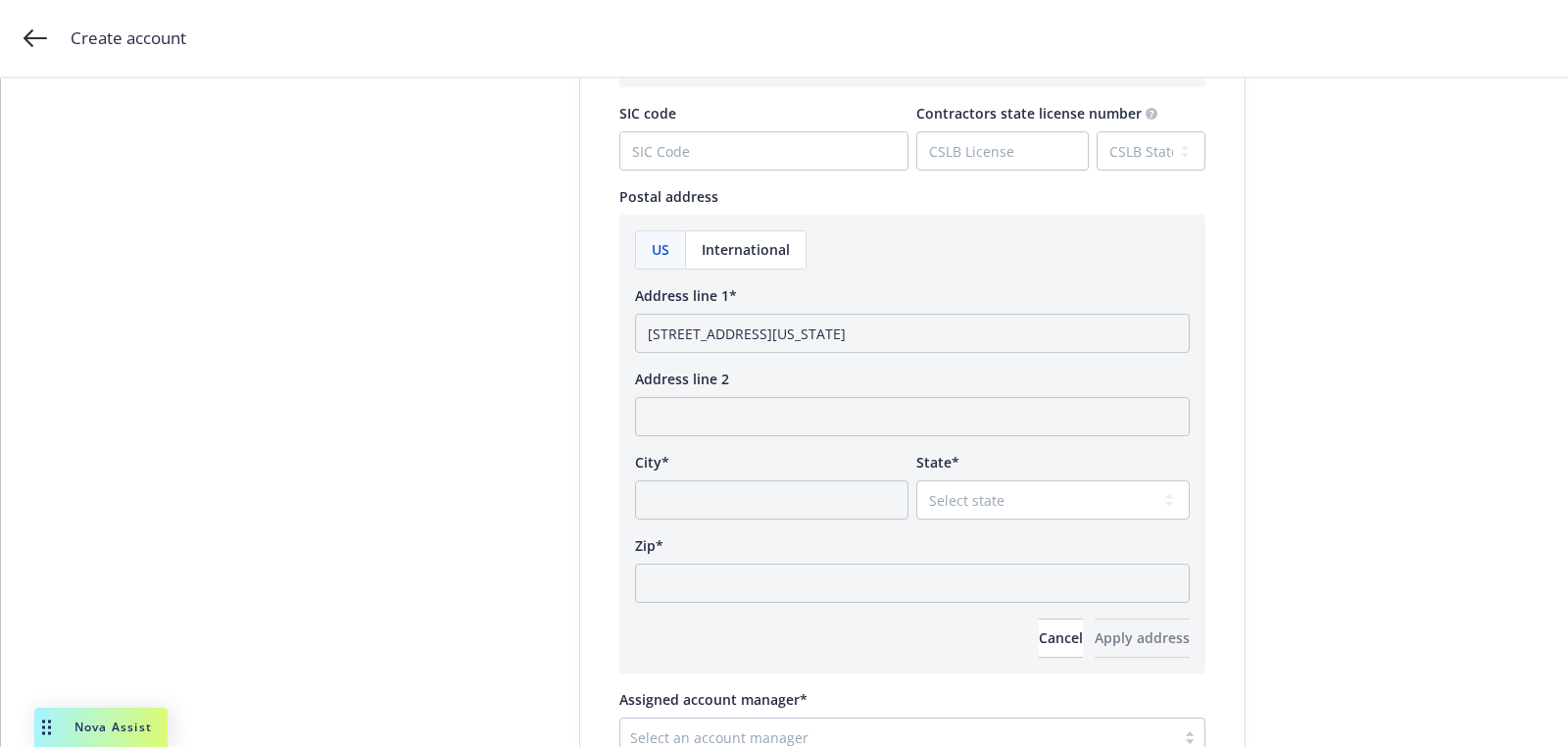
click at [823, 604] on div "US International Address line 1* 21 EMPIRE BLVD SOUTH HACKENSACK, New Jersey Ad…" at bounding box center [913, 444] width 555 height 428
click at [904, 580] on input "Zip*" at bounding box center [913, 583] width 555 height 40
paste input "7606"
type input "7606"
click at [994, 493] on select "Select state Alabama Alaska American Samoa Arizona Arkansas Baker Island Califo…" at bounding box center [1053, 500] width 274 height 40
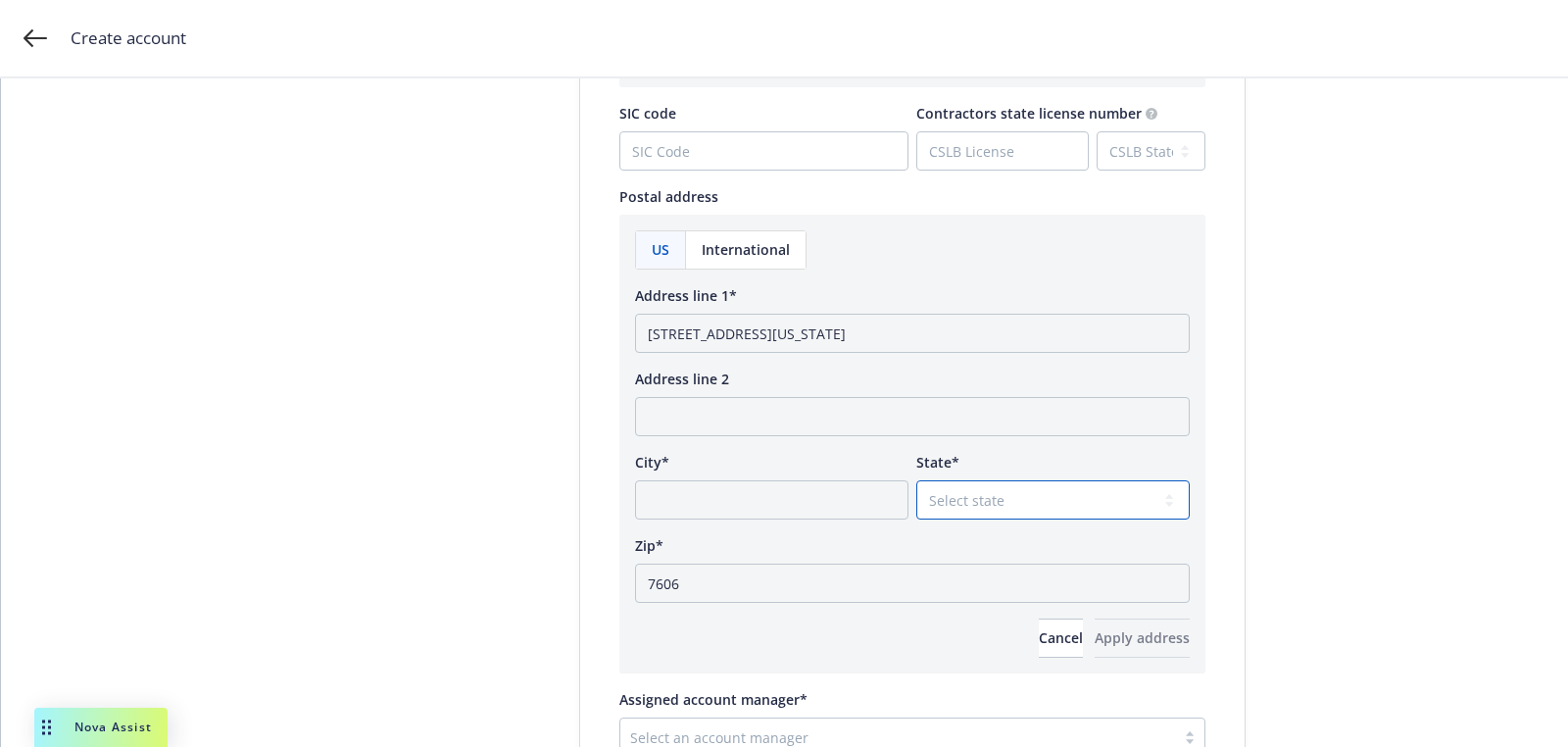
select select "NJ"
click at [917, 480] on select "Select state Alabama Alaska American Samoa Arizona Arkansas Baker Island Califo…" at bounding box center [1053, 500] width 274 height 40
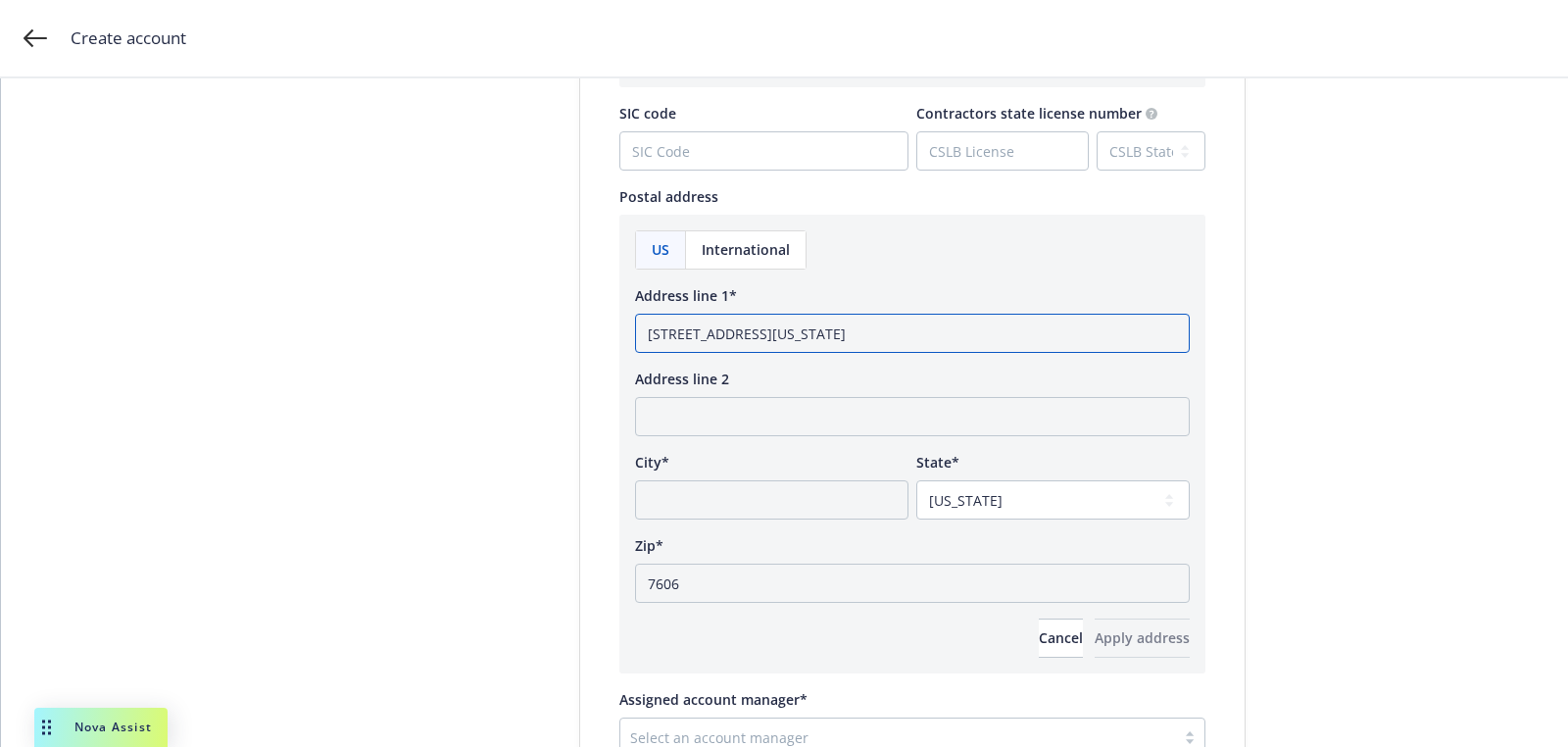
click at [853, 333] on input "21 EMPIRE BLVD SOUTH HACKENSACK, New Jersey" at bounding box center [913, 333] width 555 height 40
drag, startPoint x: 756, startPoint y: 331, endPoint x: 890, endPoint y: 329, distance: 134.0
click at [890, 329] on input "21 EMPIRE BLVD SOUTH HACKENSACK, New Jersey" at bounding box center [913, 333] width 555 height 40
type input "21 EMPIRE BLVD , New Jersey"
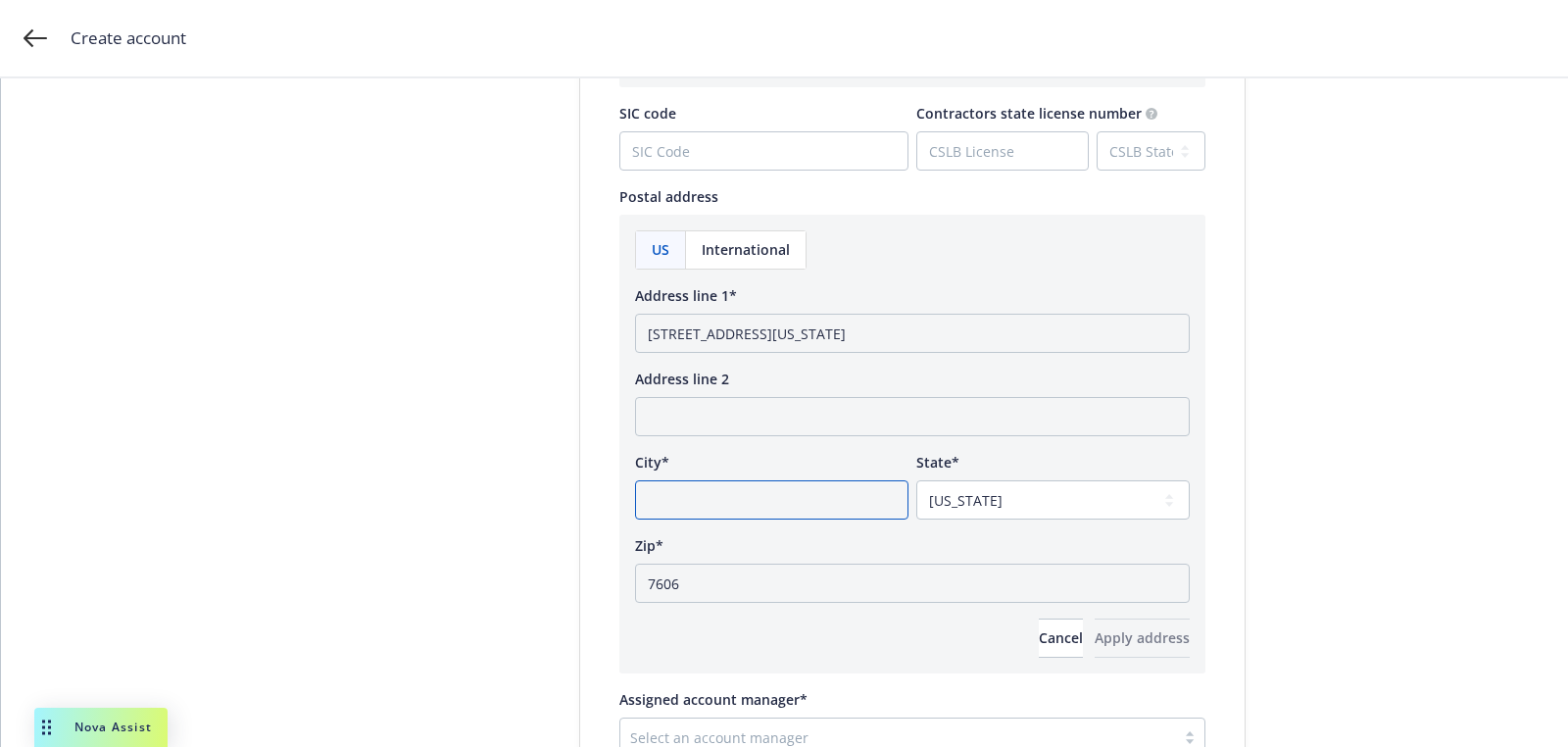
click at [778, 491] on input "City*" at bounding box center [772, 500] width 274 height 40
paste input "SOUTH HACKENSACK"
type input "SOUTH HACKENSACK"
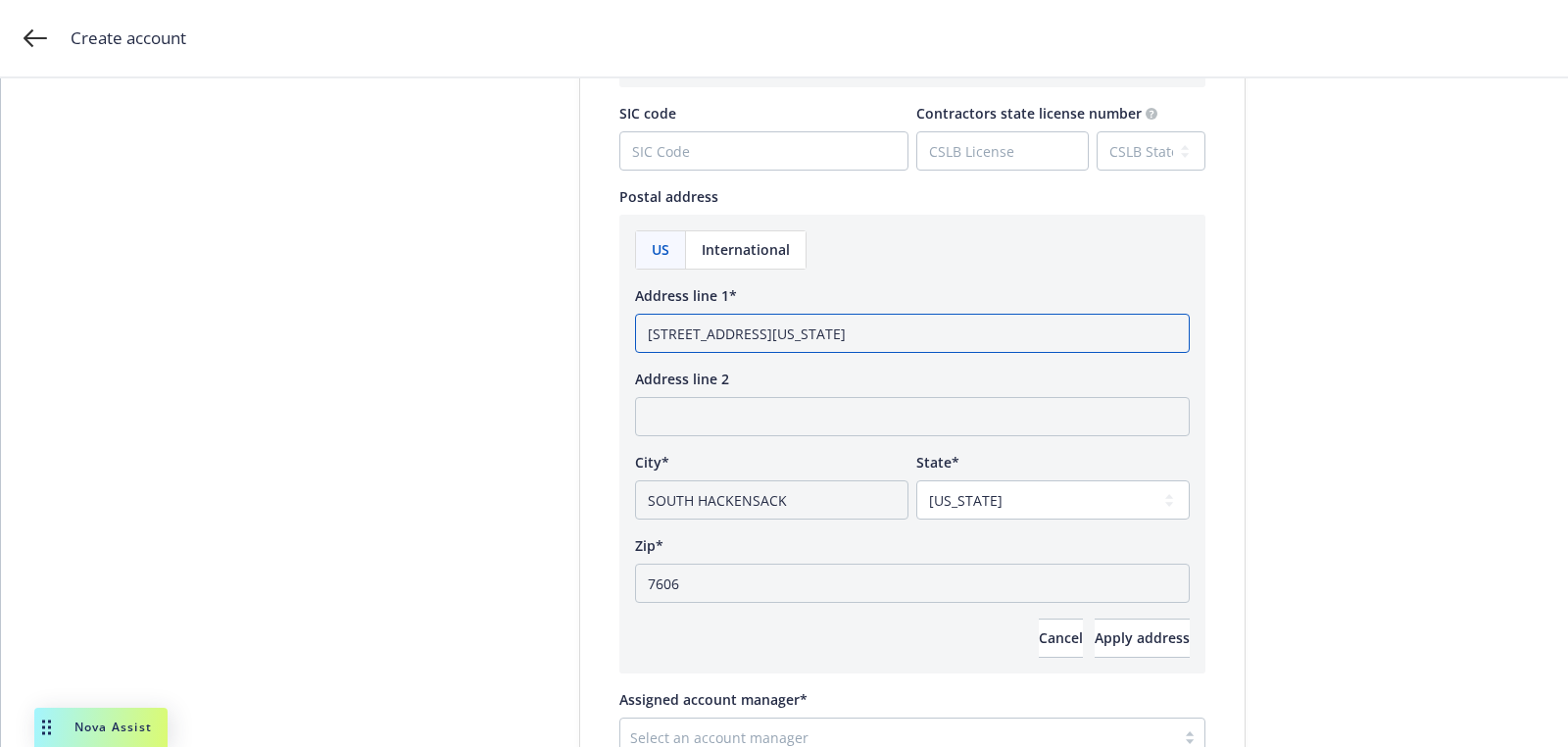
drag, startPoint x: 754, startPoint y: 330, endPoint x: 975, endPoint y: 338, distance: 221.1
click at [975, 338] on input "21 EMPIRE BLVD , New Jersey" at bounding box center [913, 333] width 555 height 40
type input "21 EMPIRE BLVD"
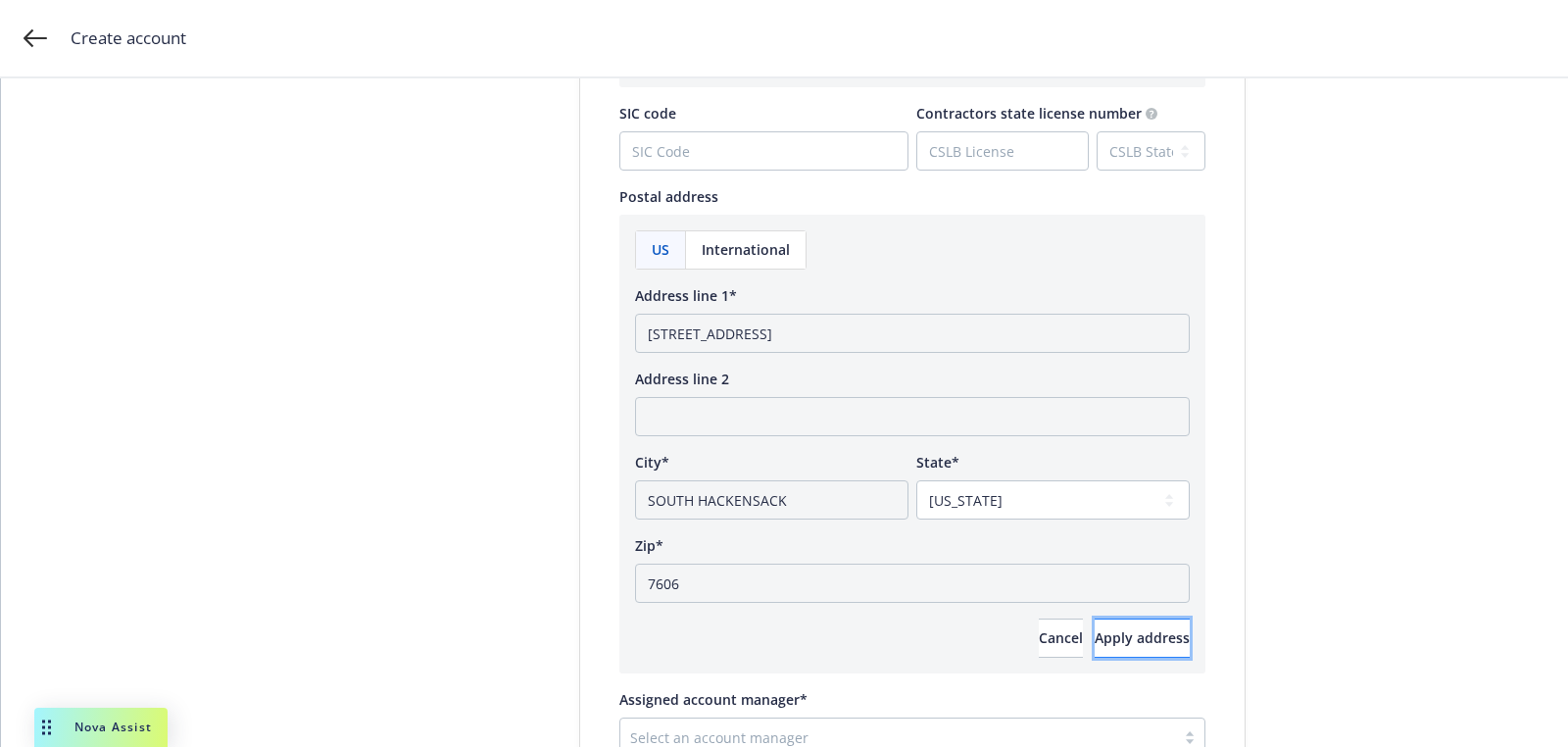
click at [1129, 619] on button "Apply address" at bounding box center [1142, 638] width 95 height 40
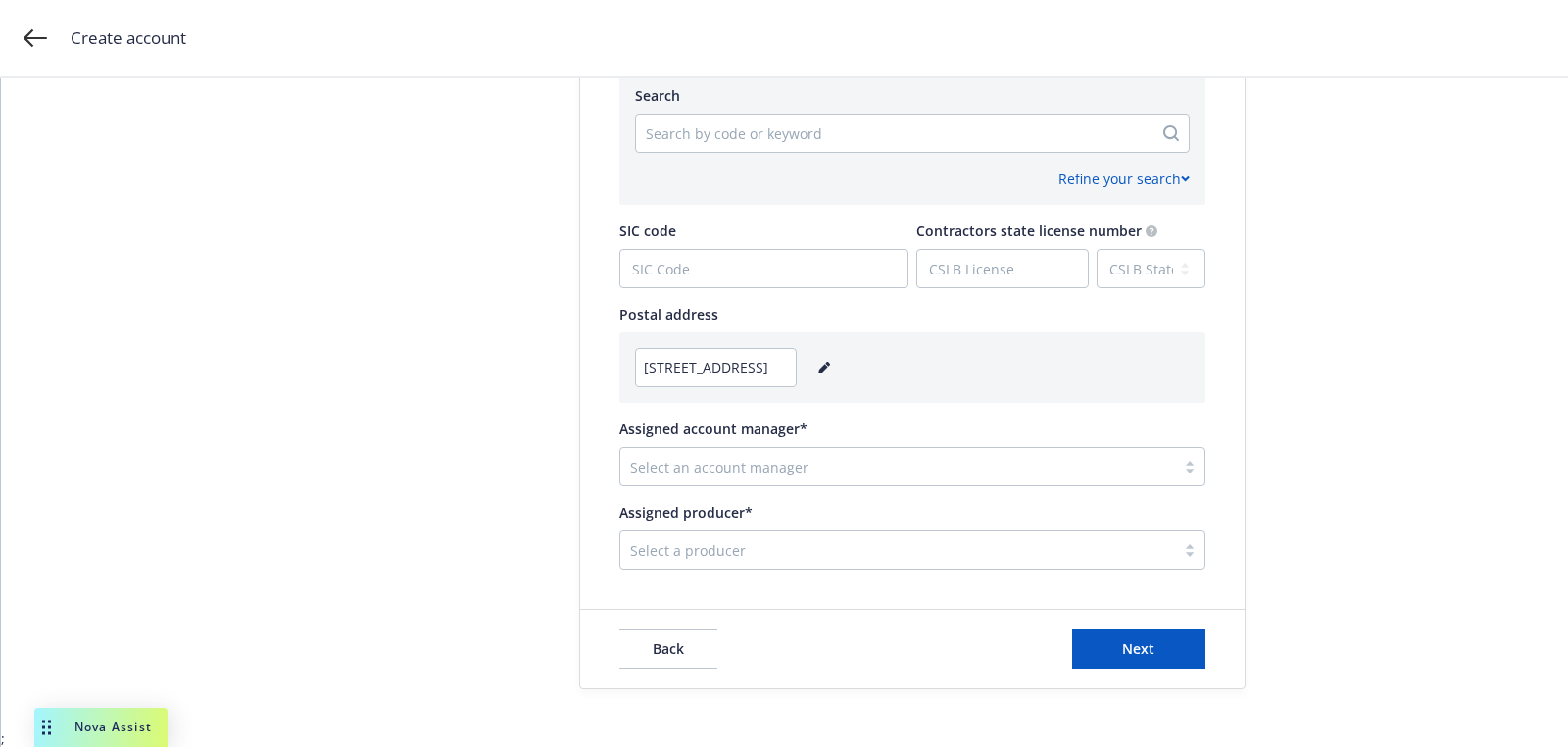
click at [727, 536] on div "Select a producer" at bounding box center [898, 550] width 555 height 32
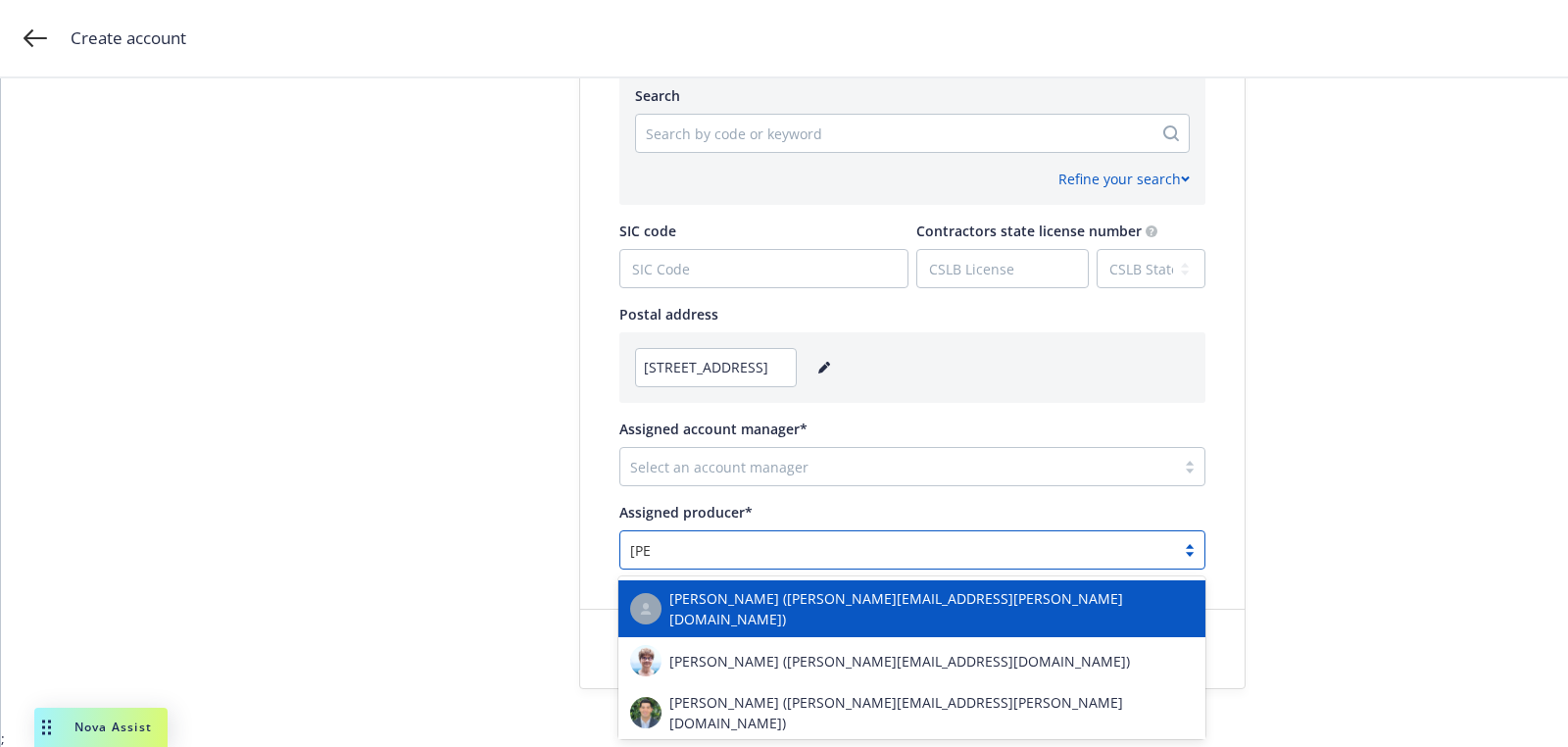
type input "bower"
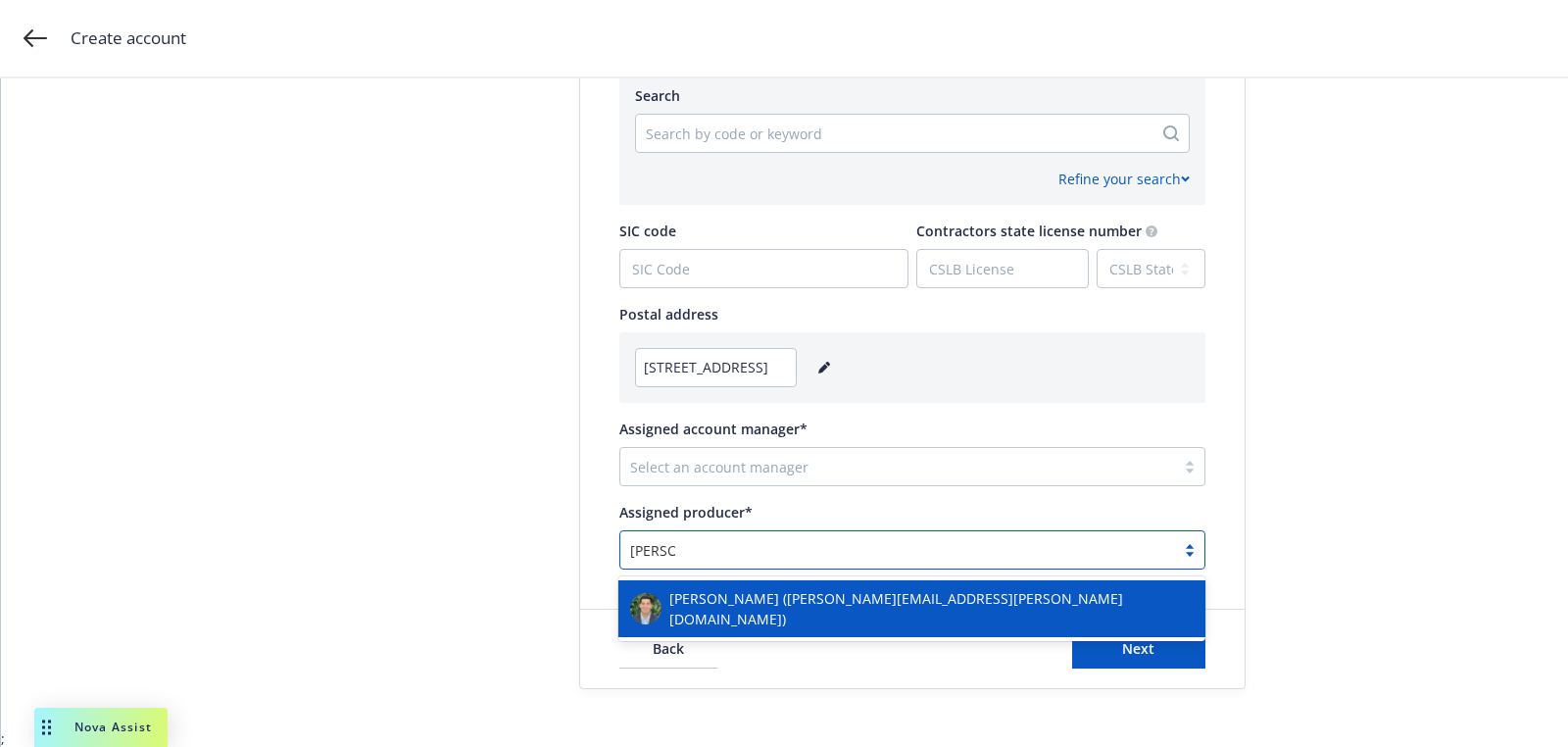
click at [717, 591] on div "Chris Bowers (chris.bowers@newfront.com)" at bounding box center [912, 609] width 563 height 42
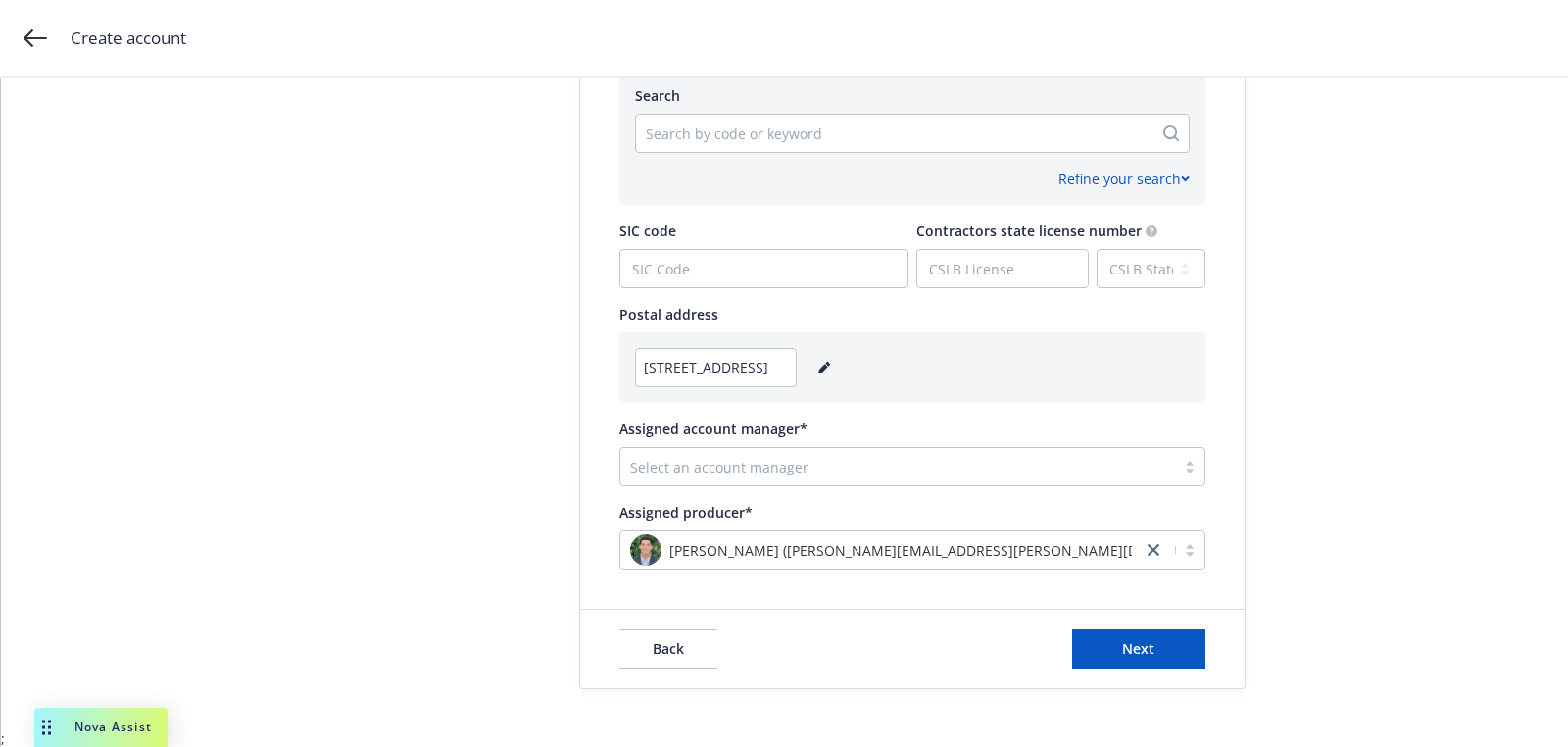
click at [750, 432] on span "Assigned account manager*" at bounding box center [713, 429] width 188 height 19
click at [634, 456] on input "Assigned account manager*" at bounding box center [632, 466] width 4 height 21
click at [737, 459] on div at bounding box center [898, 466] width 536 height 24
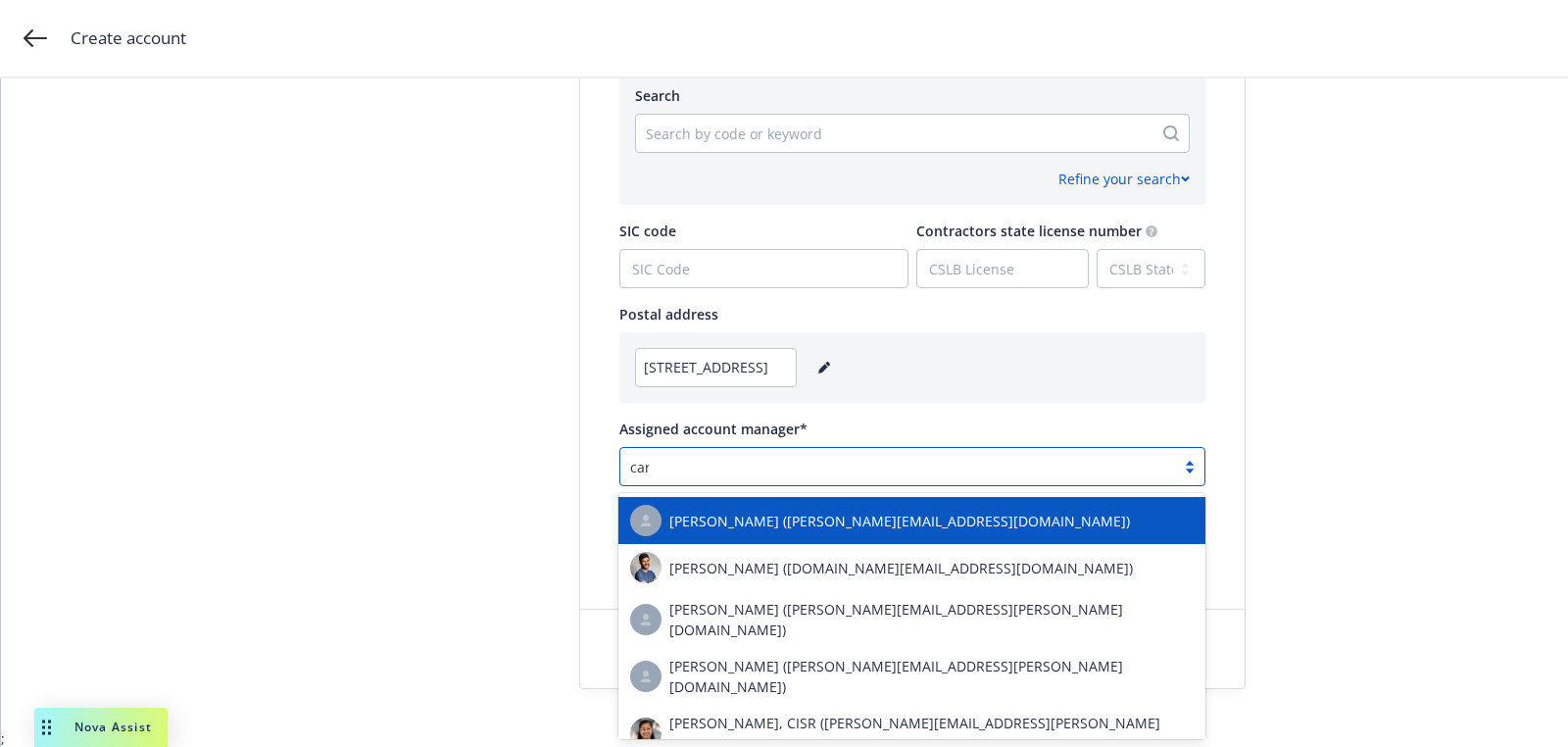
type input "carol"
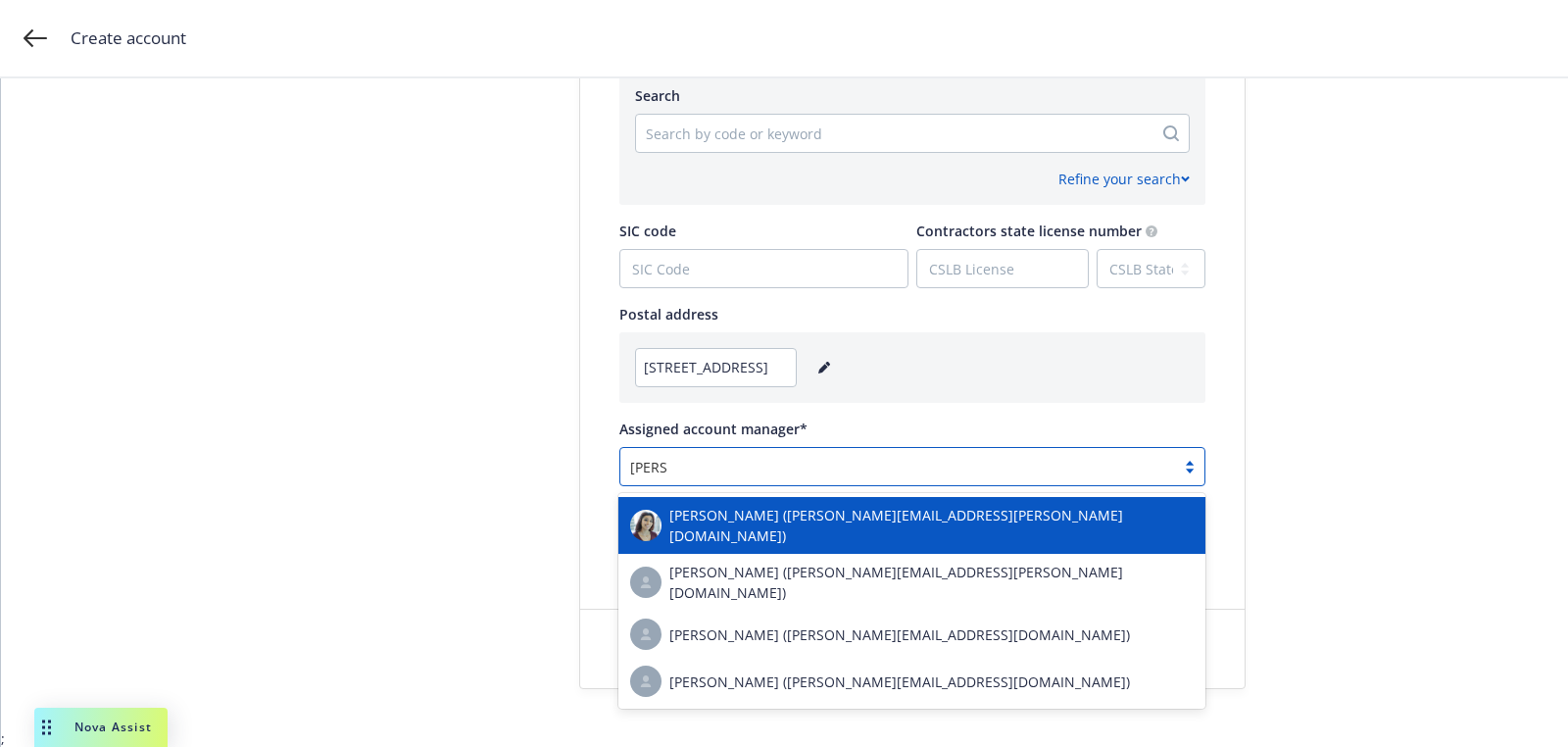
click at [743, 507] on div "Carol Moreno (carol.moreno@newfront.com)" at bounding box center [912, 526] width 563 height 42
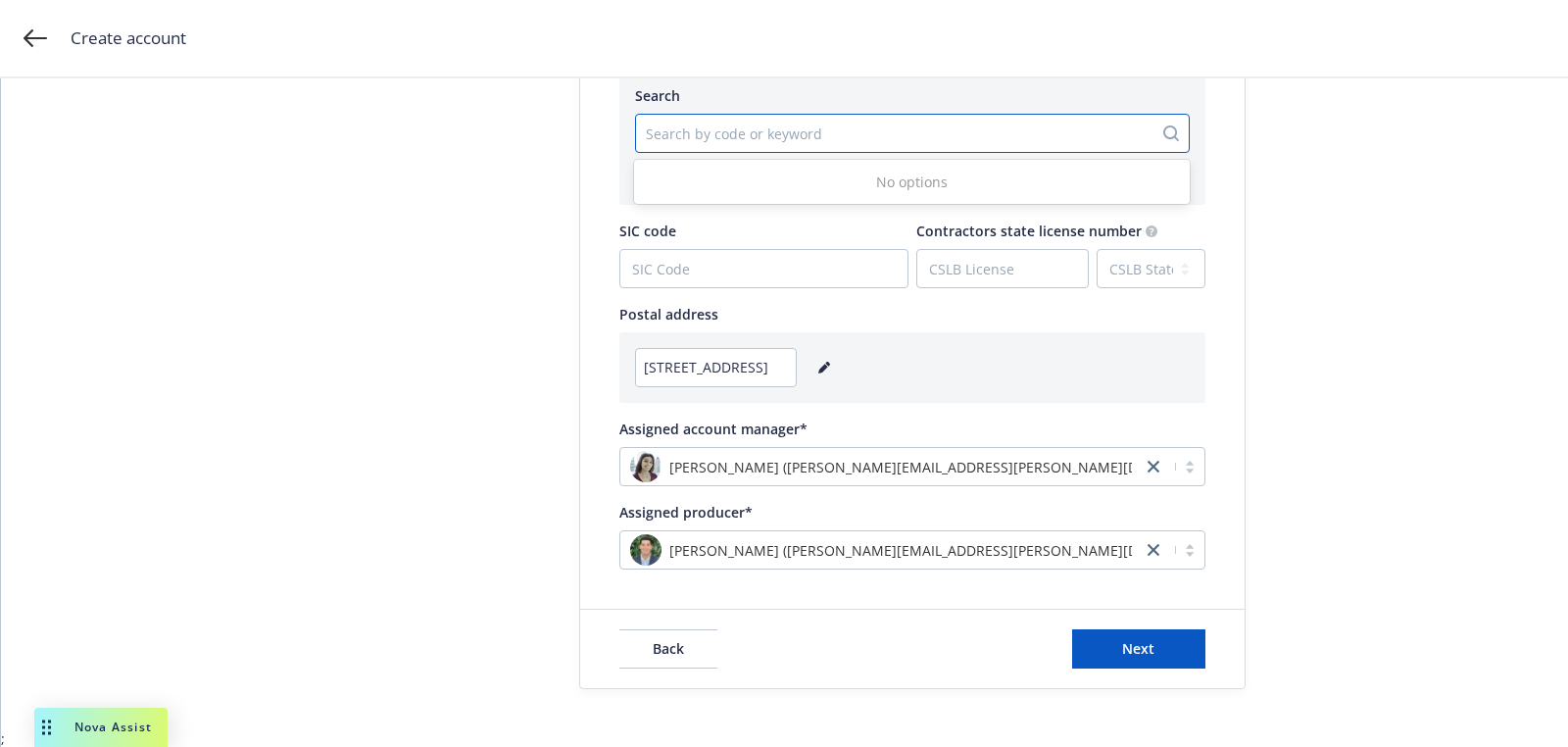
click at [814, 136] on div at bounding box center [894, 133] width 497 height 24
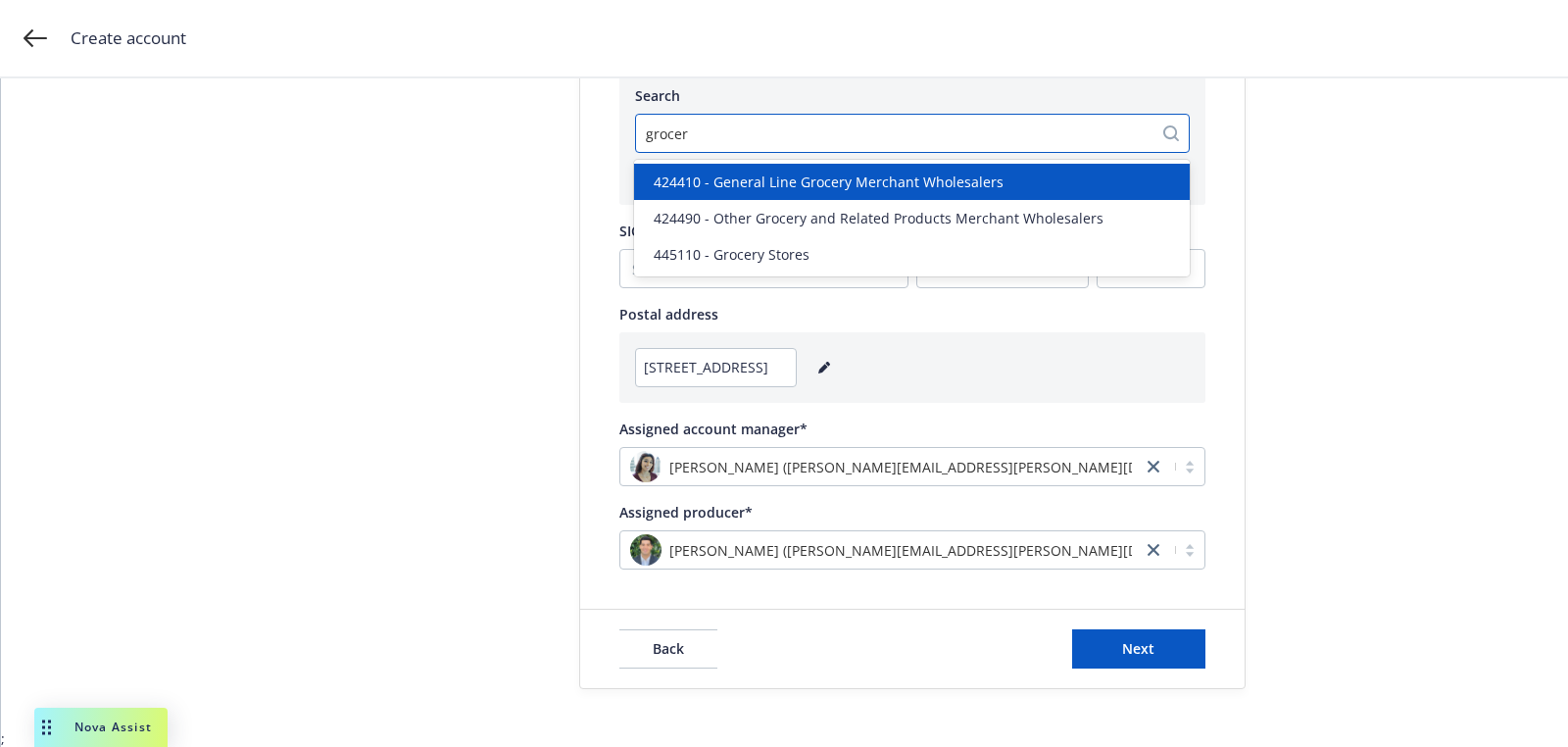
type input "grocery"
click at [801, 187] on span "424410 - General Line Grocery Merchant Wholesalers" at bounding box center [829, 182] width 350 height 21
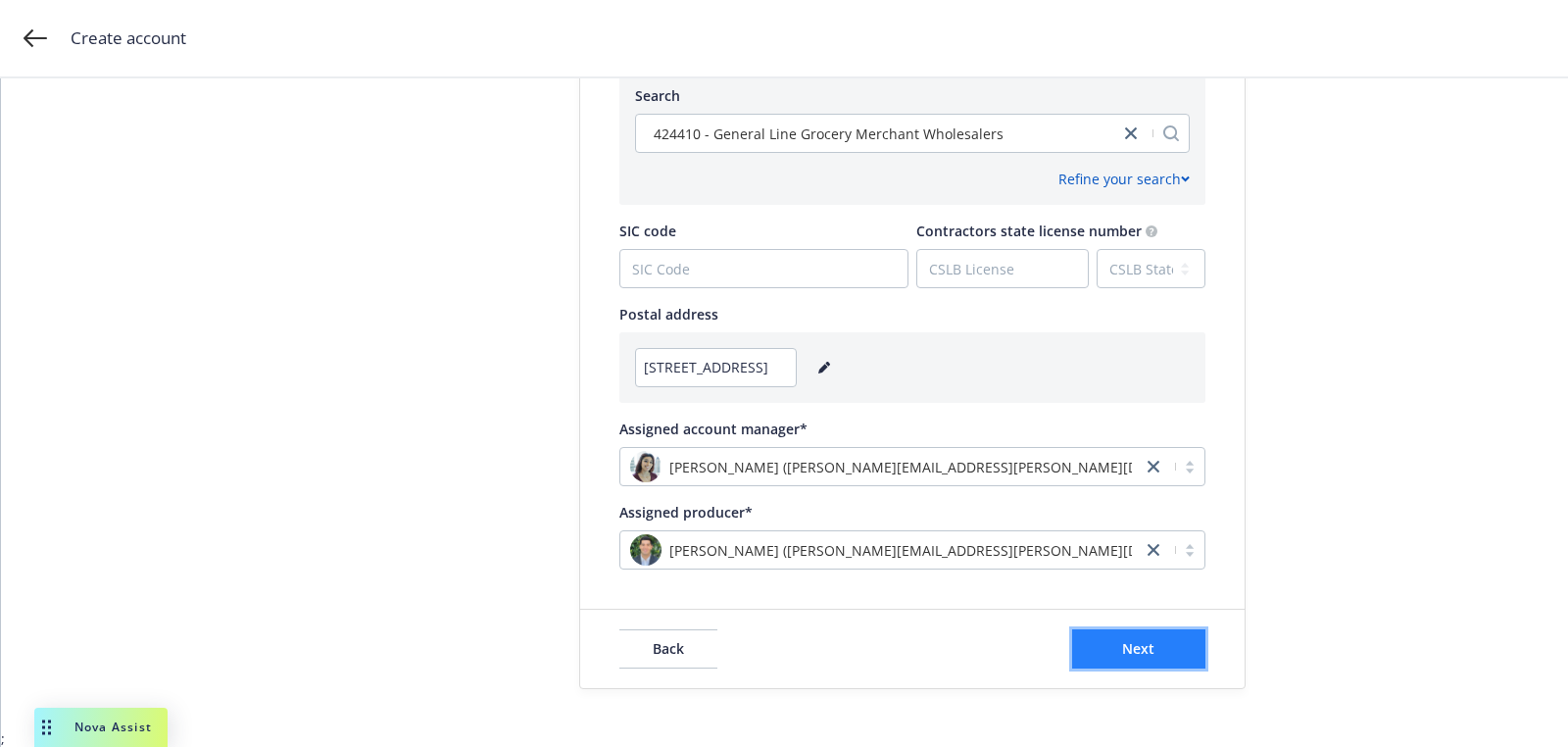
click at [1168, 634] on button "Next" at bounding box center [1138, 649] width 133 height 40
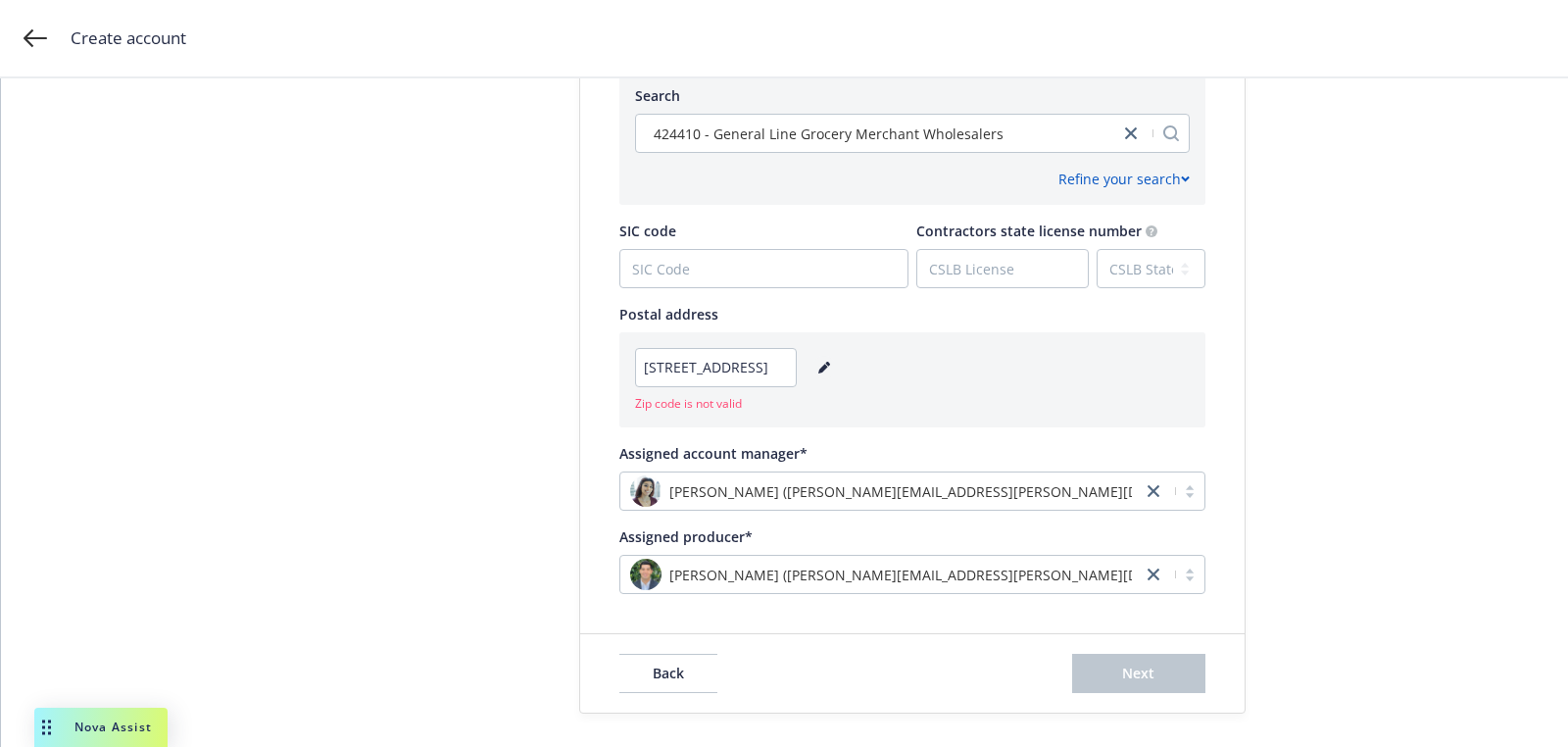
click at [836, 363] on link "editPencil" at bounding box center [824, 368] width 24 height 24
select select "NJ"
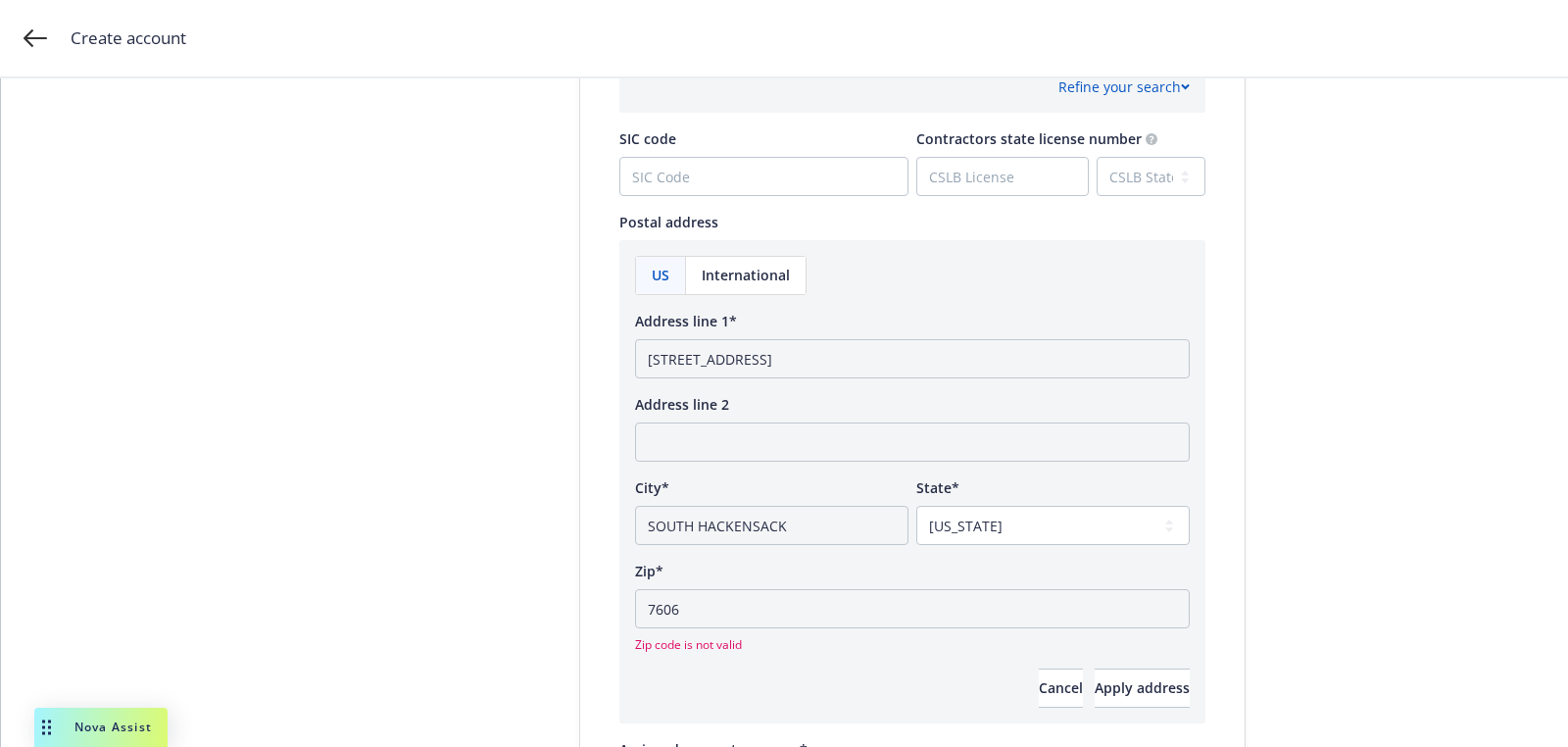
scroll to position [1113, 0]
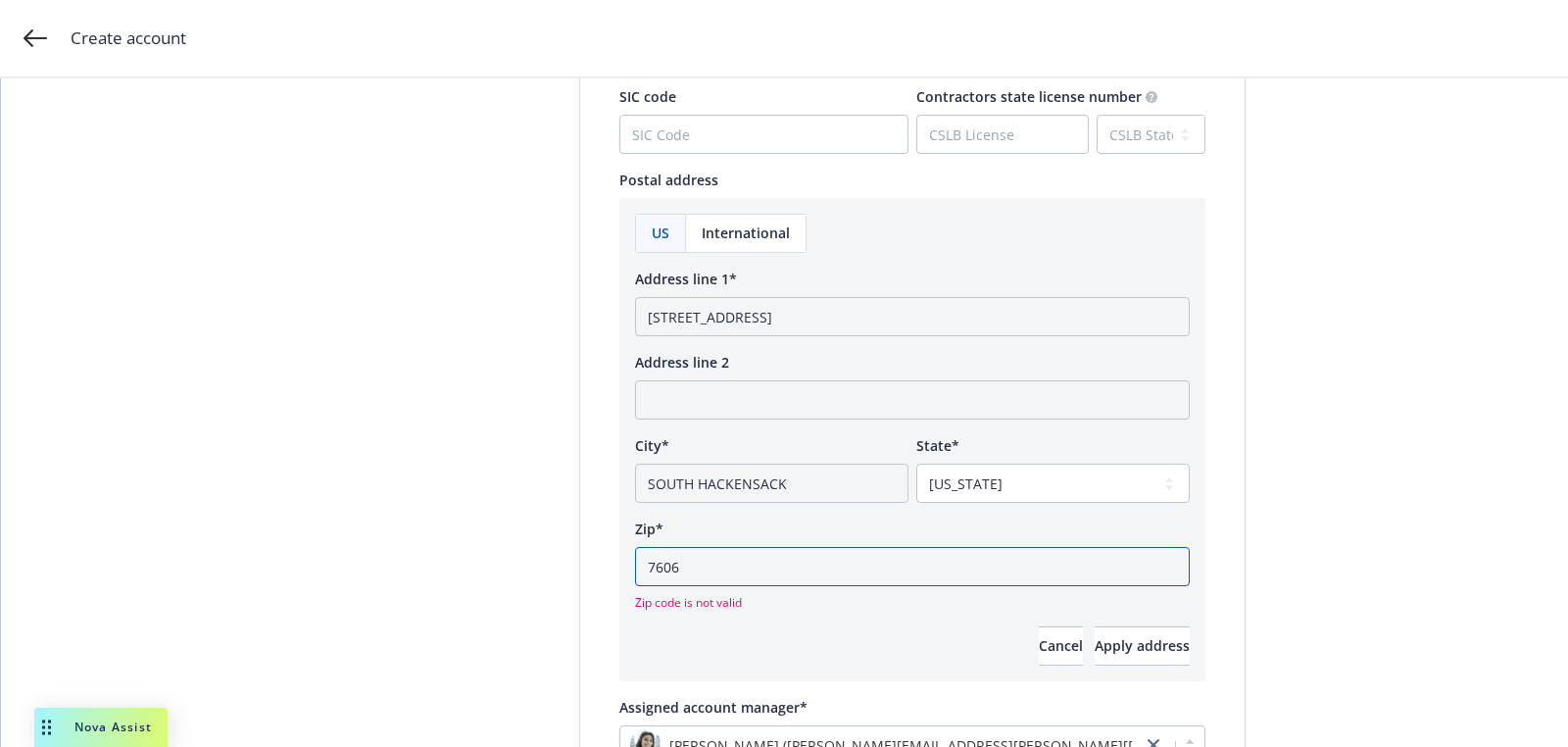
click at [749, 581] on input "7606" at bounding box center [913, 567] width 555 height 40
click at [800, 475] on input "SOUTH HACKENSACK" at bounding box center [772, 483] width 274 height 40
click at [639, 561] on input "7606" at bounding box center [913, 567] width 555 height 40
type input "07606"
click at [1134, 641] on span "Apply address" at bounding box center [1142, 645] width 95 height 19
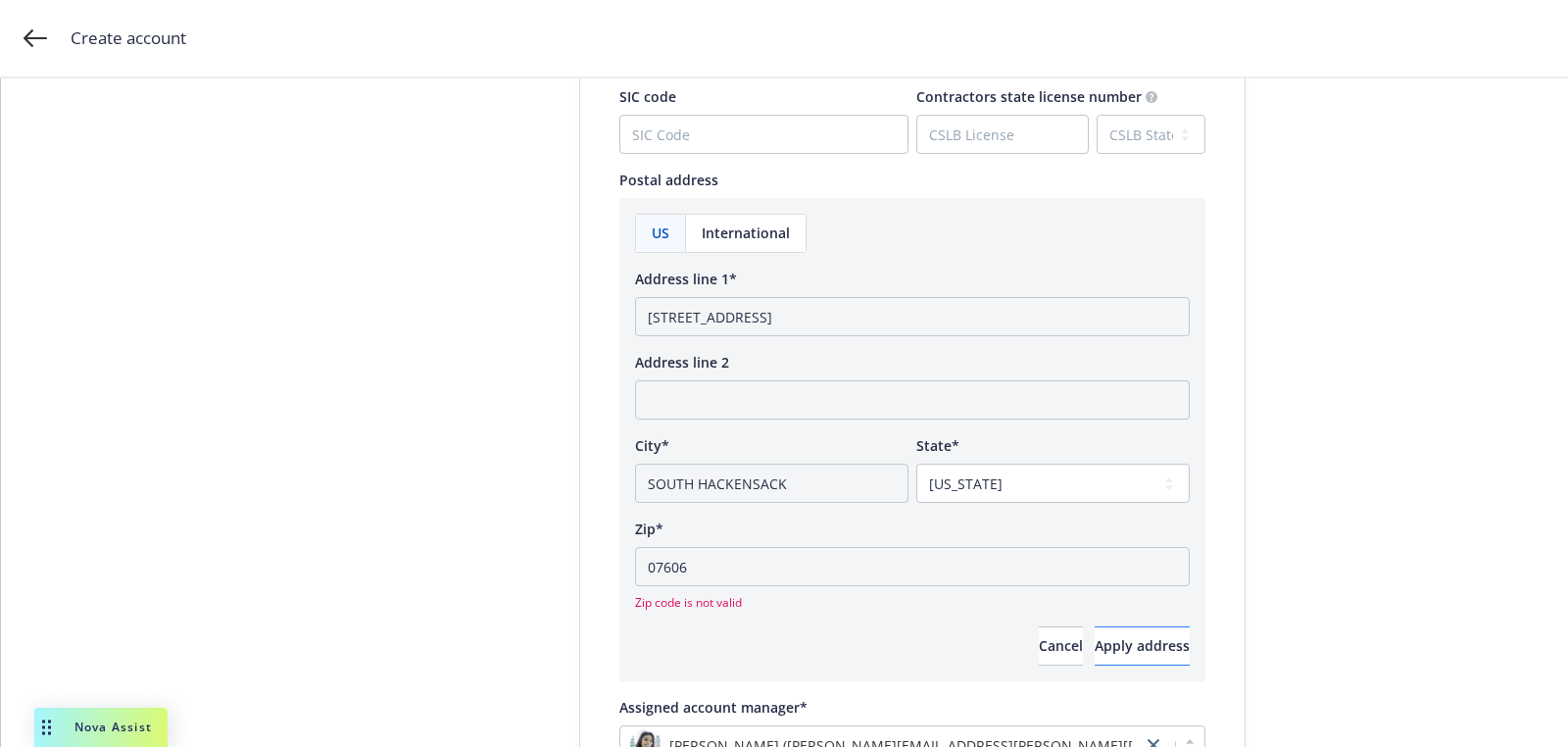
scroll to position [978, 0]
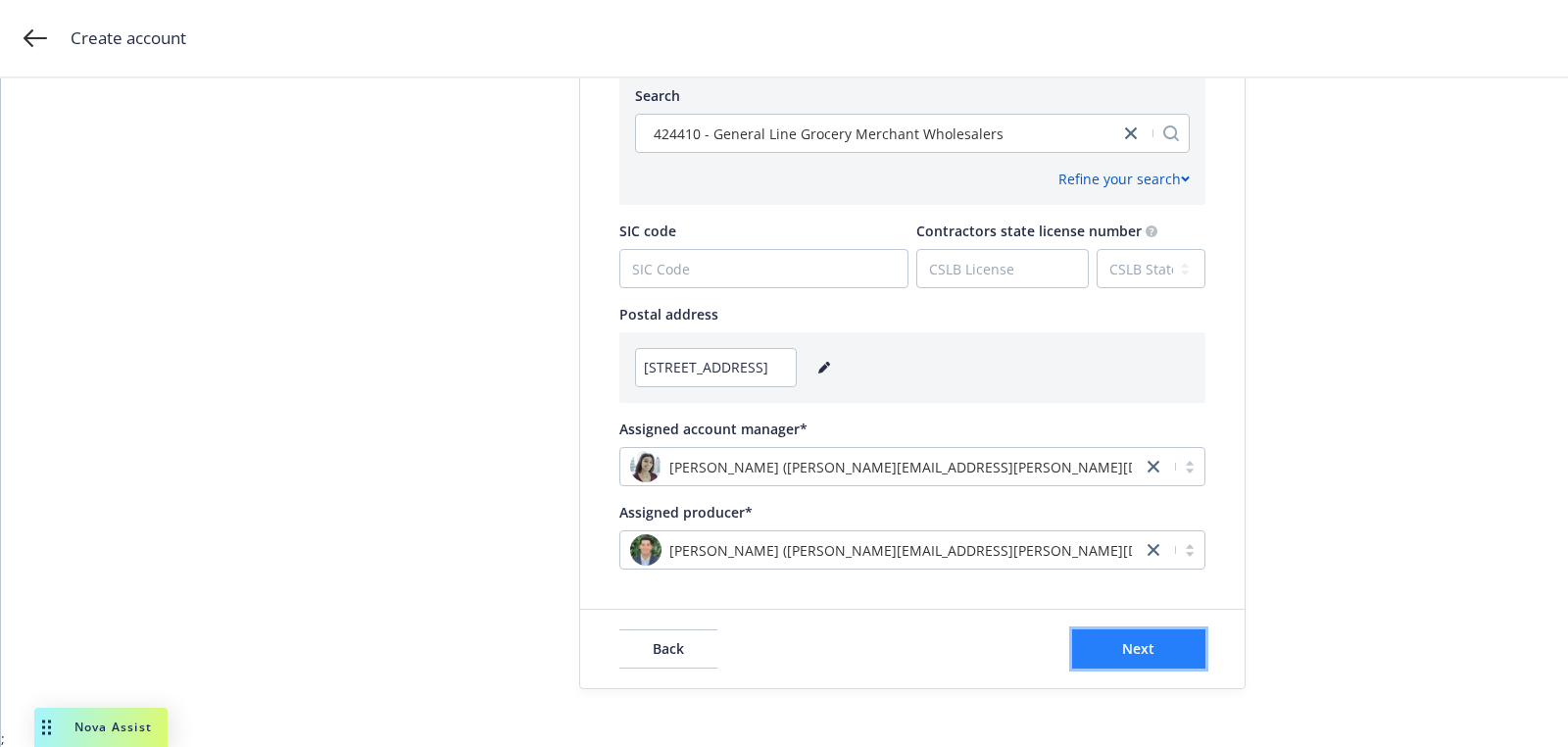
click at [1124, 641] on span "Next" at bounding box center [1138, 648] width 33 height 19
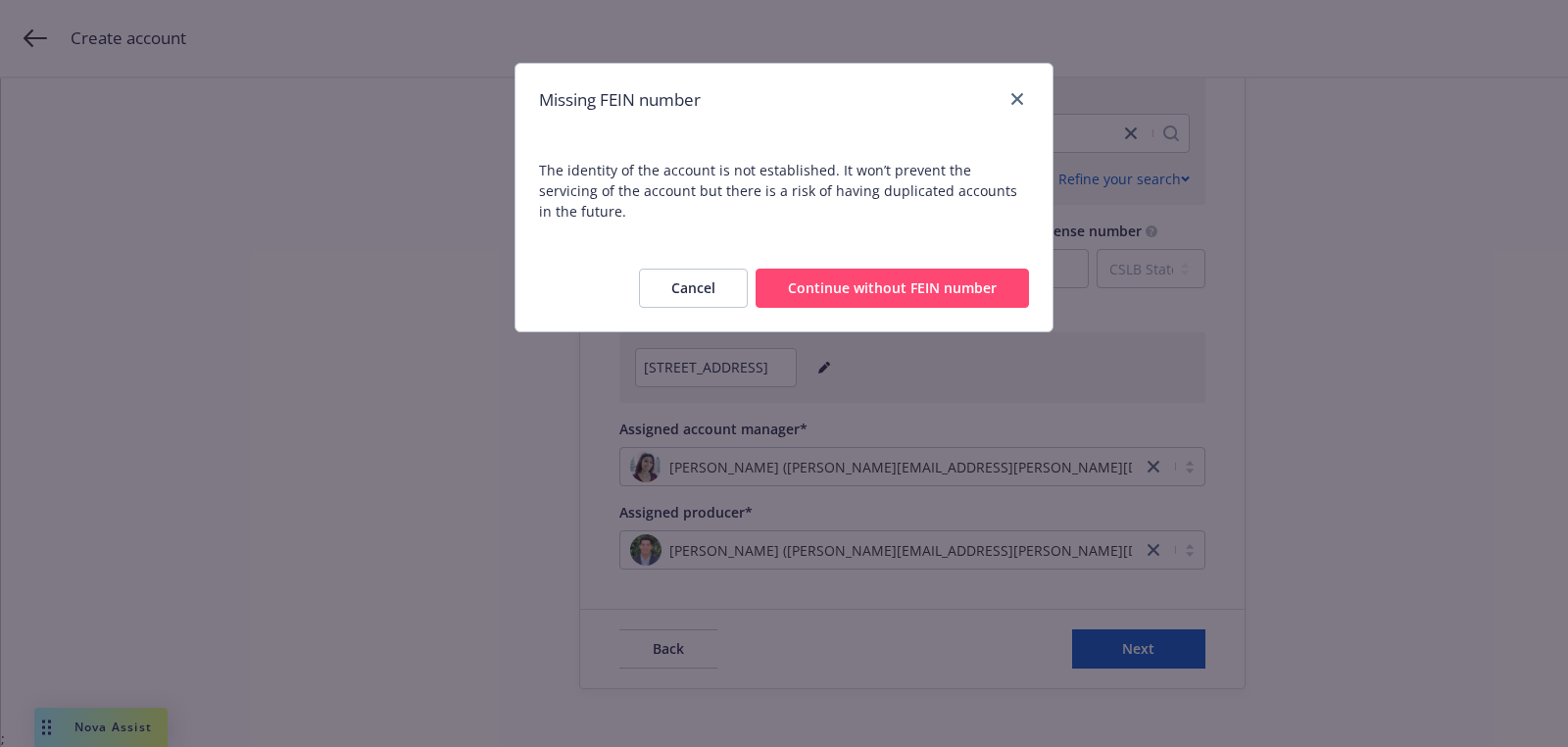
click at [998, 269] on button "Continue without FEIN number" at bounding box center [892, 289] width 274 height 40
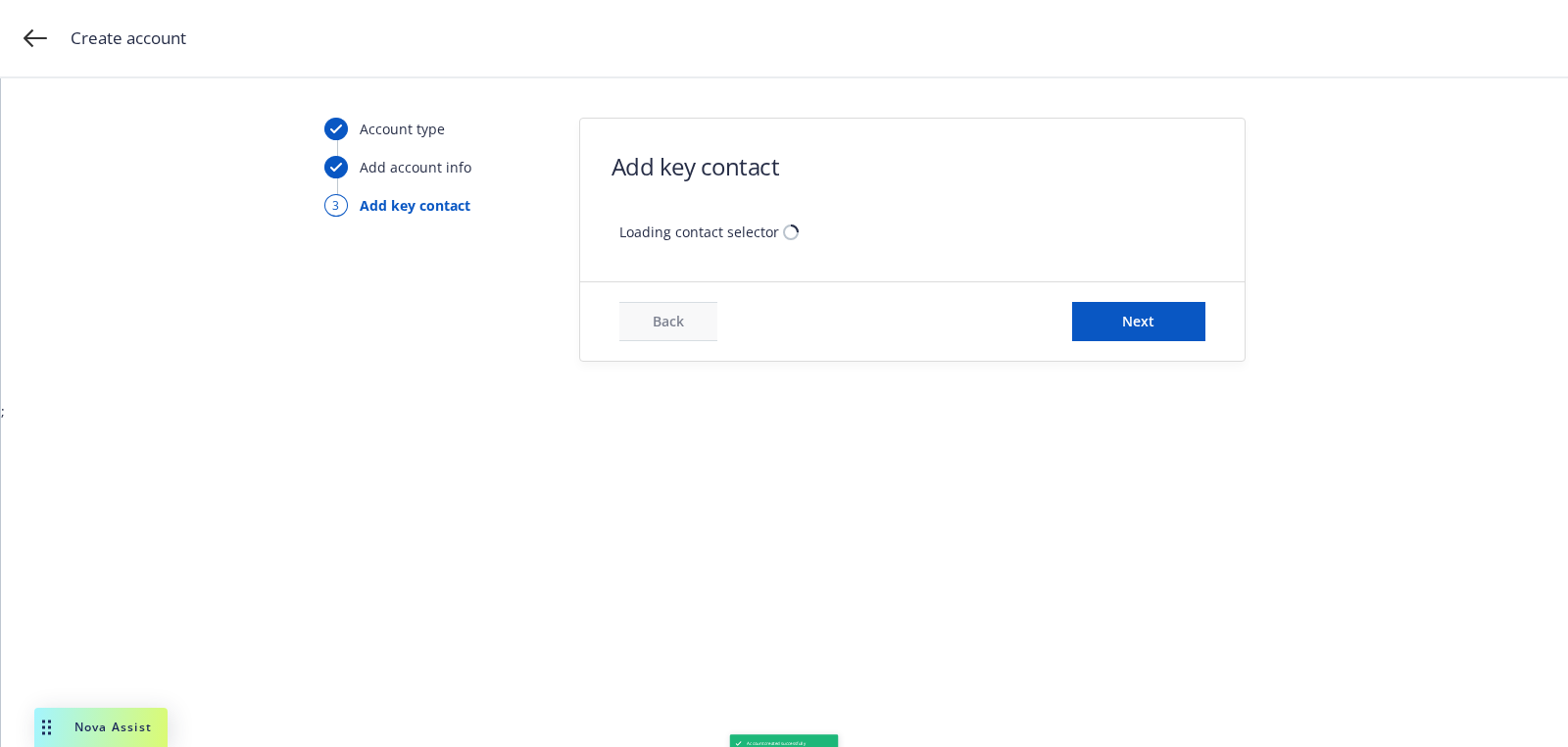
scroll to position [0, 0]
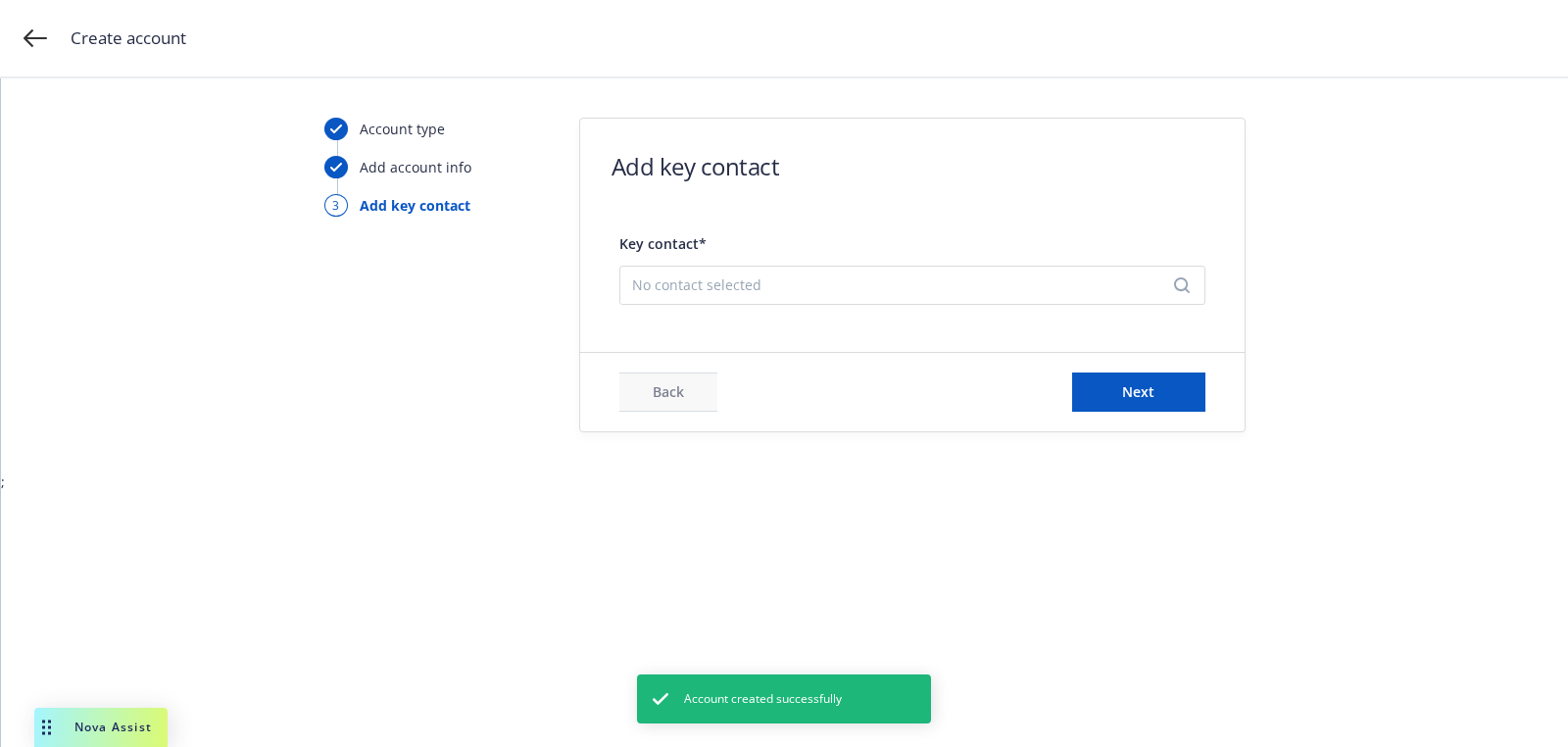
click at [895, 297] on div "No contact selected" at bounding box center [912, 286] width 586 height 40
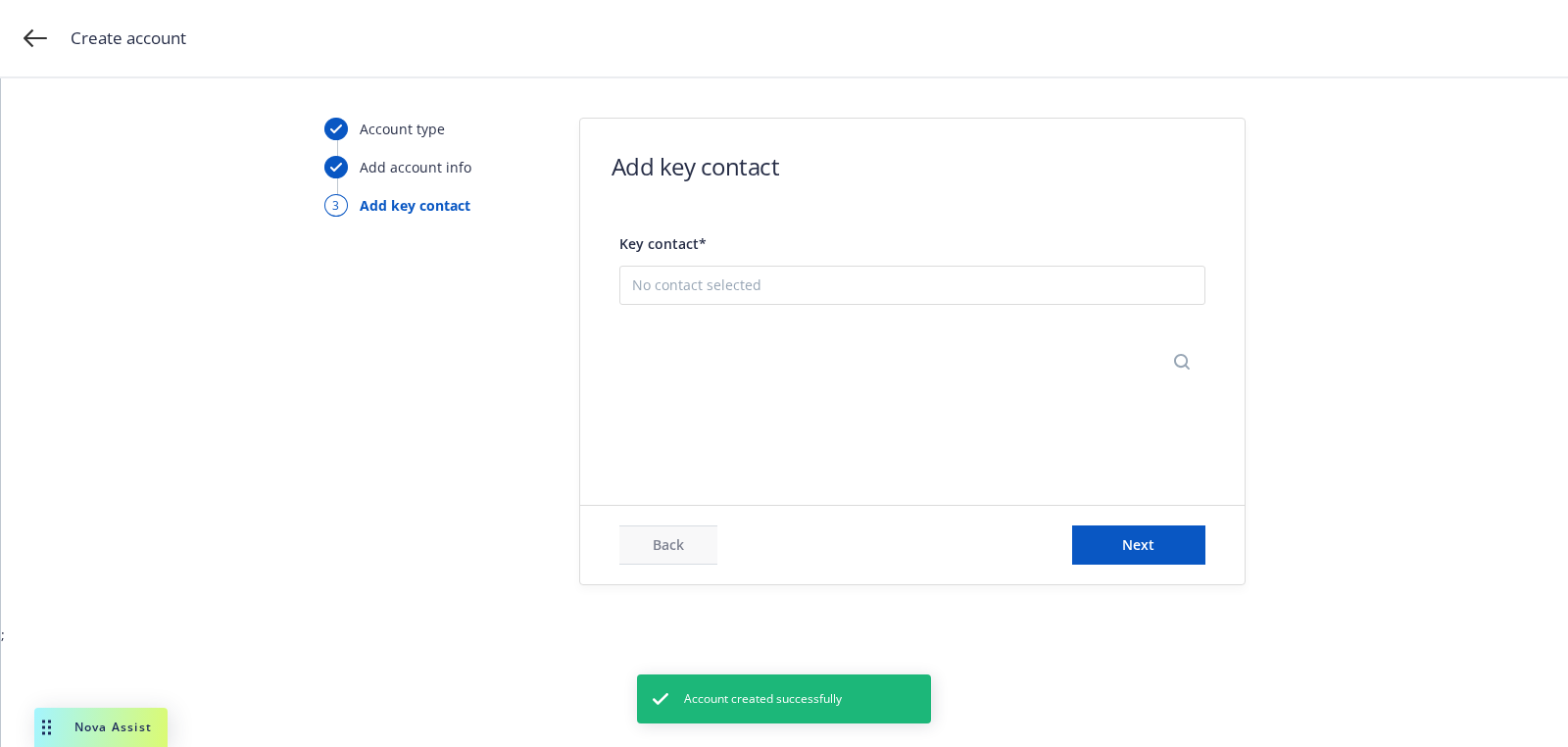
click at [895, 391] on button "Add new contact" at bounding box center [912, 383] width 560 height 40
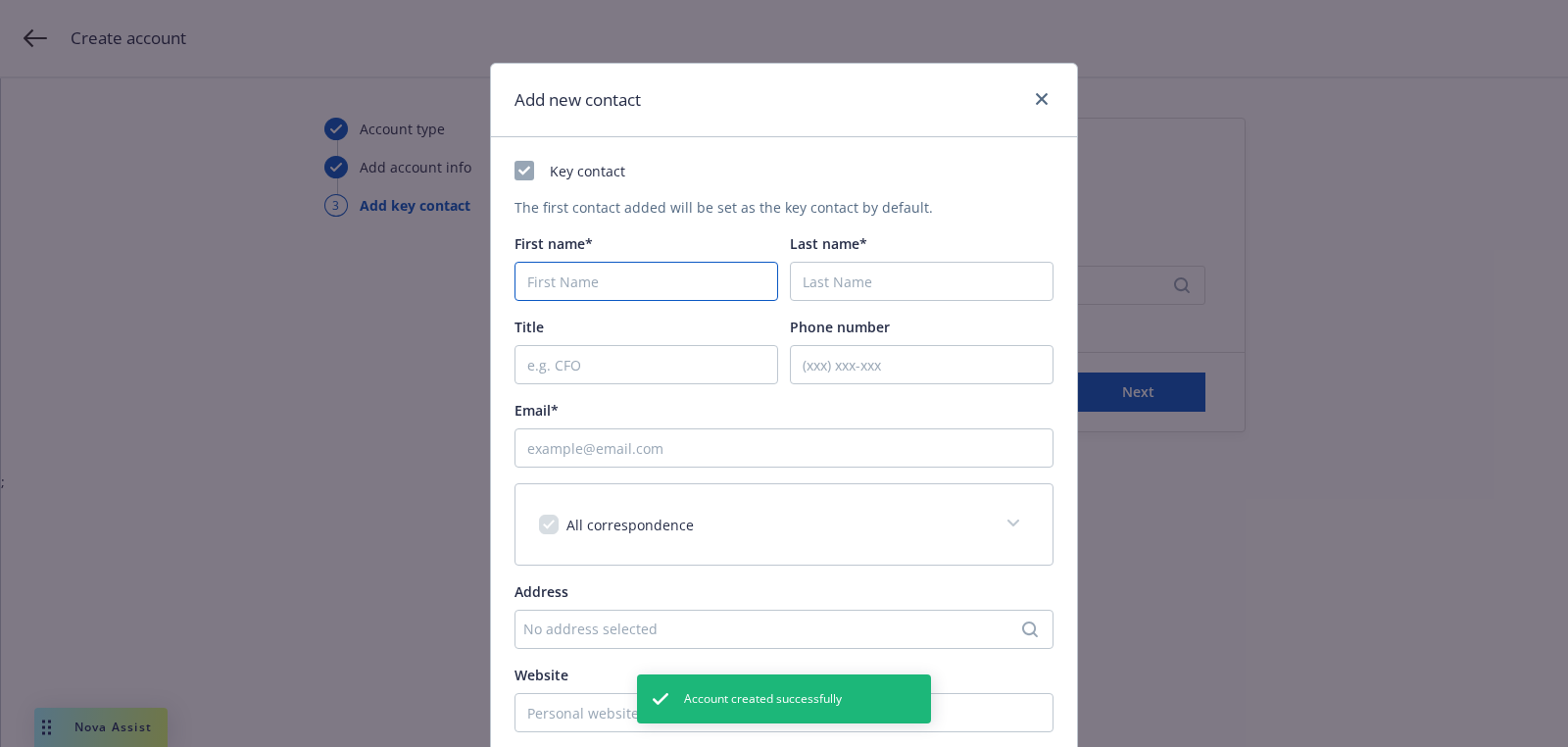
click at [711, 273] on input "First name*" at bounding box center [646, 282] width 264 height 40
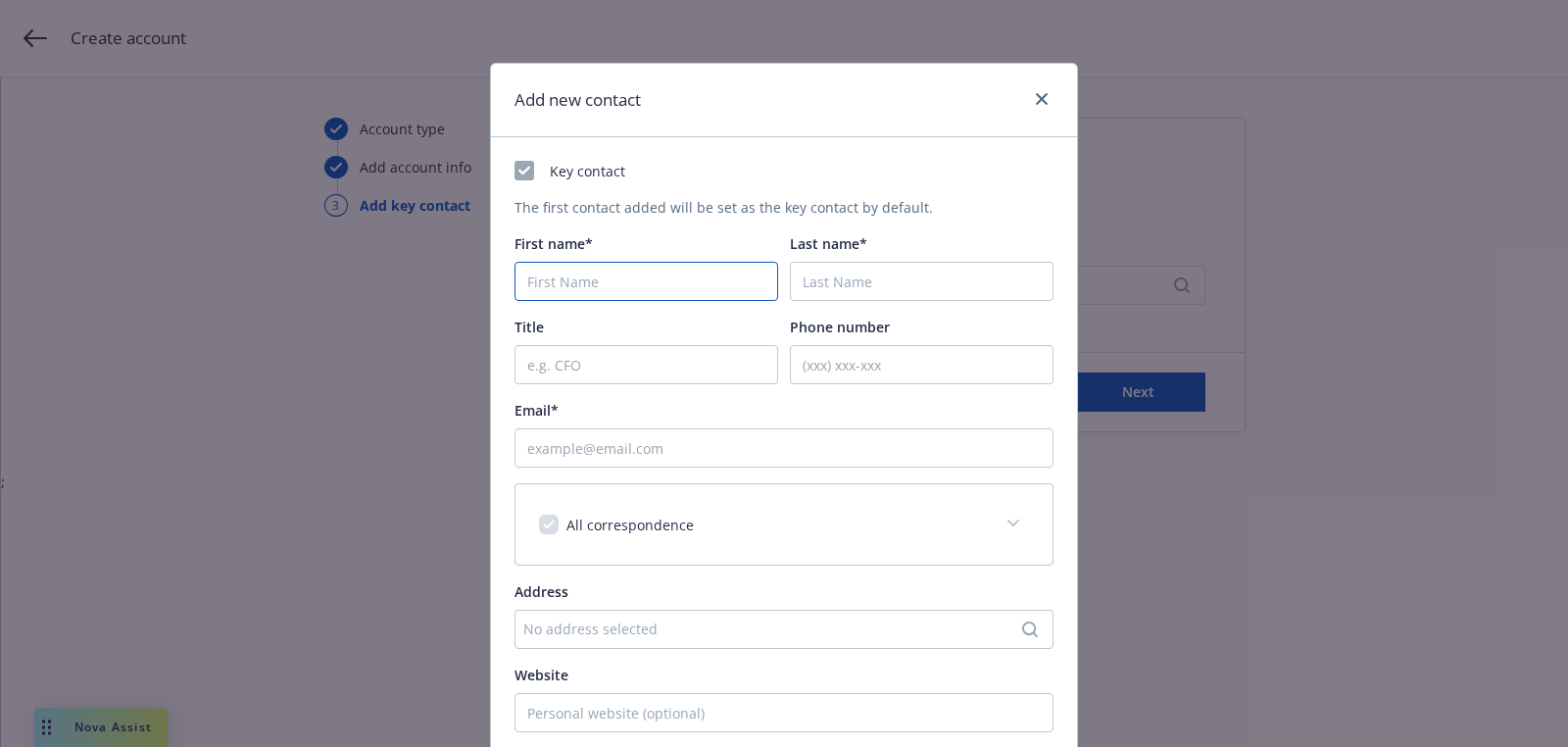
click at [654, 269] on input "First name*" at bounding box center [646, 282] width 264 height 40
paste input "Cyrus"
type input "Cyrus"
paste input "Schwartz"
type input "Schwartz"
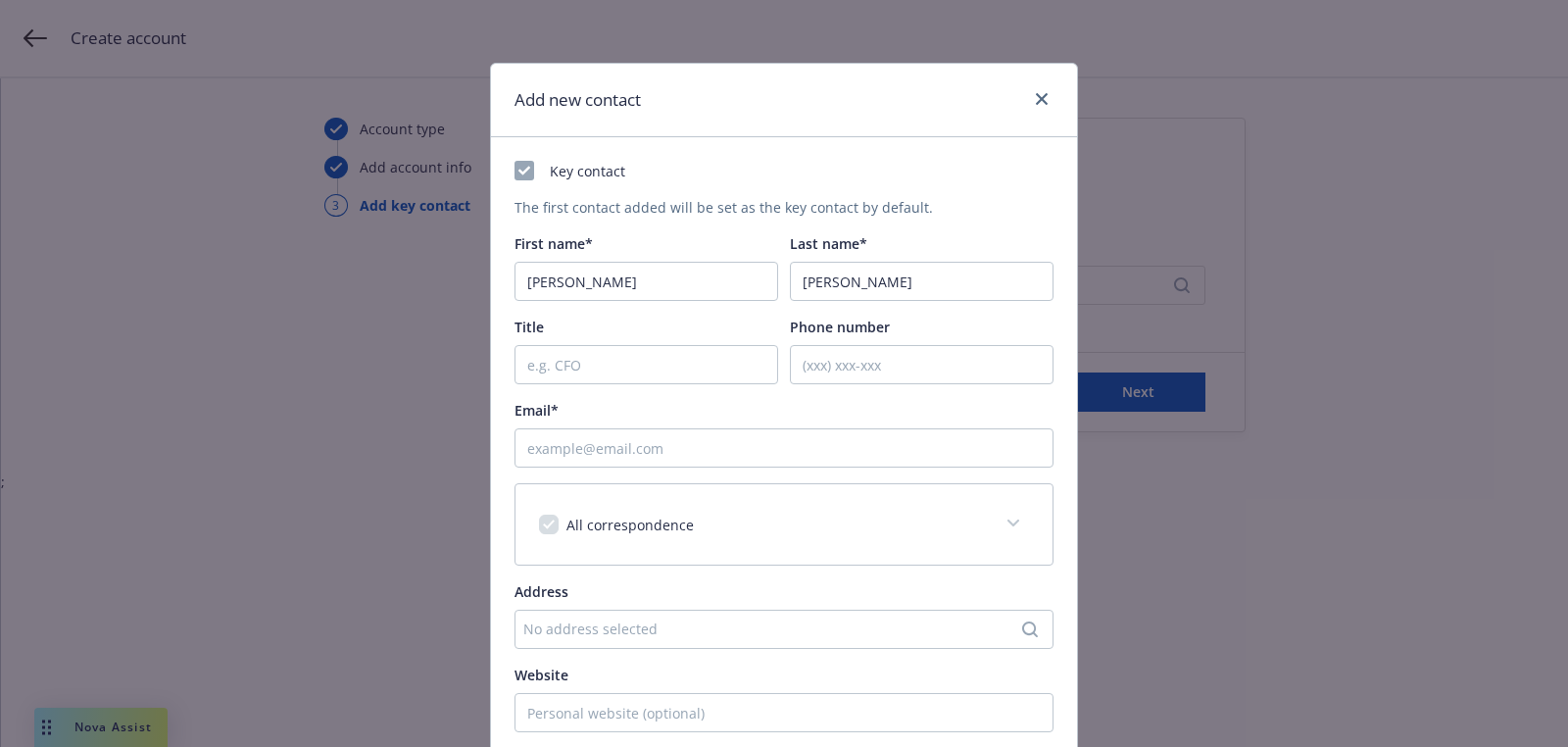
click at [719, 467] on div "Key contact The first contact added will be set as the key contact by default. …" at bounding box center [784, 518] width 539 height 713
click at [715, 461] on input "Email*" at bounding box center [784, 449] width 539 height 40
paste input "cyruss@dorasnaturals.com"
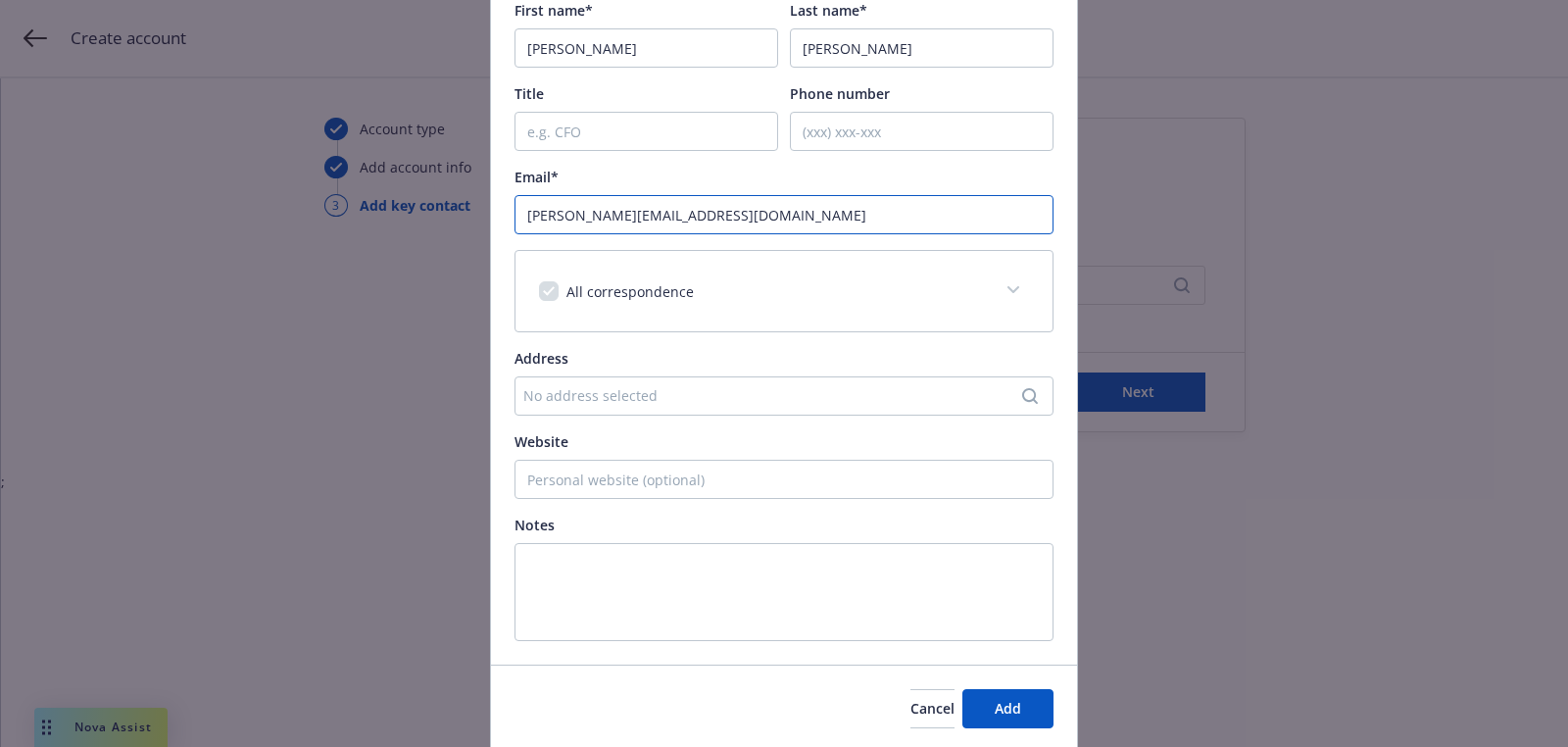
scroll to position [299, 0]
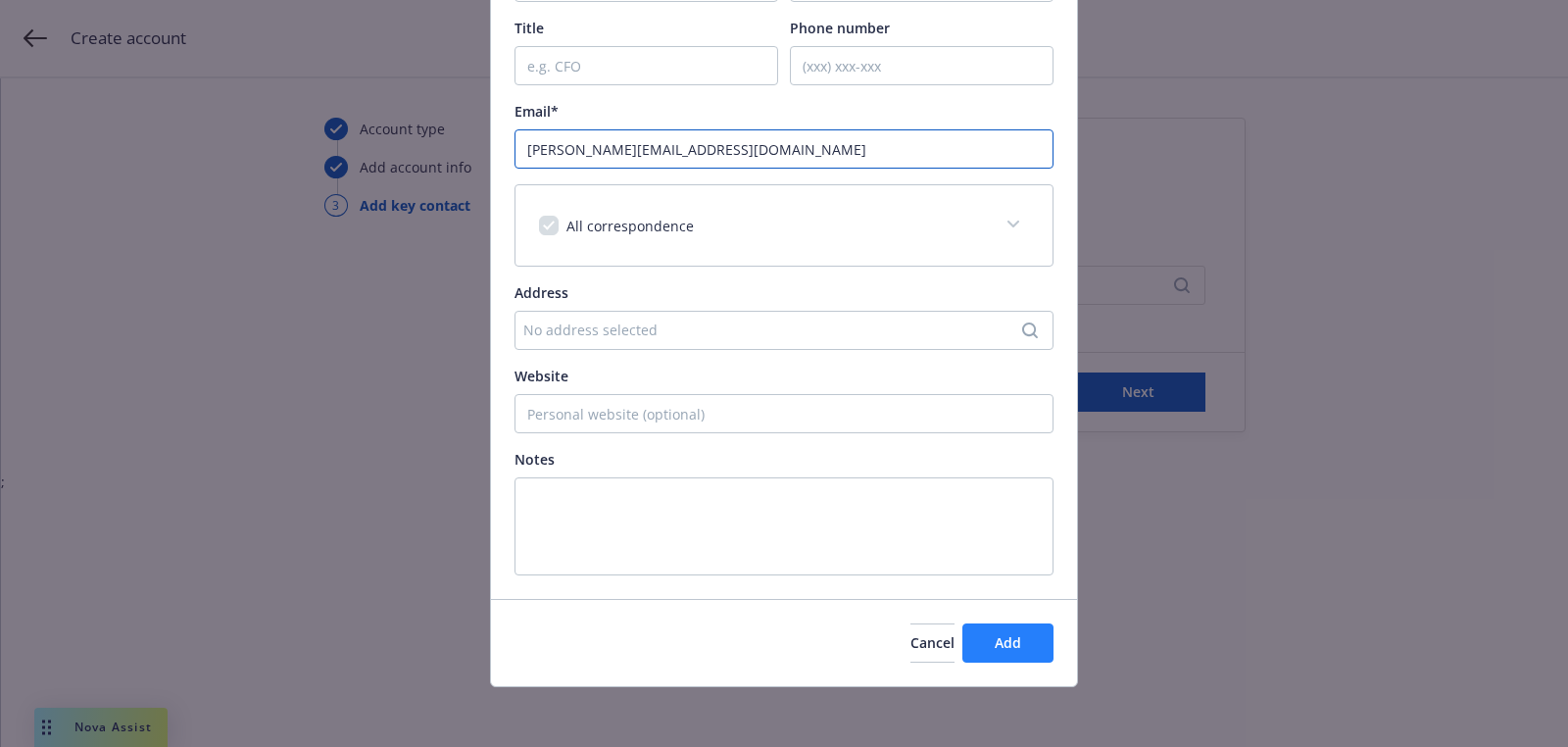
type input "cyruss@dorasnaturals.com"
click at [971, 645] on button "Add" at bounding box center [1008, 643] width 91 height 40
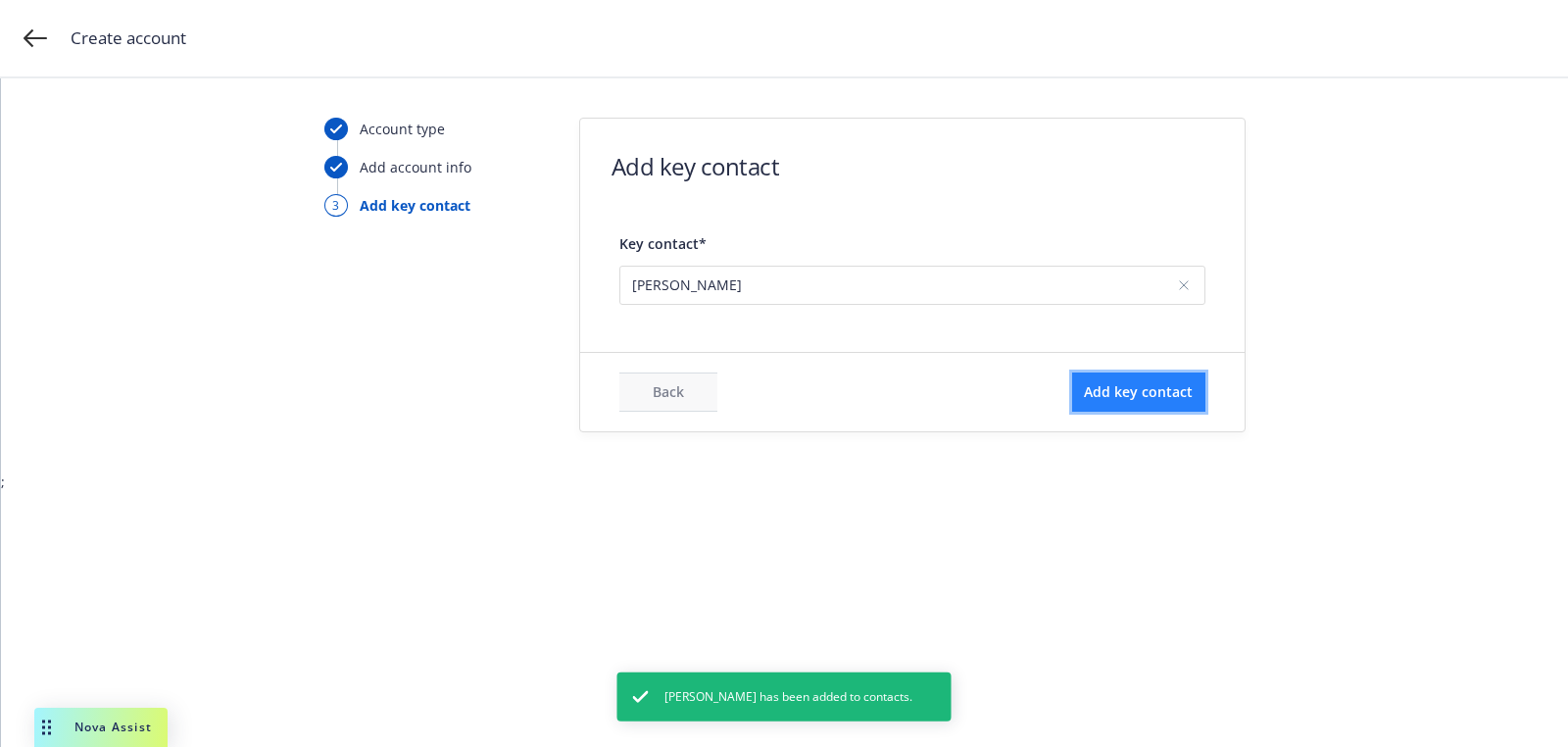
click at [1122, 390] on span "Add key contact" at bounding box center [1138, 391] width 109 height 19
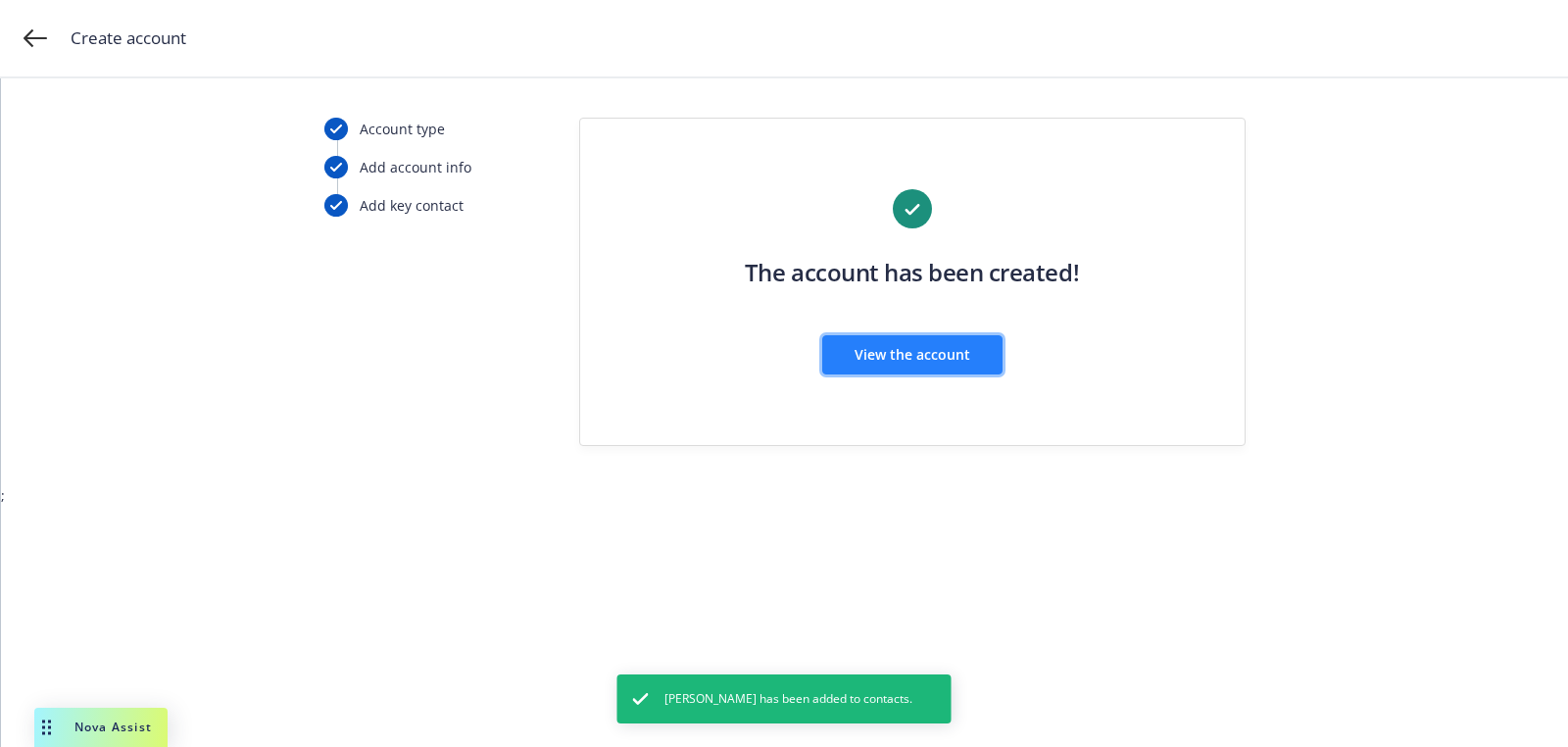
click at [956, 352] on span "View the account" at bounding box center [912, 354] width 116 height 19
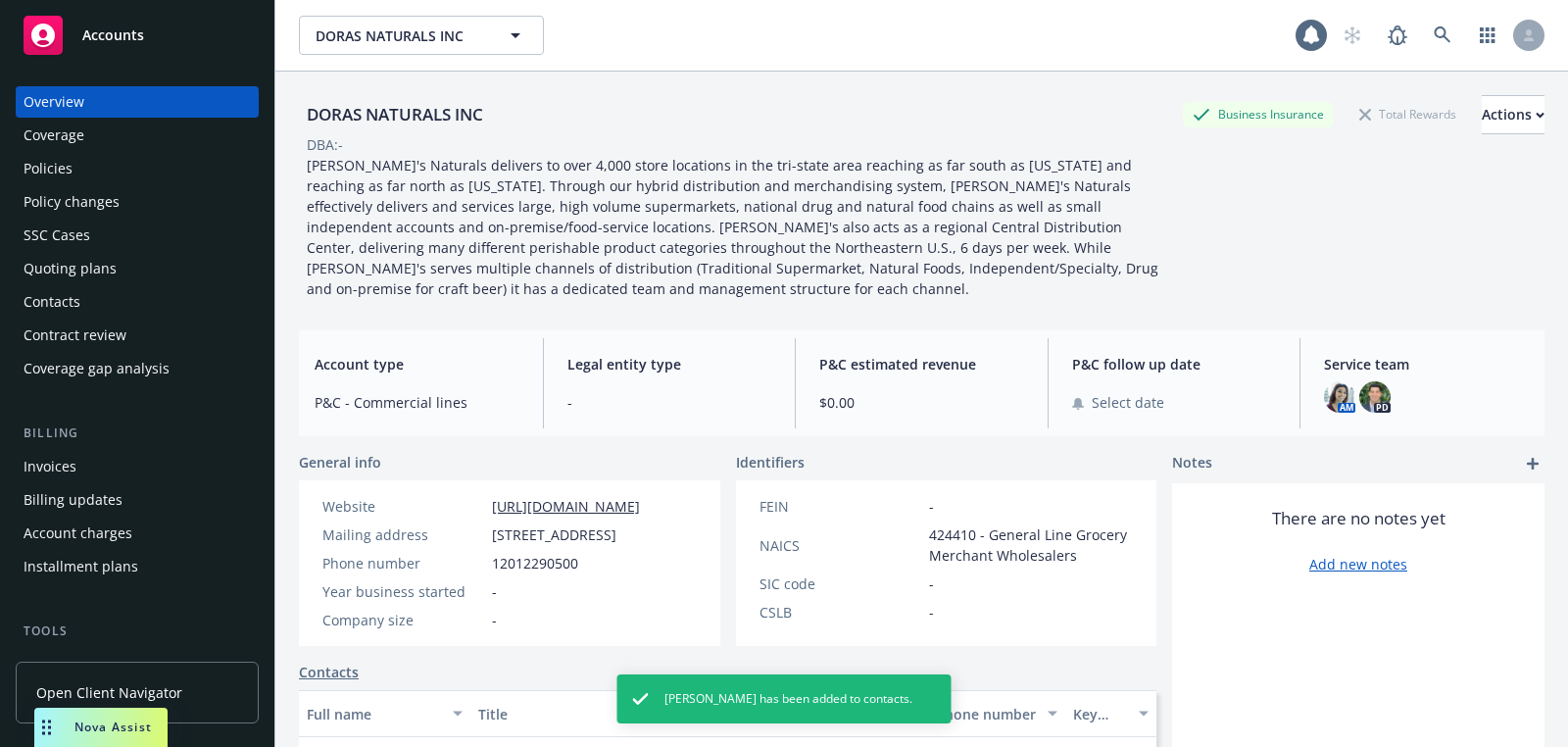
click at [83, 259] on div "Quoting plans" at bounding box center [70, 269] width 93 height 32
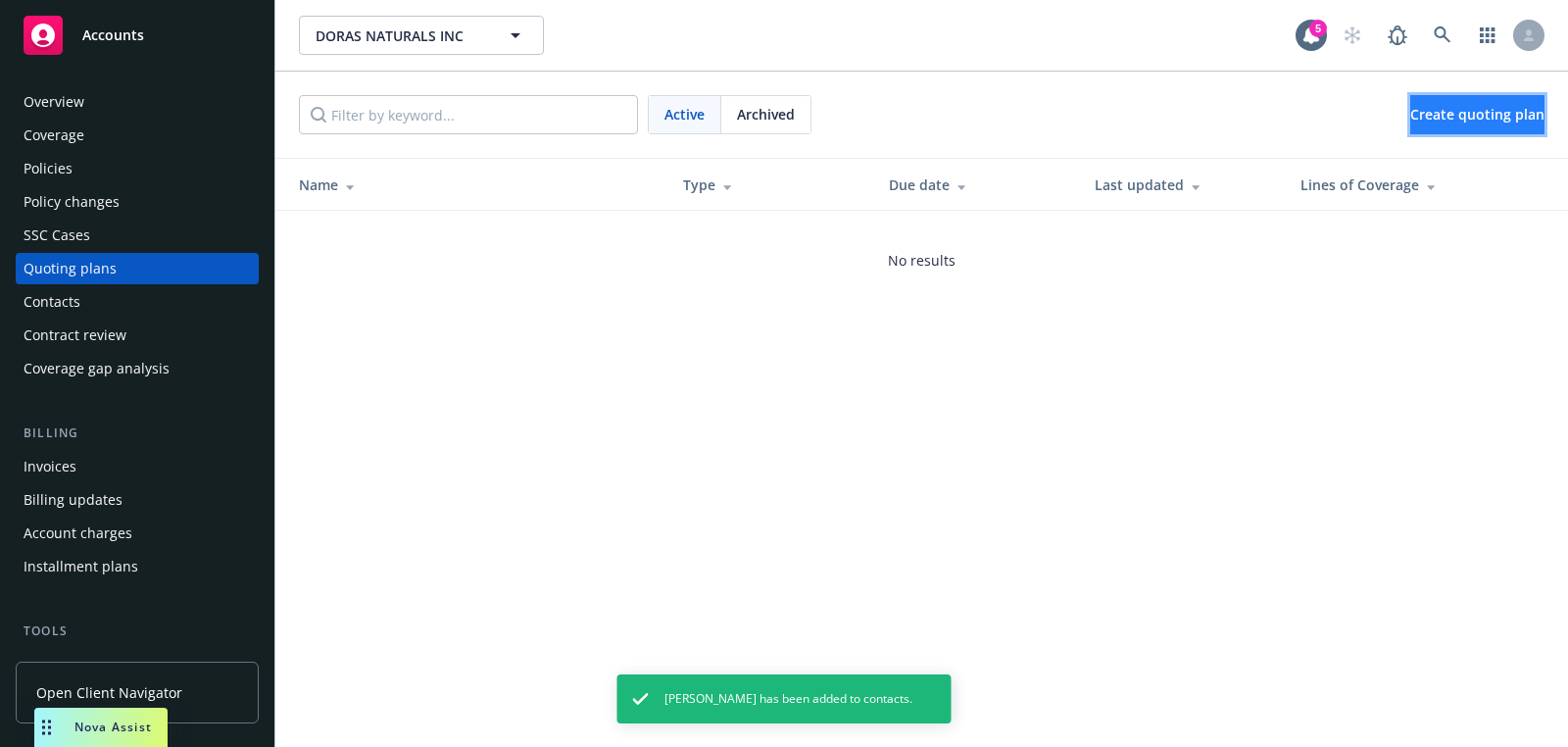
click at [1445, 108] on span "Create quoting plan" at bounding box center [1478, 114] width 134 height 19
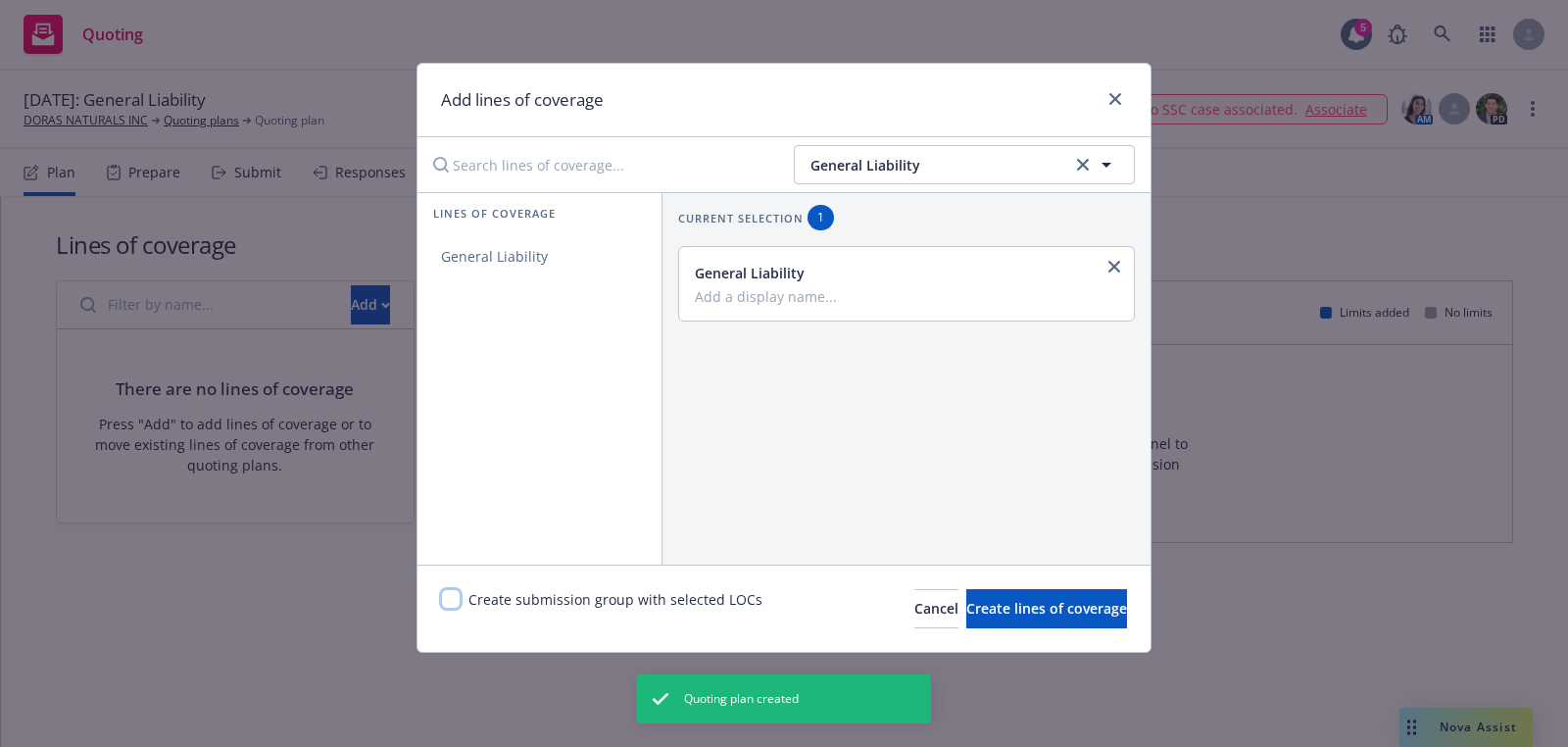
click at [442, 606] on input "checkbox" at bounding box center [451, 599] width 20 height 20
checkbox input "true"
click at [1030, 632] on div "Create submission group with selected LOCs Cancel Create lines of coverage" at bounding box center [784, 608] width 733 height 87
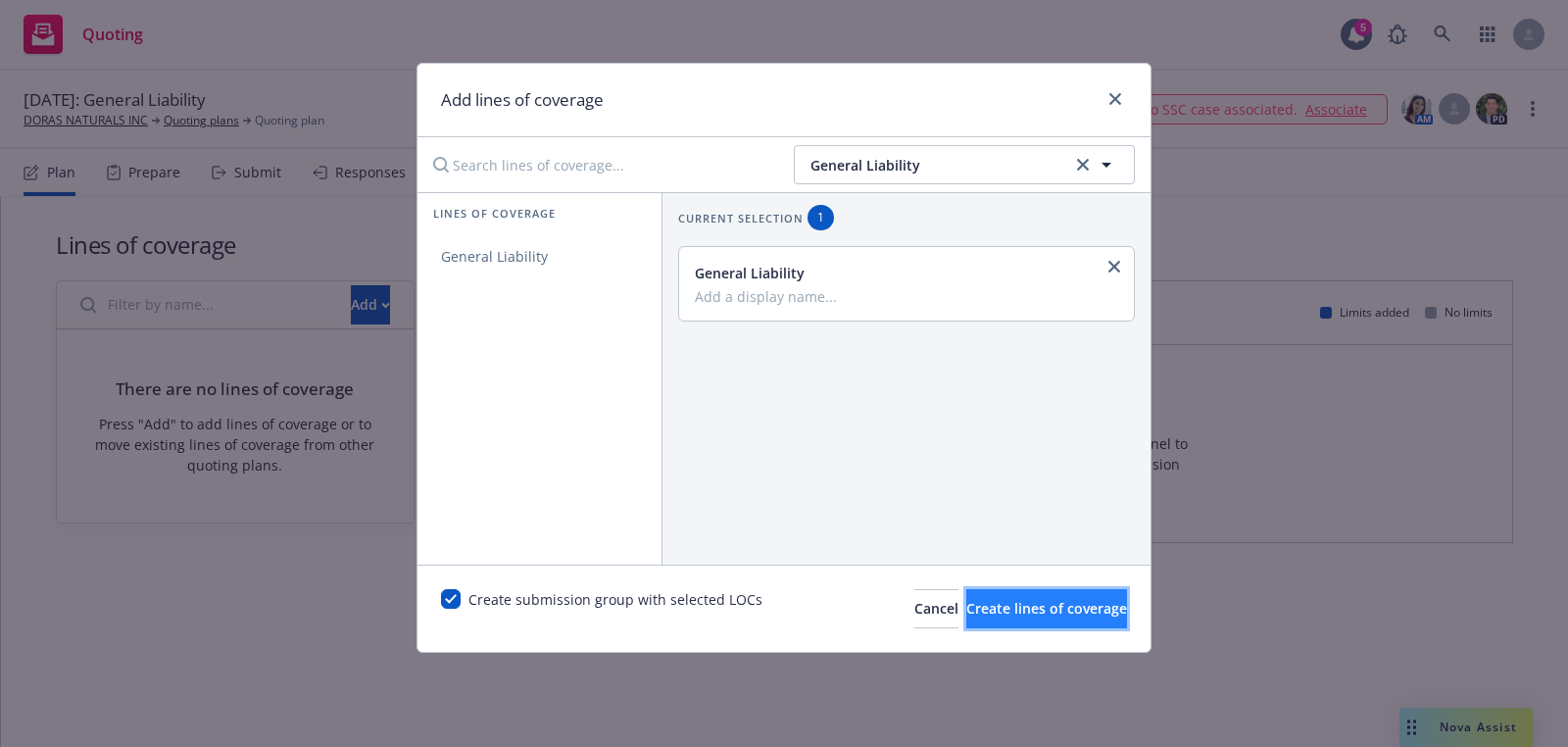
click at [1030, 620] on button "Create lines of coverage" at bounding box center [1046, 609] width 161 height 40
